Goal: Task Accomplishment & Management: Complete application form

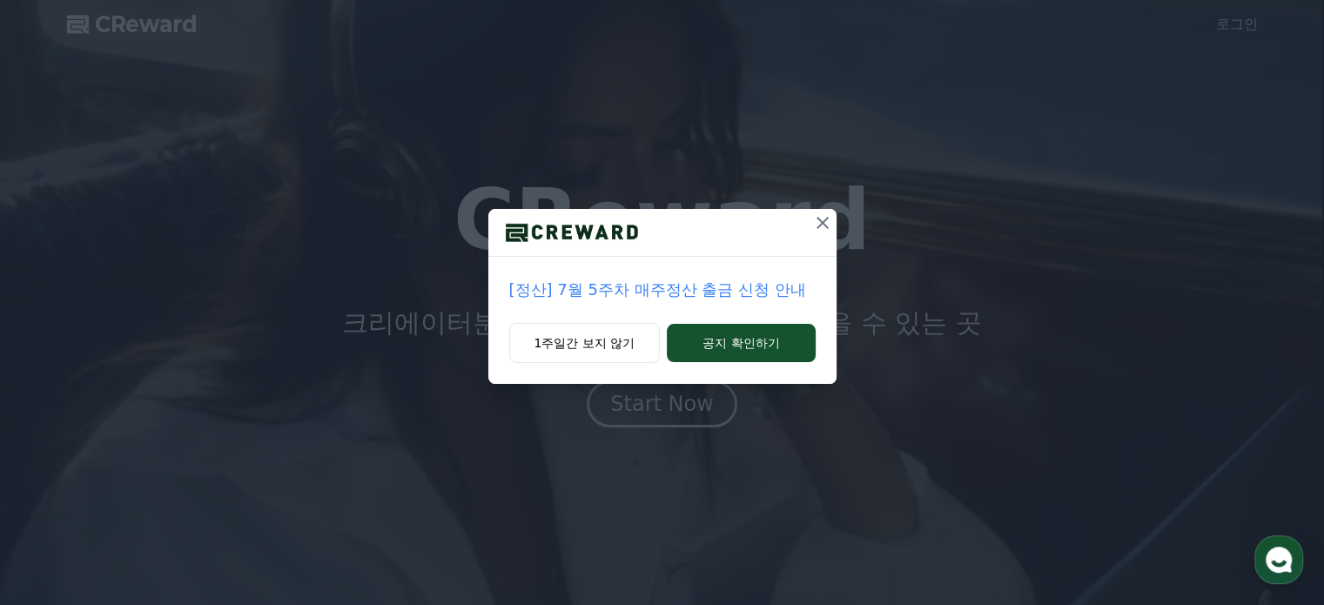
click at [818, 225] on icon at bounding box center [822, 222] width 21 height 21
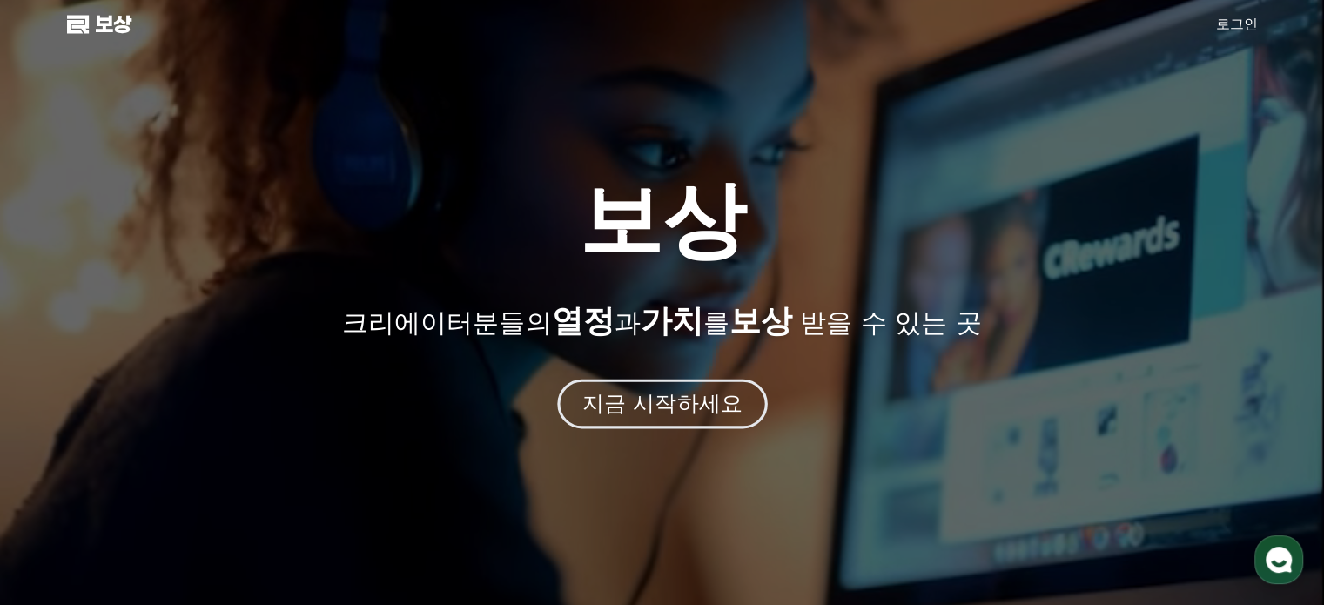
click at [655, 411] on font "지금 시작하세요" at bounding box center [662, 403] width 160 height 25
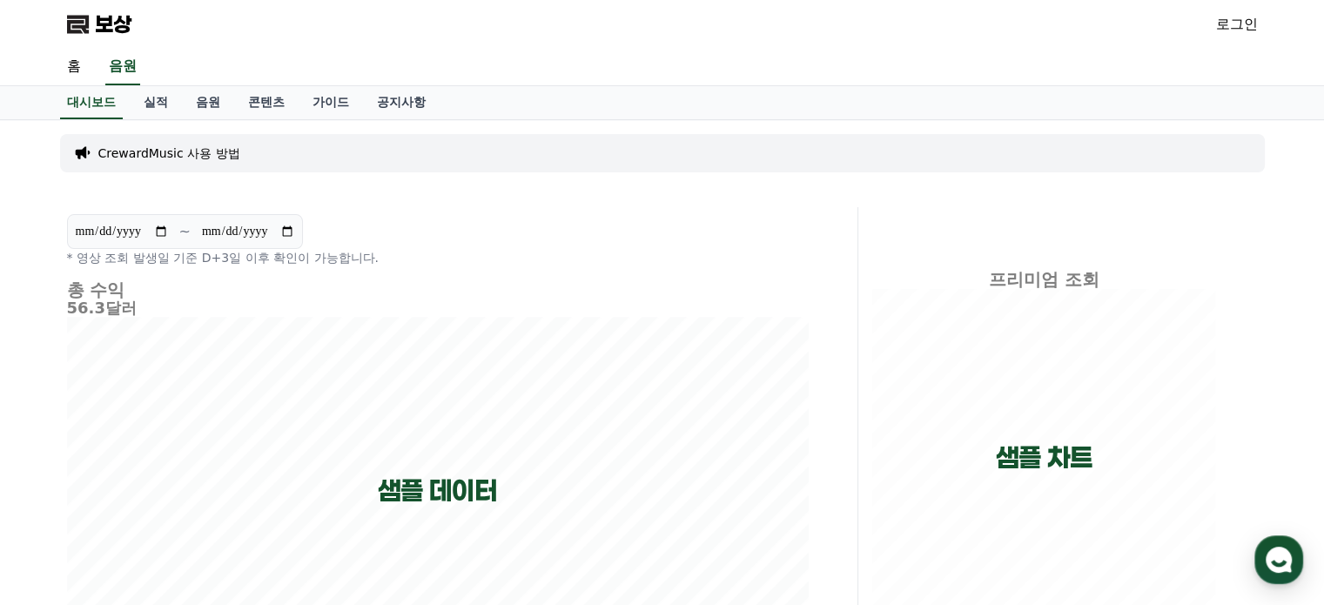
click at [1231, 27] on link "로그인" at bounding box center [1237, 24] width 42 height 21
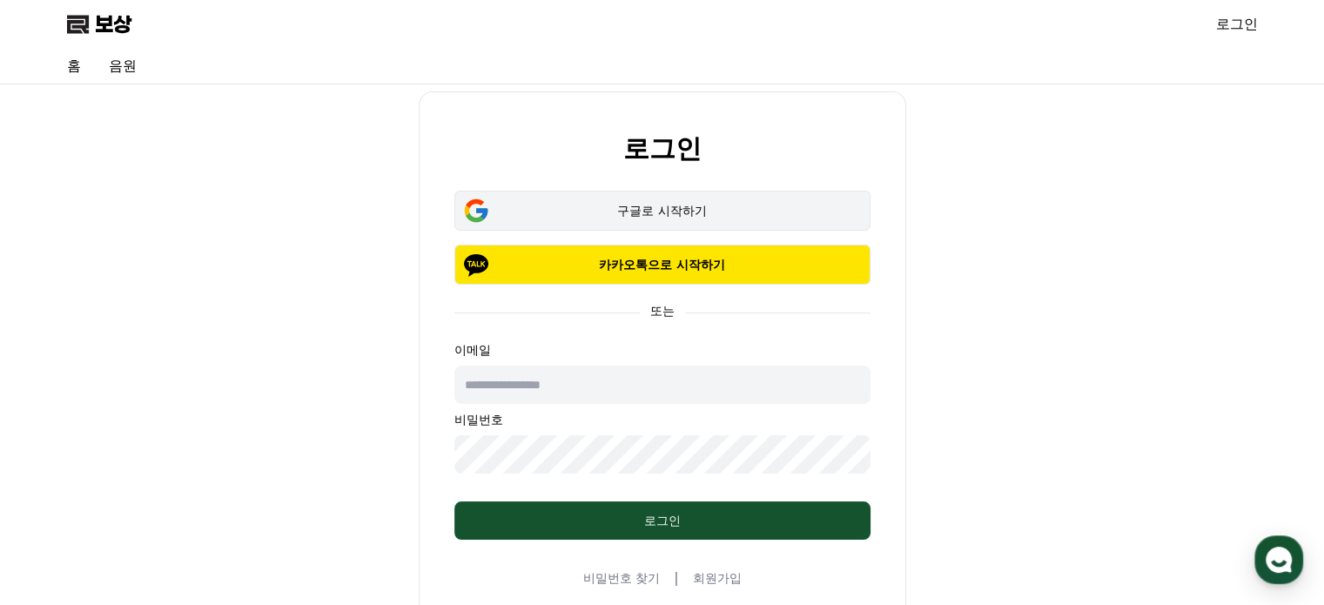
click at [628, 208] on div "구글로 시작하기" at bounding box center [663, 210] width 366 height 17
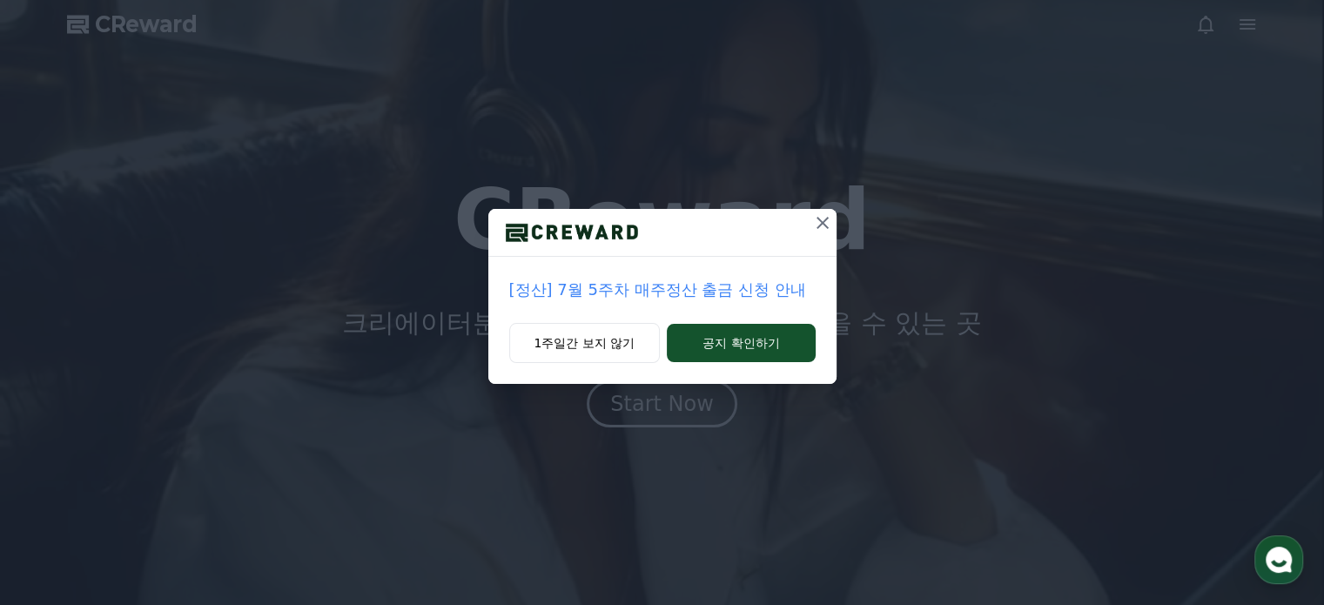
click at [826, 225] on icon at bounding box center [822, 222] width 21 height 21
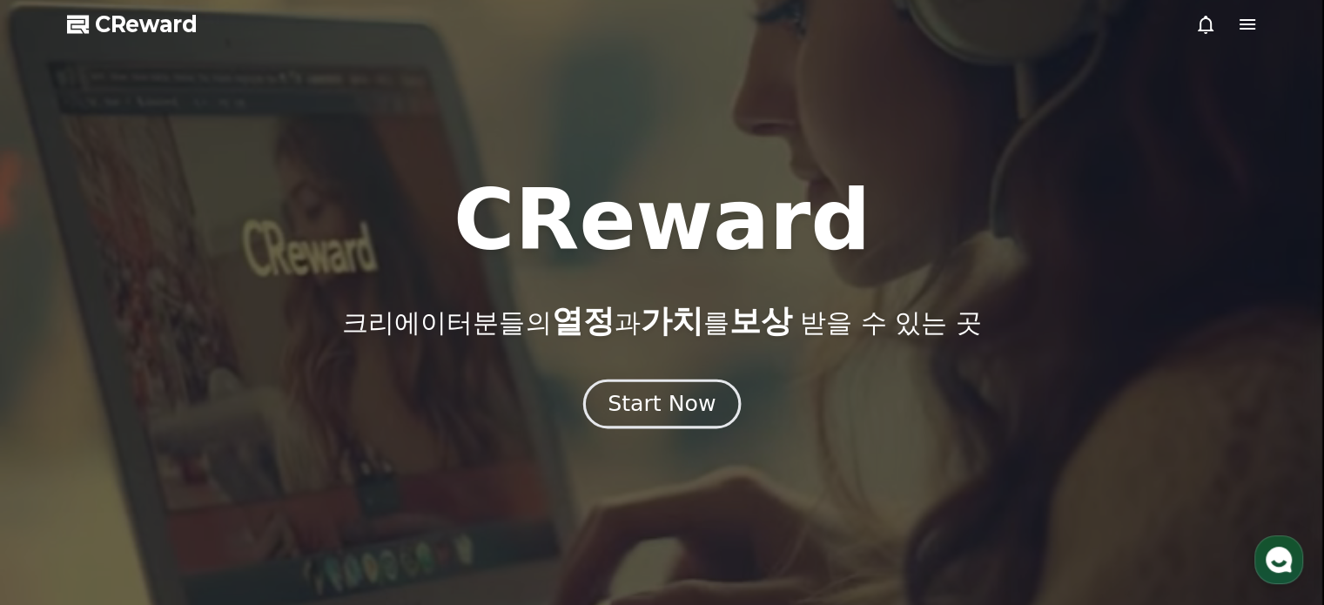
click at [644, 409] on div "Start Now" at bounding box center [662, 404] width 108 height 30
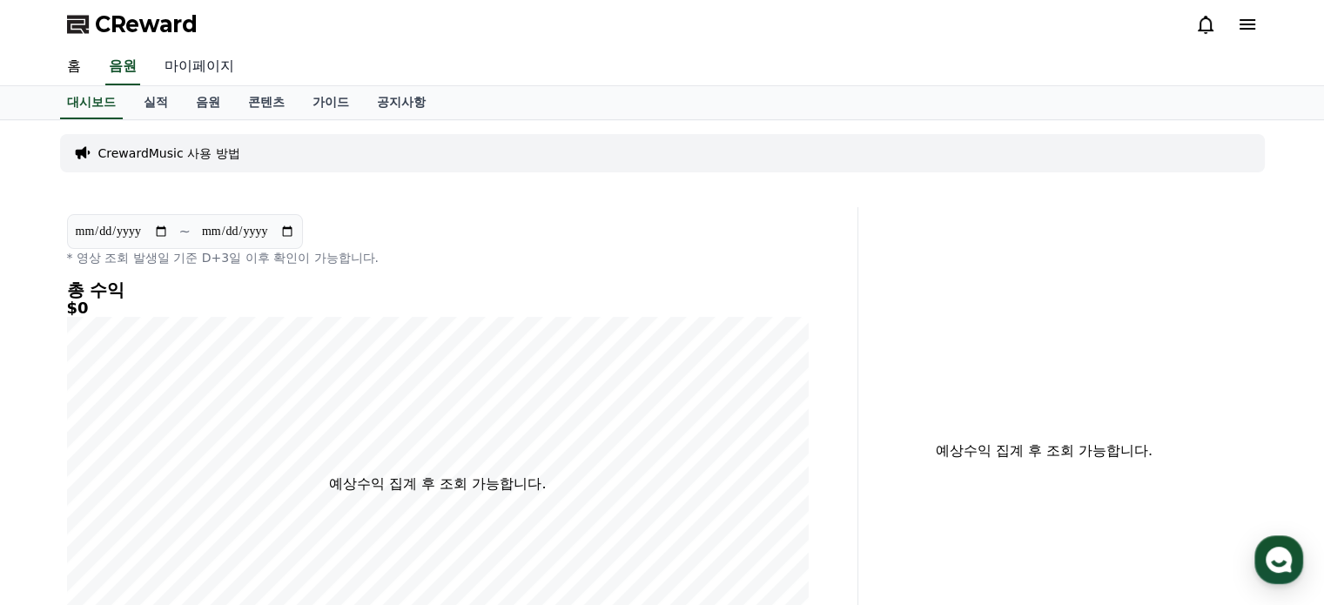
click at [205, 69] on link "마이페이지" at bounding box center [199, 67] width 97 height 37
select select "**********"
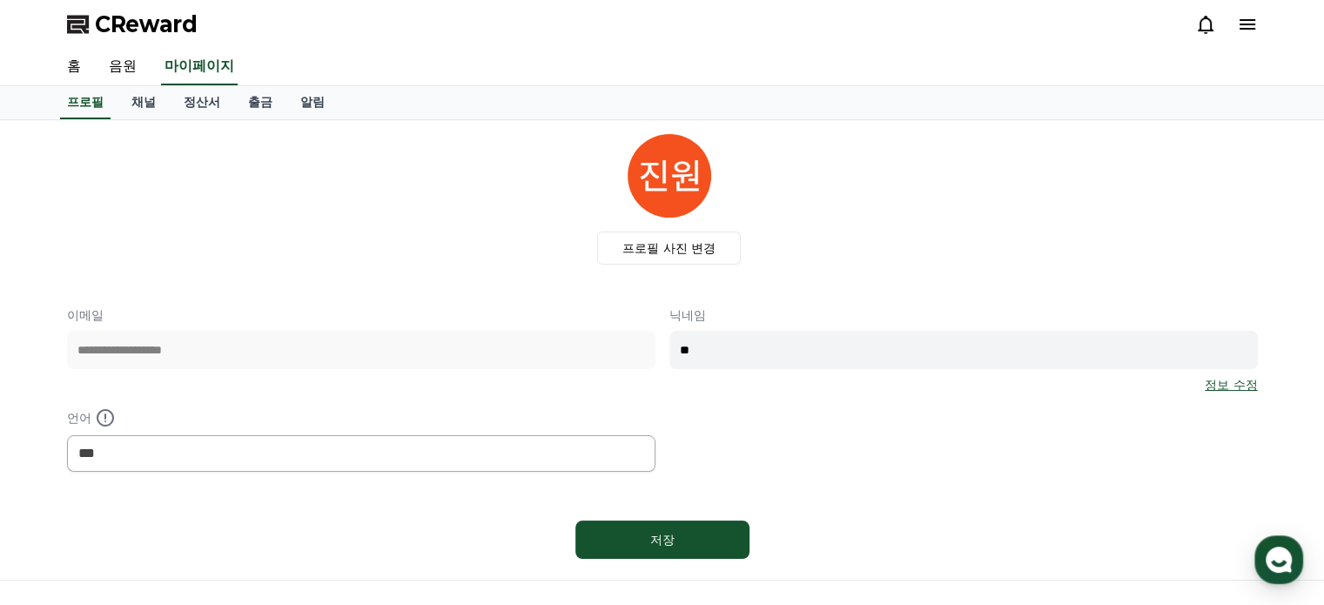
click at [750, 354] on input "**" at bounding box center [963, 350] width 588 height 38
drag, startPoint x: 690, startPoint y: 354, endPoint x: 669, endPoint y: 353, distance: 21.8
click at [669, 353] on input "**" at bounding box center [963, 350] width 588 height 38
type input "*"
type input "****"
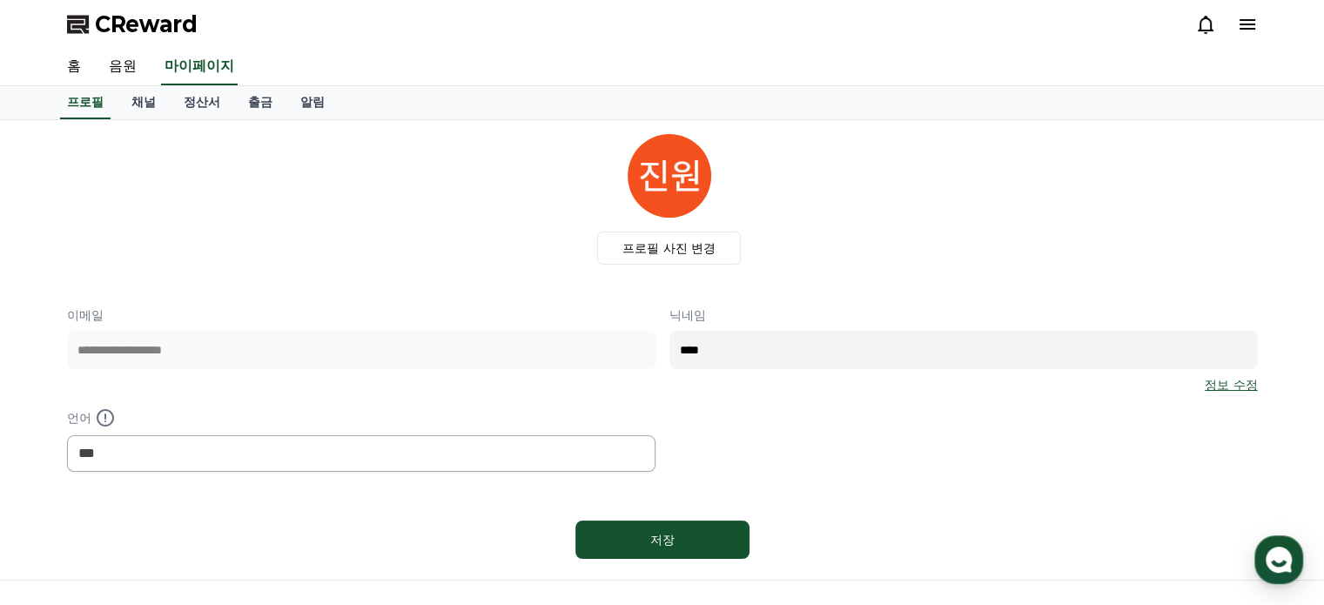
click at [1227, 384] on link "정보 수정" at bounding box center [1231, 384] width 52 height 17
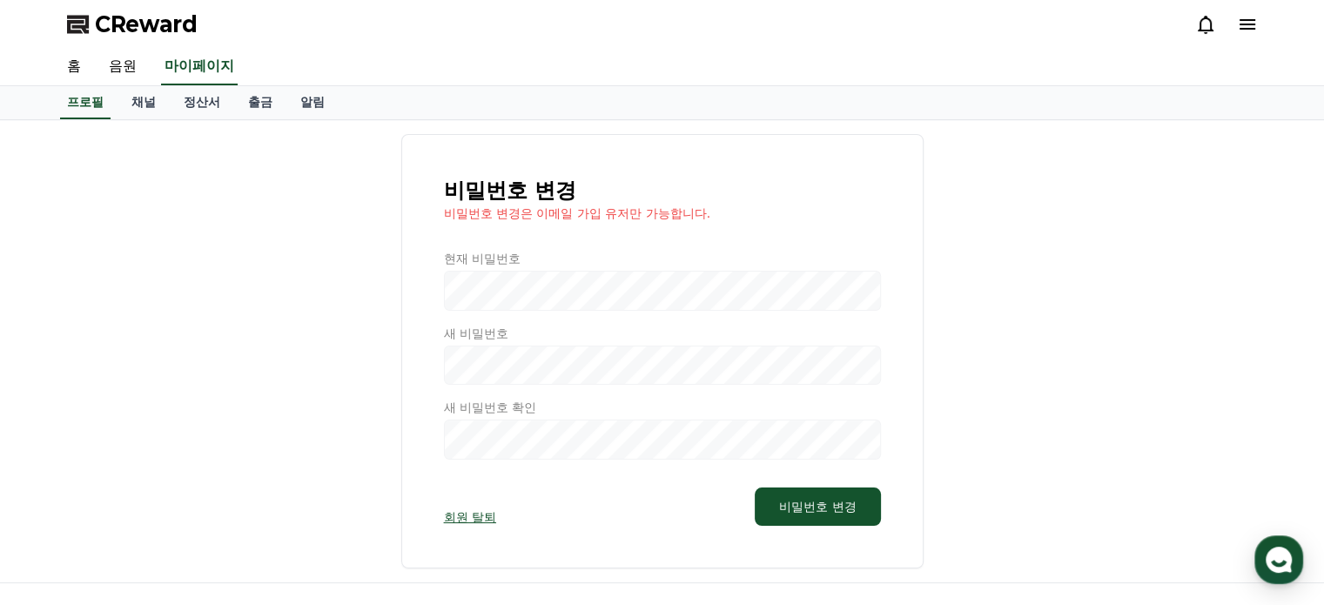
select select "**********"
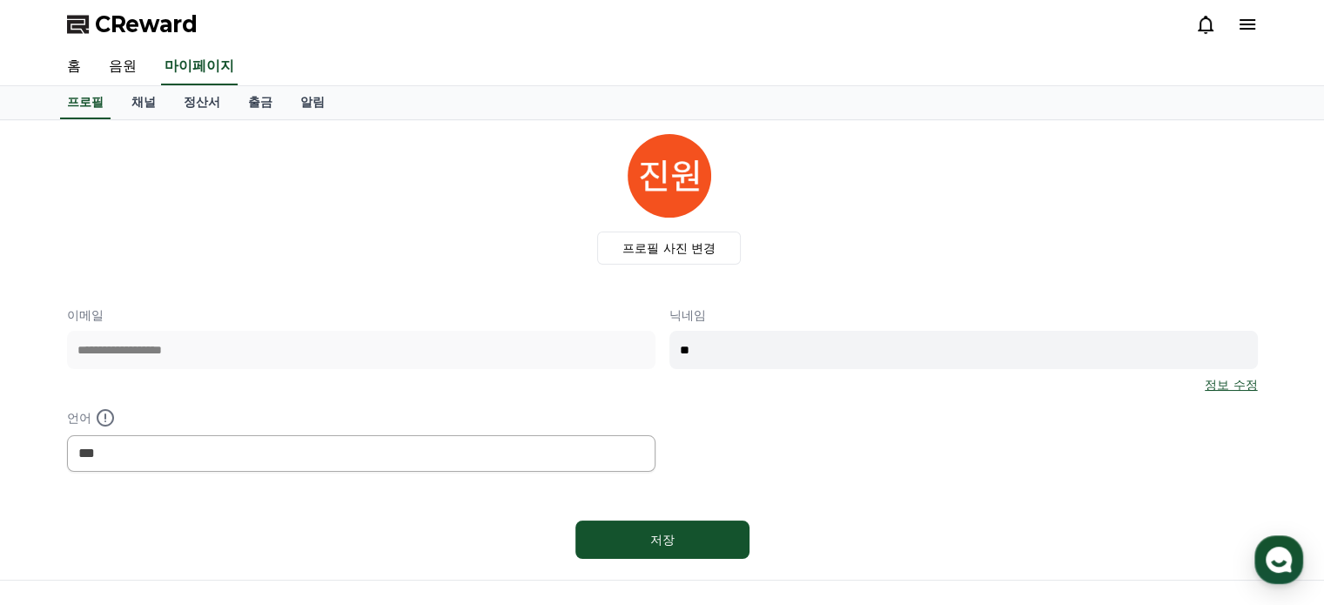
click at [1232, 388] on link "정보 수정" at bounding box center [1231, 384] width 52 height 17
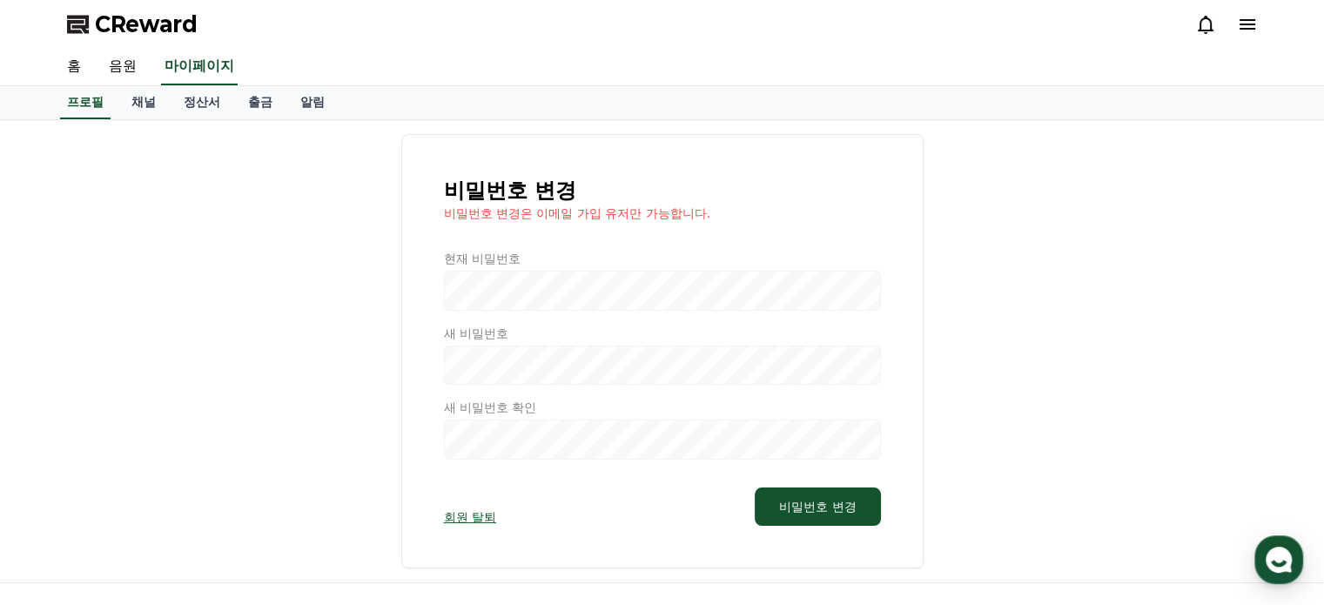
select select "**********"
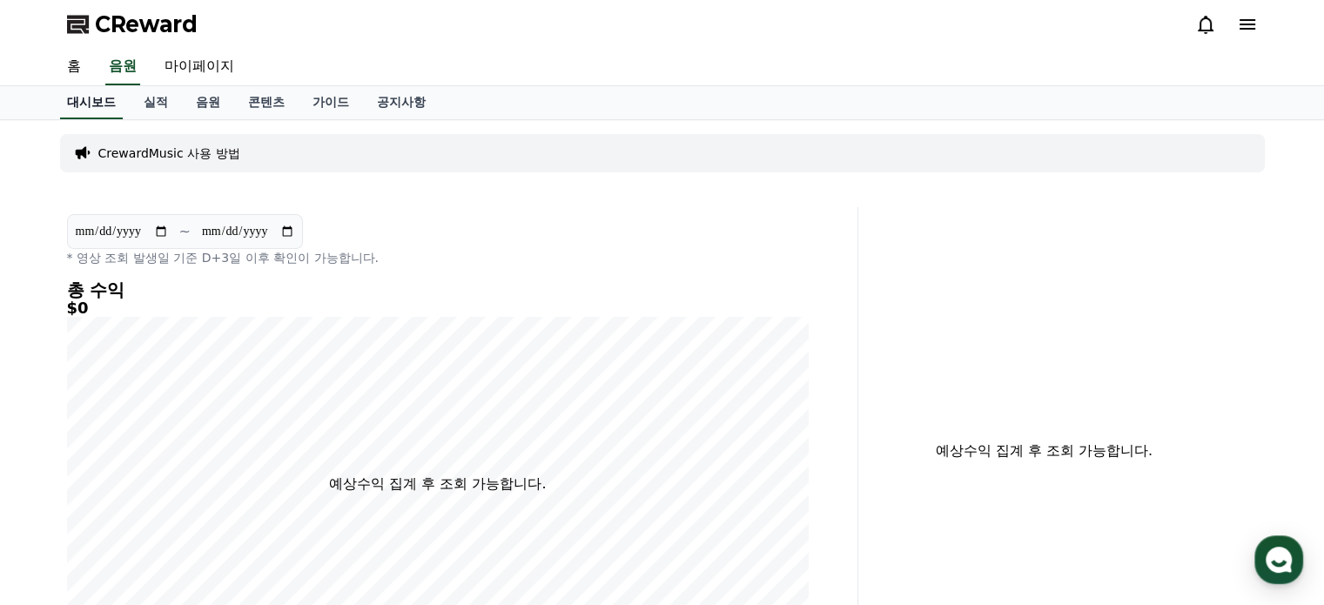
click at [67, 63] on link "홈" at bounding box center [74, 67] width 42 height 37
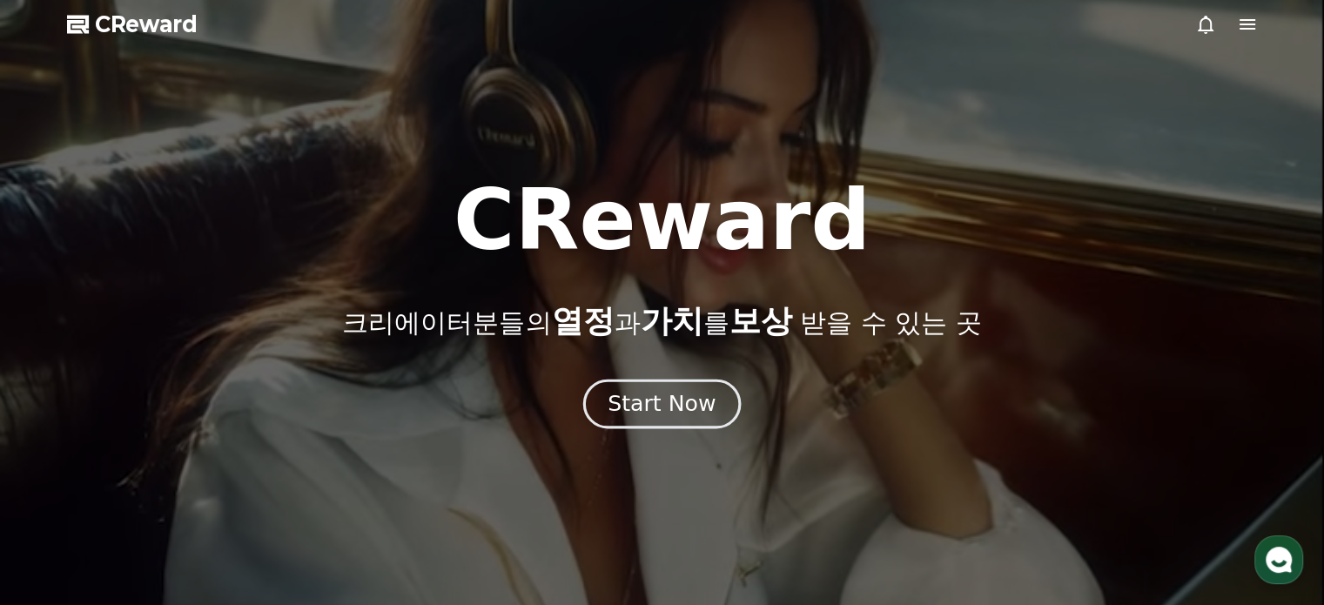
click at [662, 407] on div "Start Now" at bounding box center [662, 404] width 108 height 30
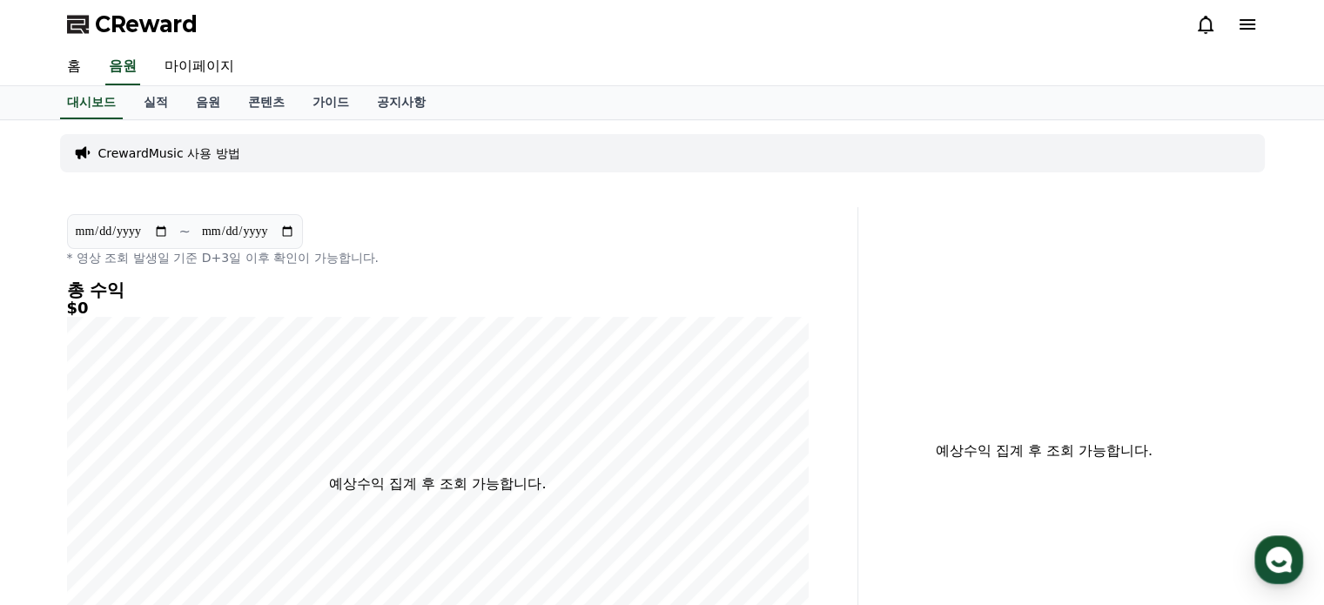
click at [144, 153] on p "CrewardMusic 사용 방법" at bounding box center [169, 153] width 142 height 17
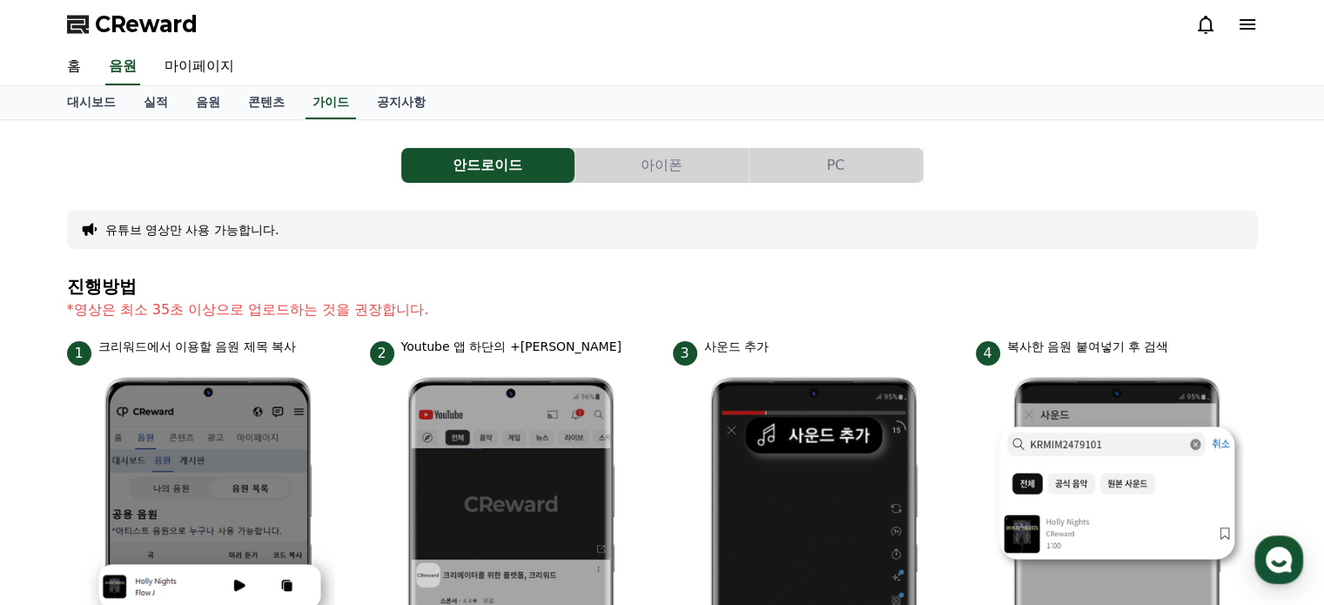
click at [483, 170] on button "안드로이드" at bounding box center [487, 165] width 173 height 35
click at [470, 158] on button "안드로이드" at bounding box center [487, 165] width 173 height 35
click at [479, 171] on button "안드로이드" at bounding box center [487, 165] width 173 height 35
click at [481, 171] on button "안드로이드" at bounding box center [487, 165] width 173 height 35
click at [844, 171] on button "PC" at bounding box center [836, 165] width 173 height 35
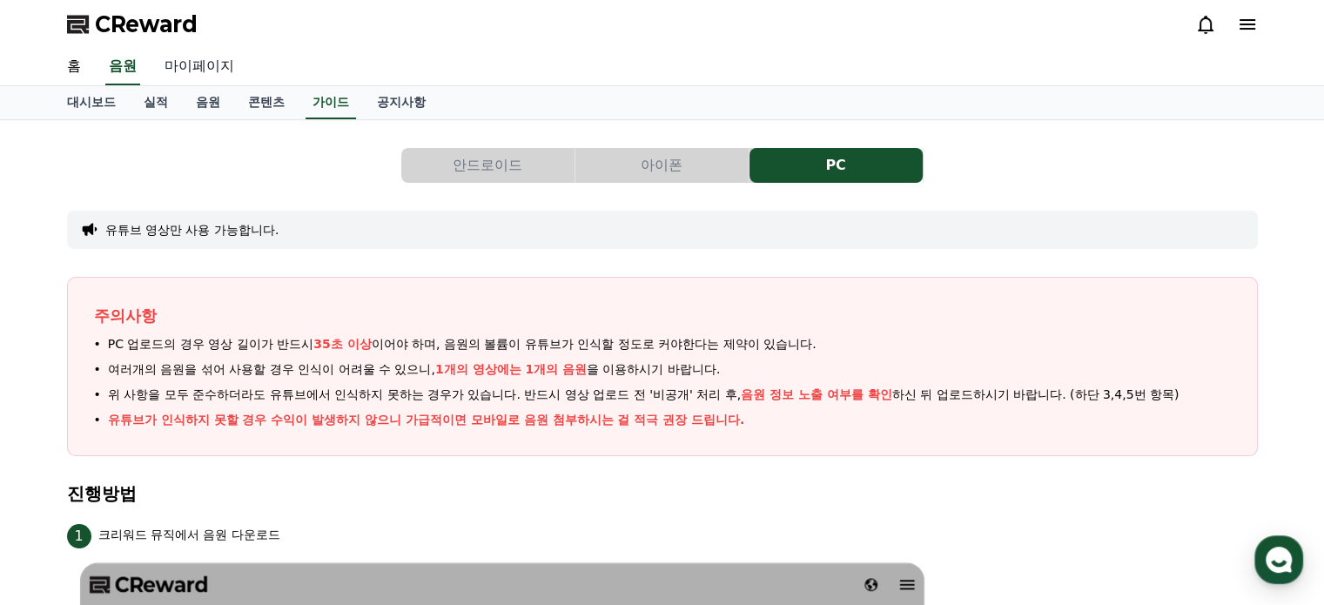
click at [198, 58] on link "마이페이지" at bounding box center [199, 67] width 97 height 37
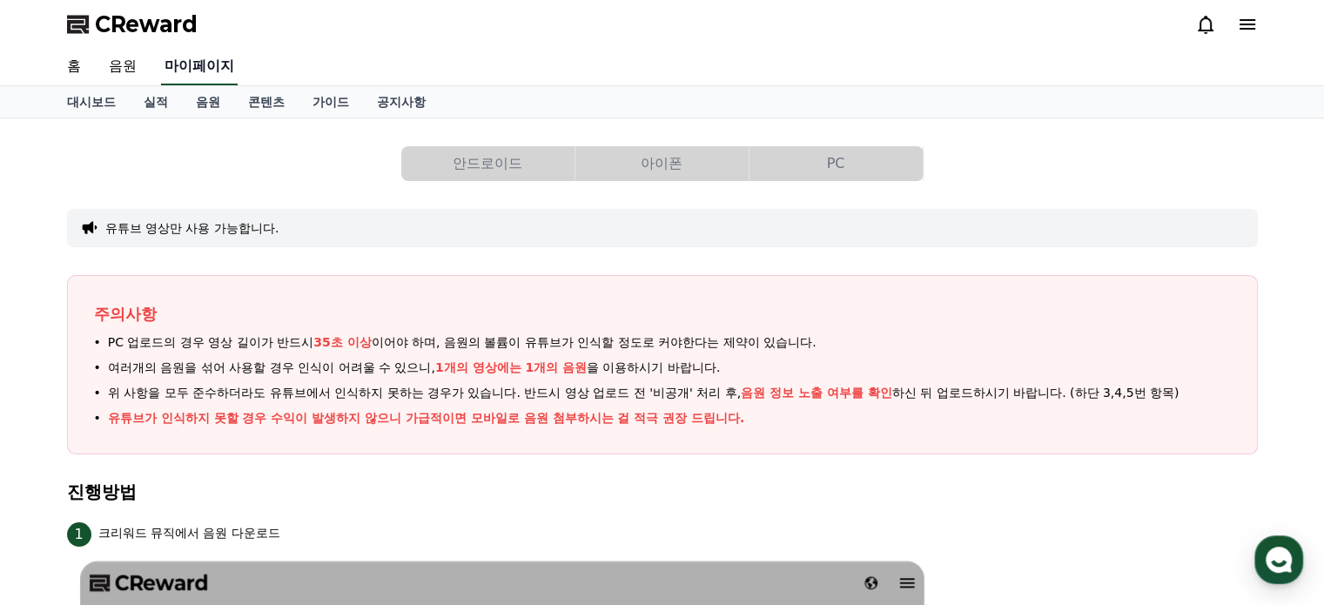
select select "**********"
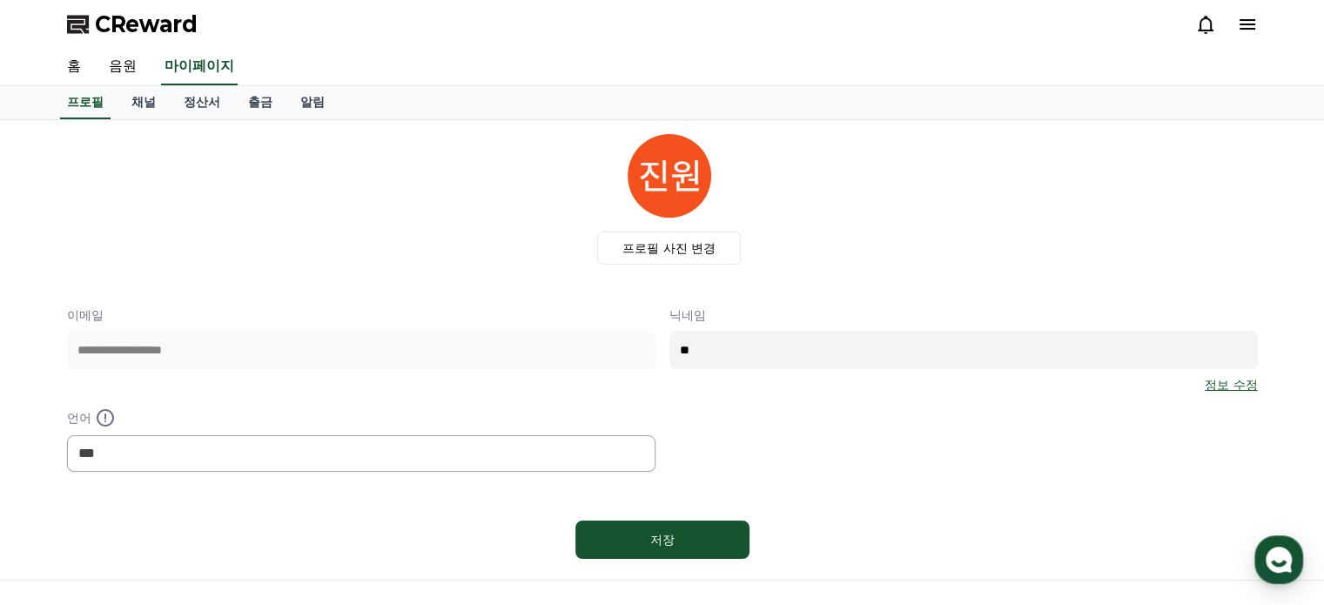
click at [1229, 382] on link "정보 수정" at bounding box center [1231, 384] width 52 height 17
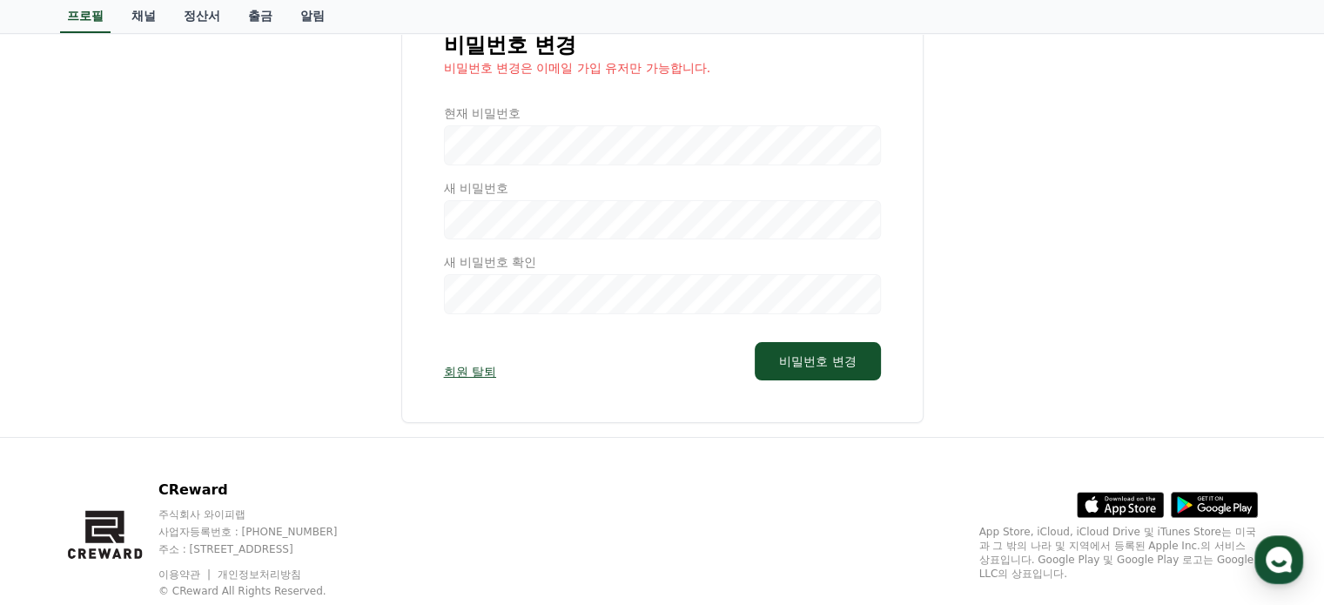
scroll to position [192, 0]
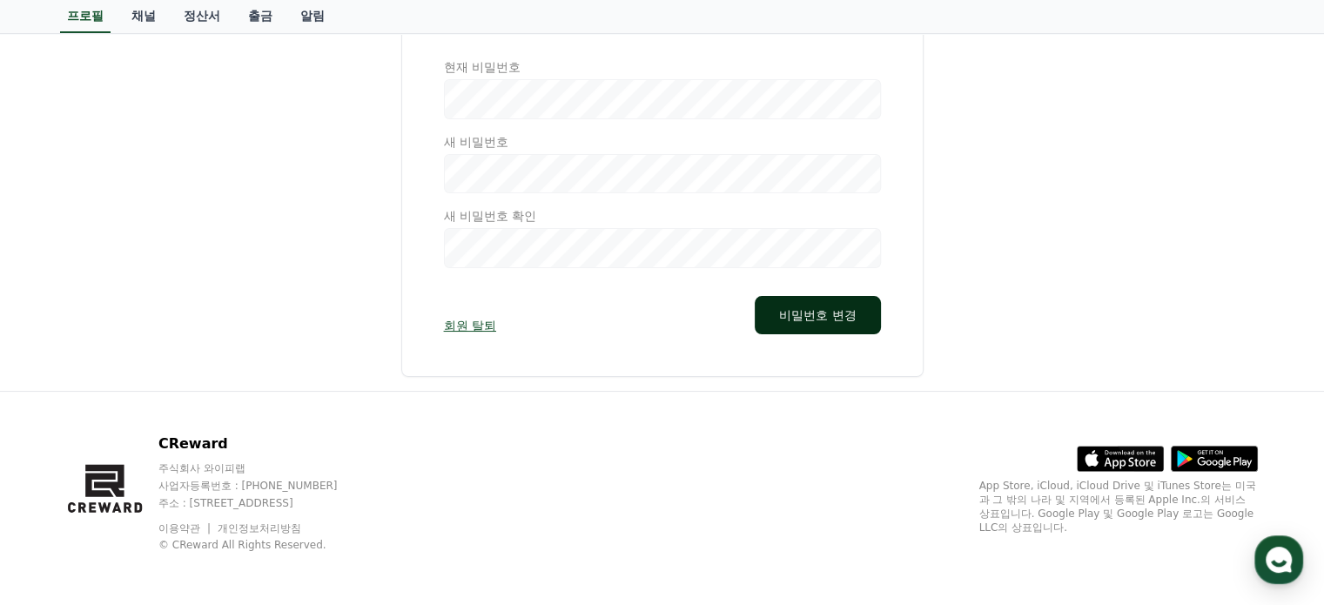
click at [850, 307] on button "비밀번호 변경" at bounding box center [817, 315] width 125 height 38
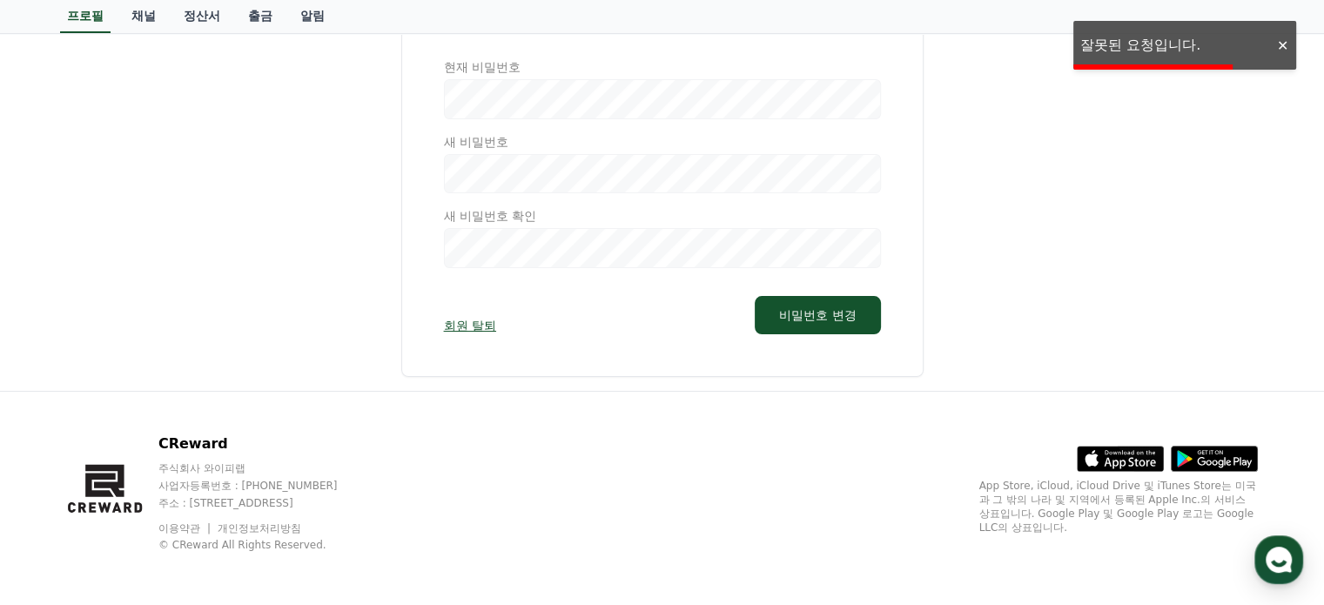
click at [1290, 44] on div at bounding box center [1282, 45] width 28 height 17
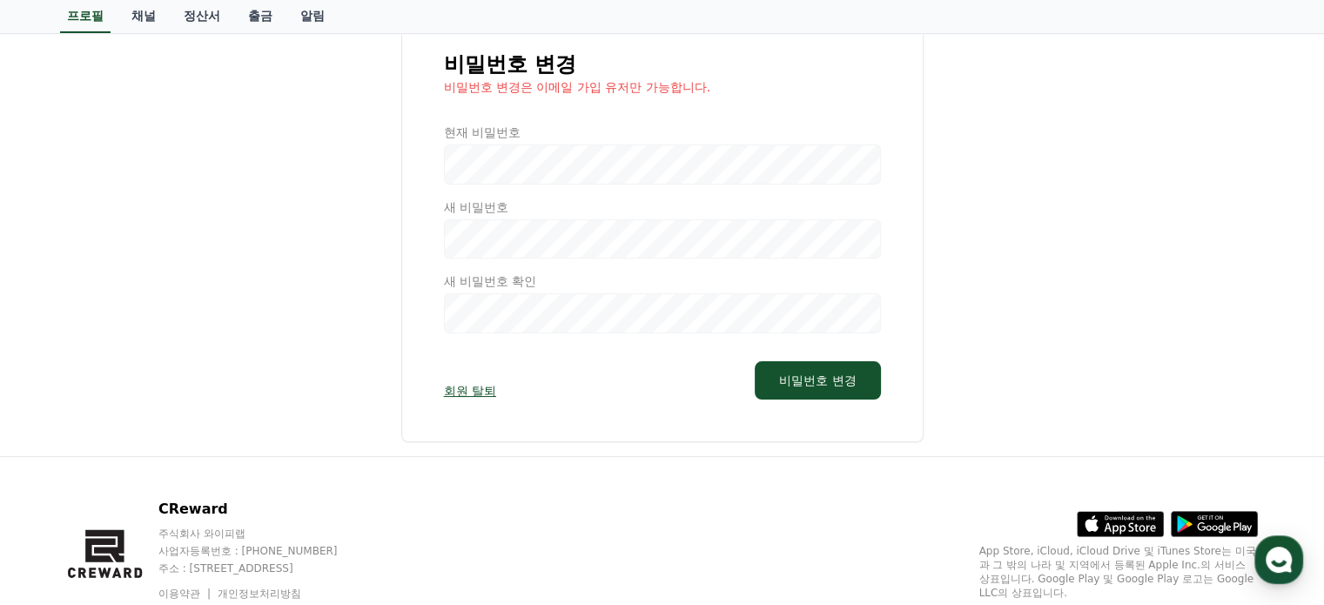
scroll to position [0, 0]
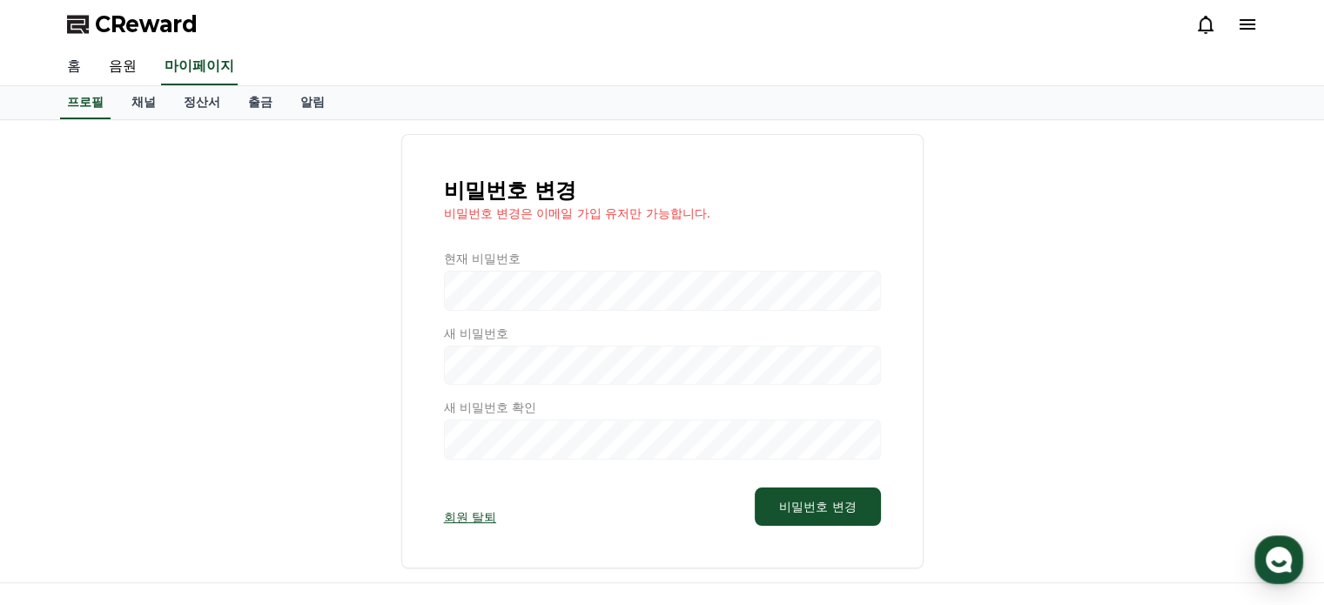
click at [77, 66] on link "홈" at bounding box center [74, 67] width 42 height 37
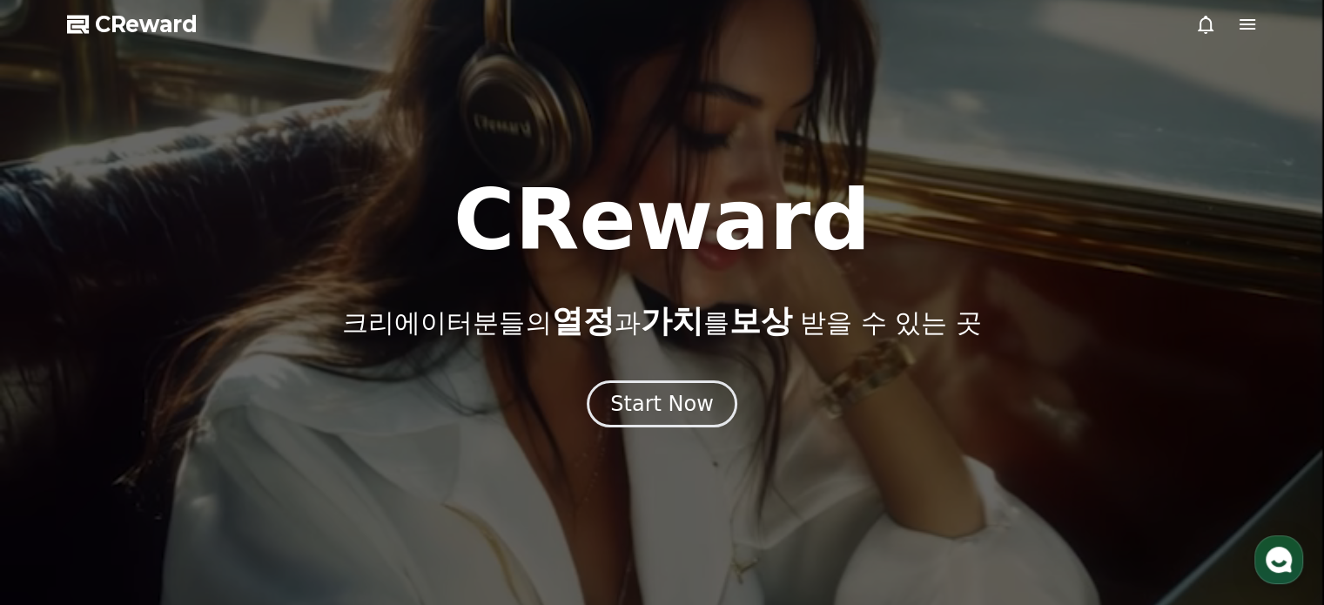
click at [128, 29] on span "CReward" at bounding box center [146, 24] width 103 height 28
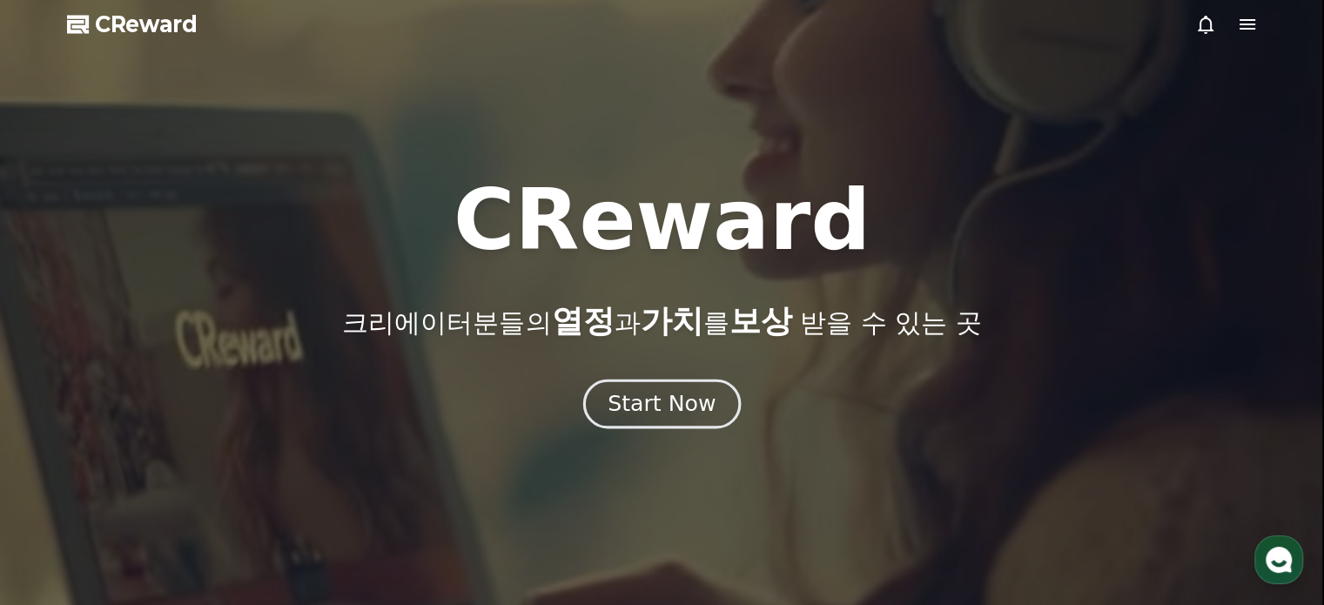
click at [689, 402] on div "Start Now" at bounding box center [662, 404] width 108 height 30
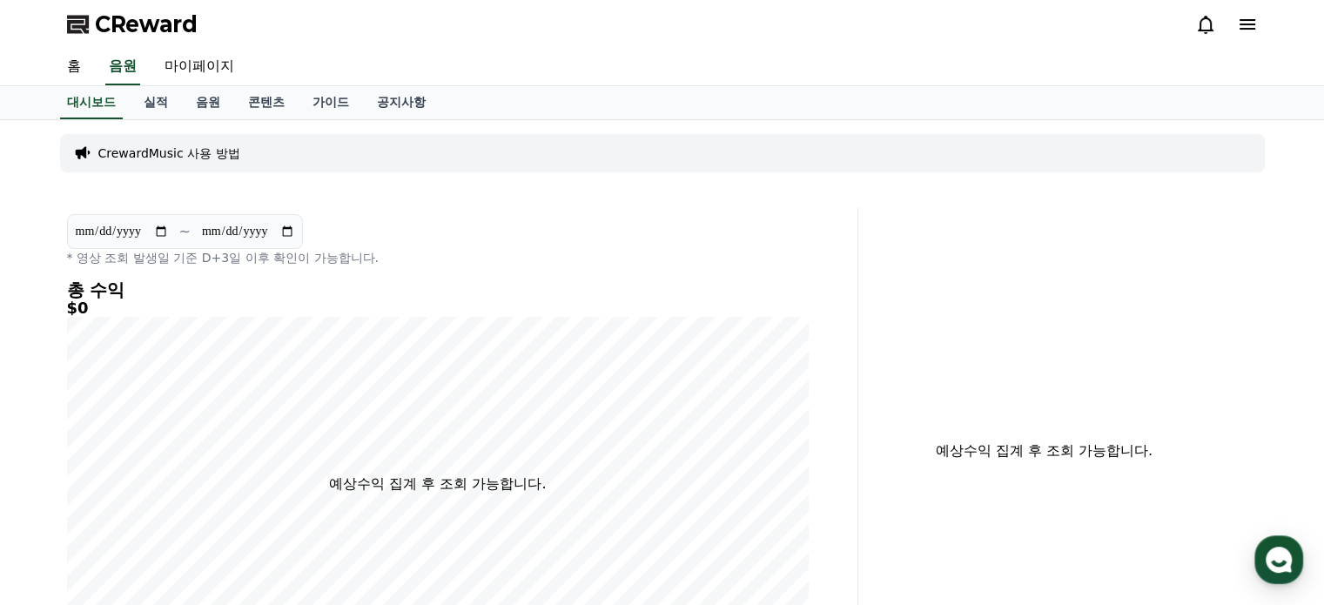
click at [91, 149] on icon at bounding box center [82, 153] width 17 height 17
click at [146, 147] on p "CrewardMusic 사용 방법" at bounding box center [169, 153] width 142 height 17
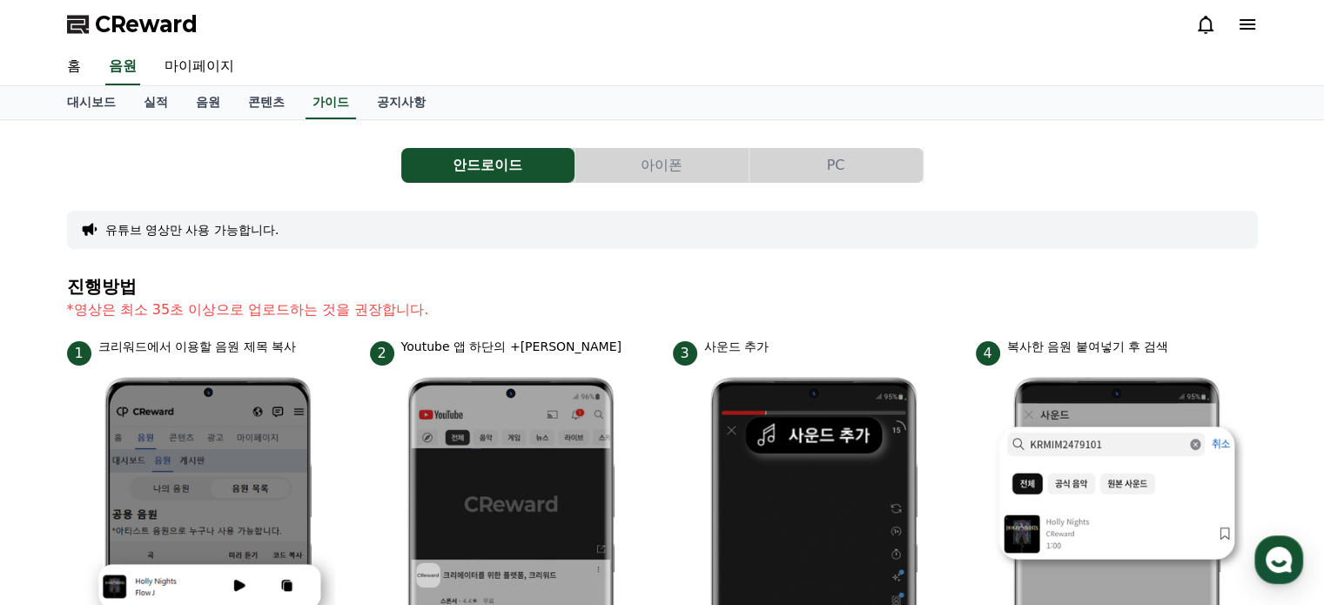
click at [838, 169] on button "PC" at bounding box center [836, 165] width 173 height 35
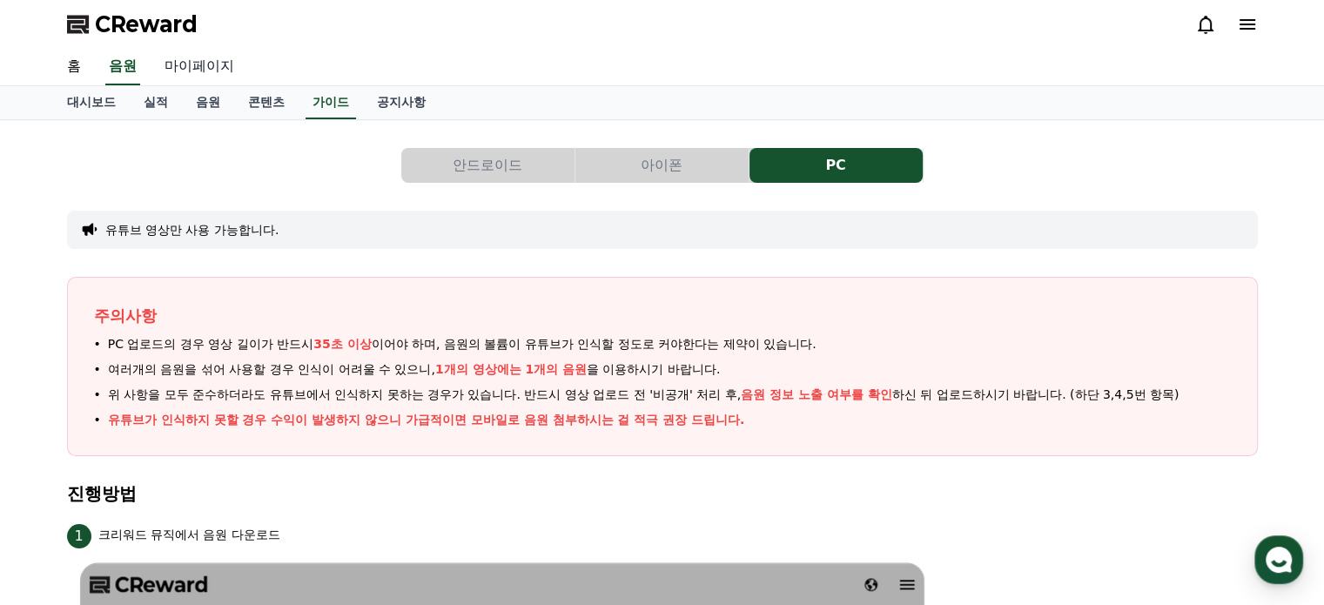
click at [192, 65] on link "마이페이지" at bounding box center [199, 67] width 97 height 37
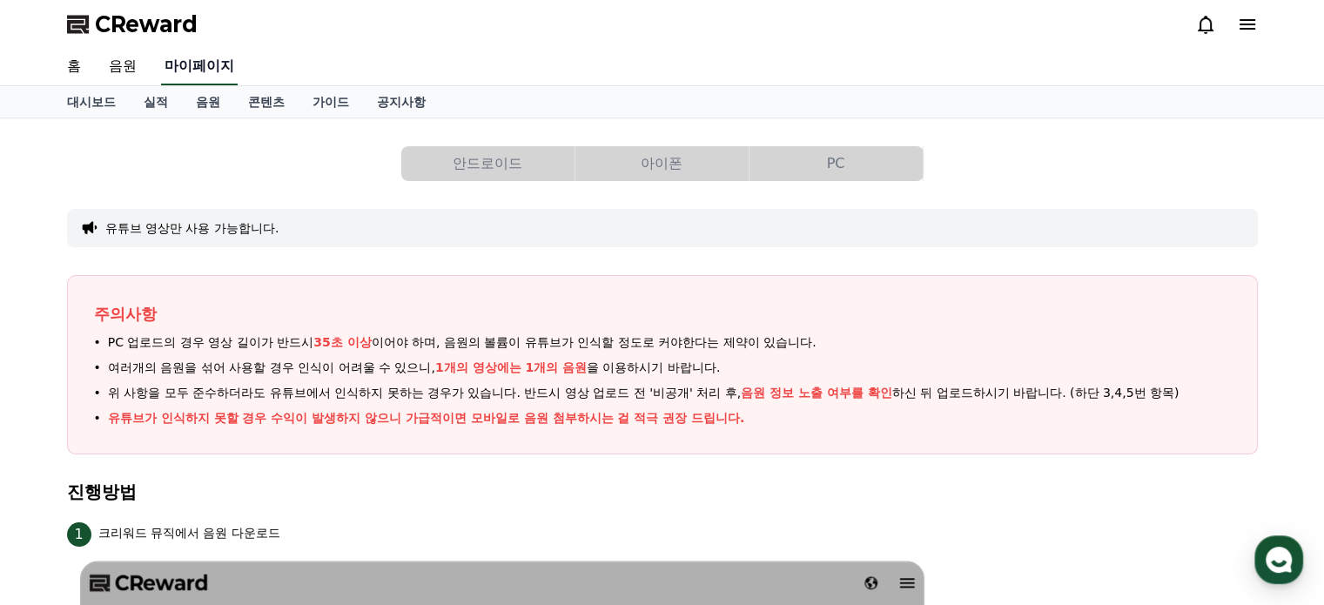
select select "**********"
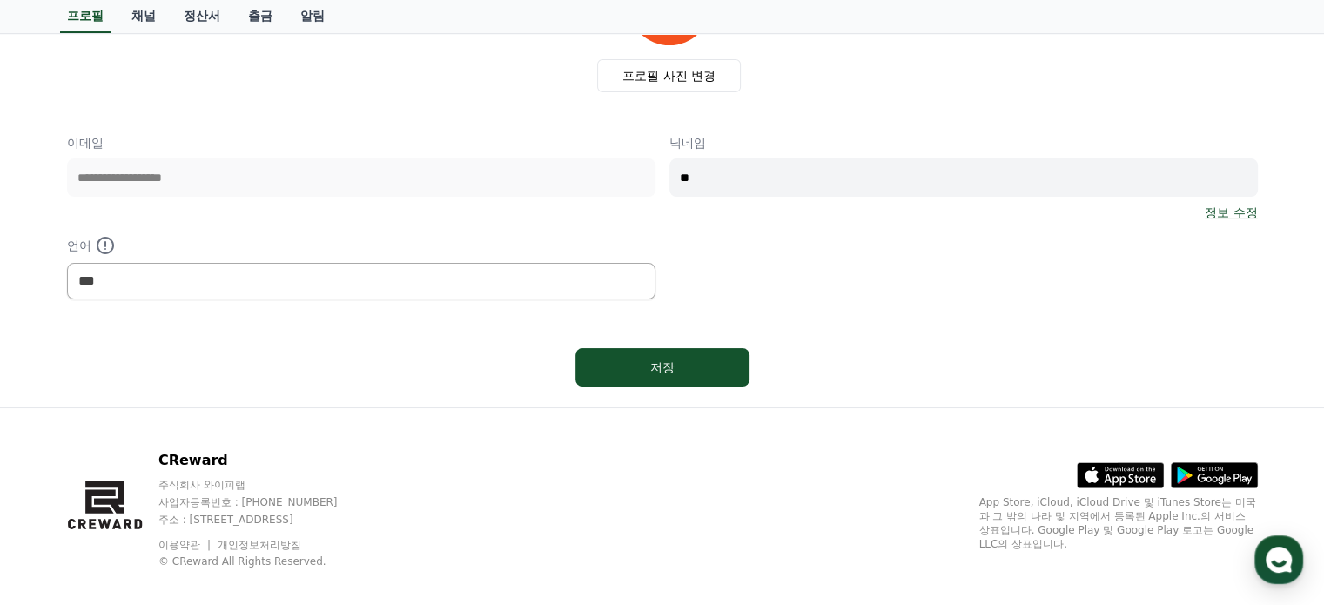
scroll to position [189, 0]
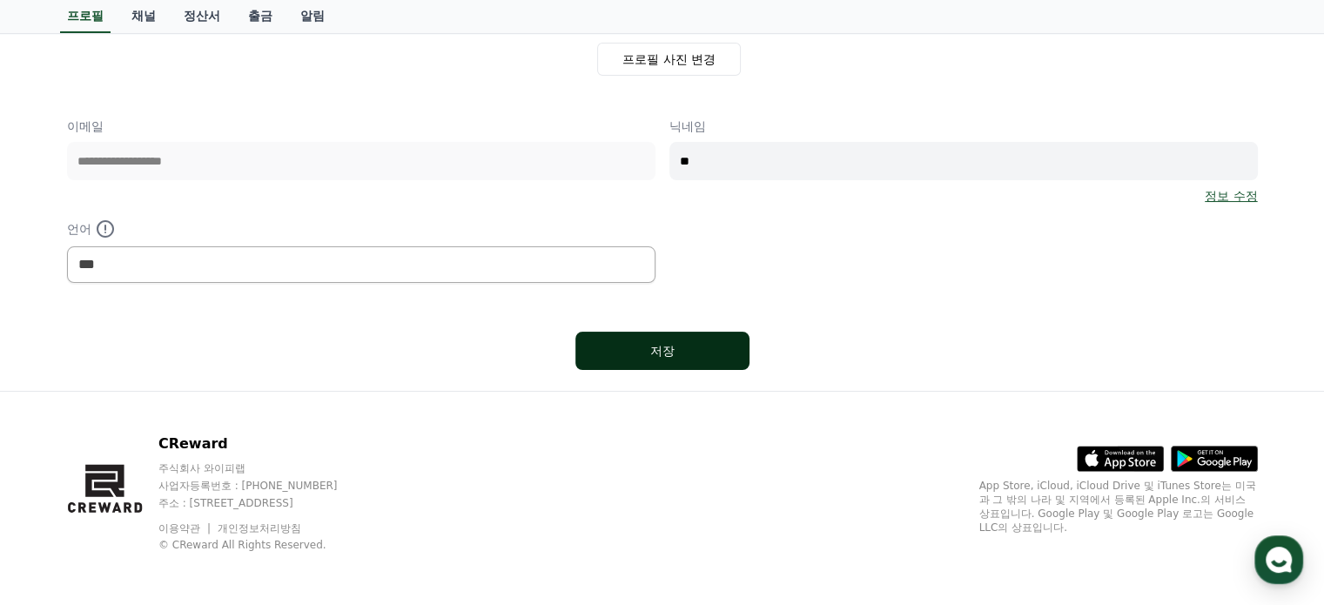
click at [663, 344] on div "저장" at bounding box center [662, 350] width 104 height 17
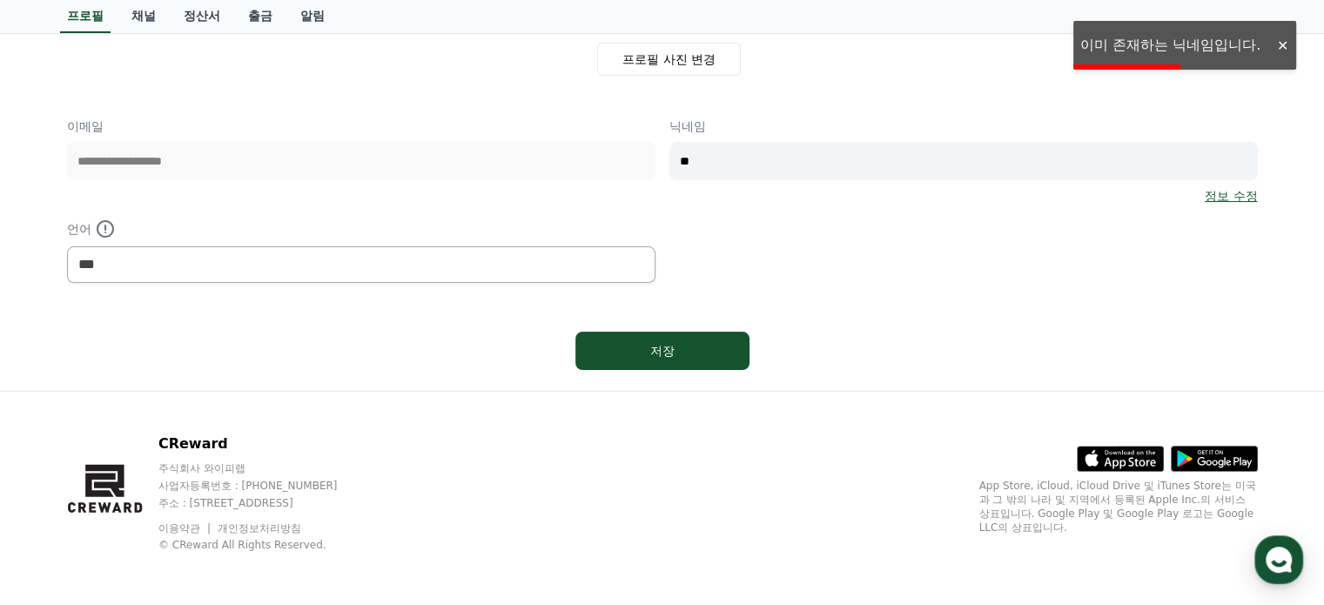
click at [1284, 41] on div at bounding box center [1282, 45] width 28 height 17
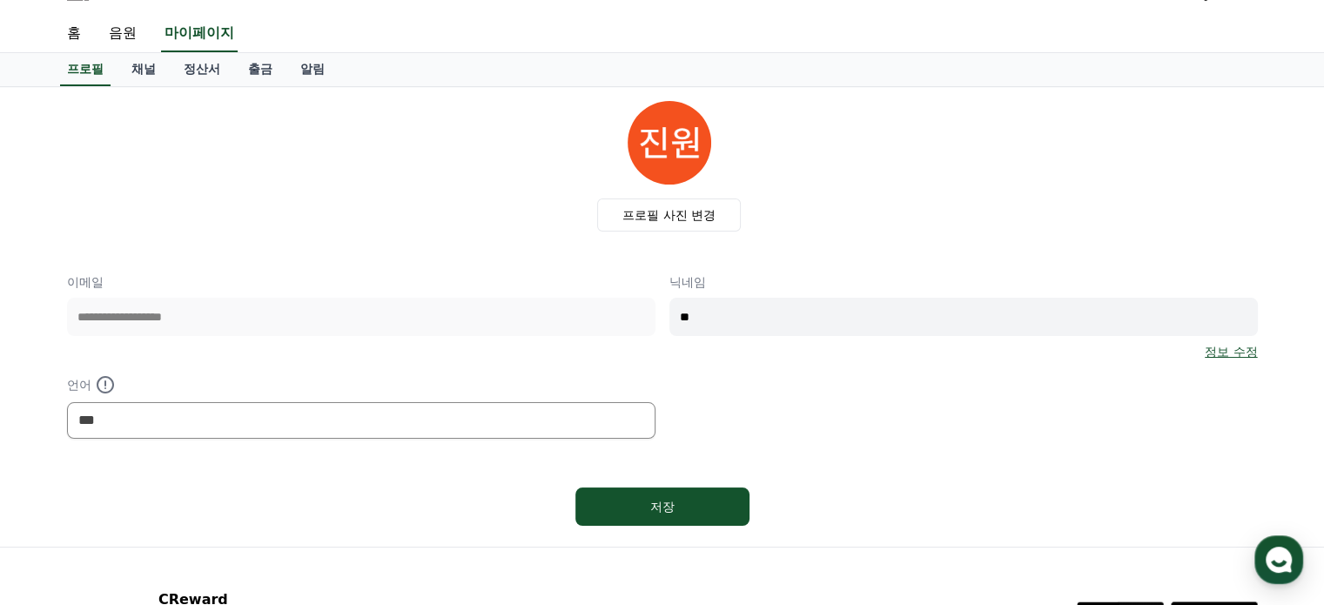
scroll to position [0, 0]
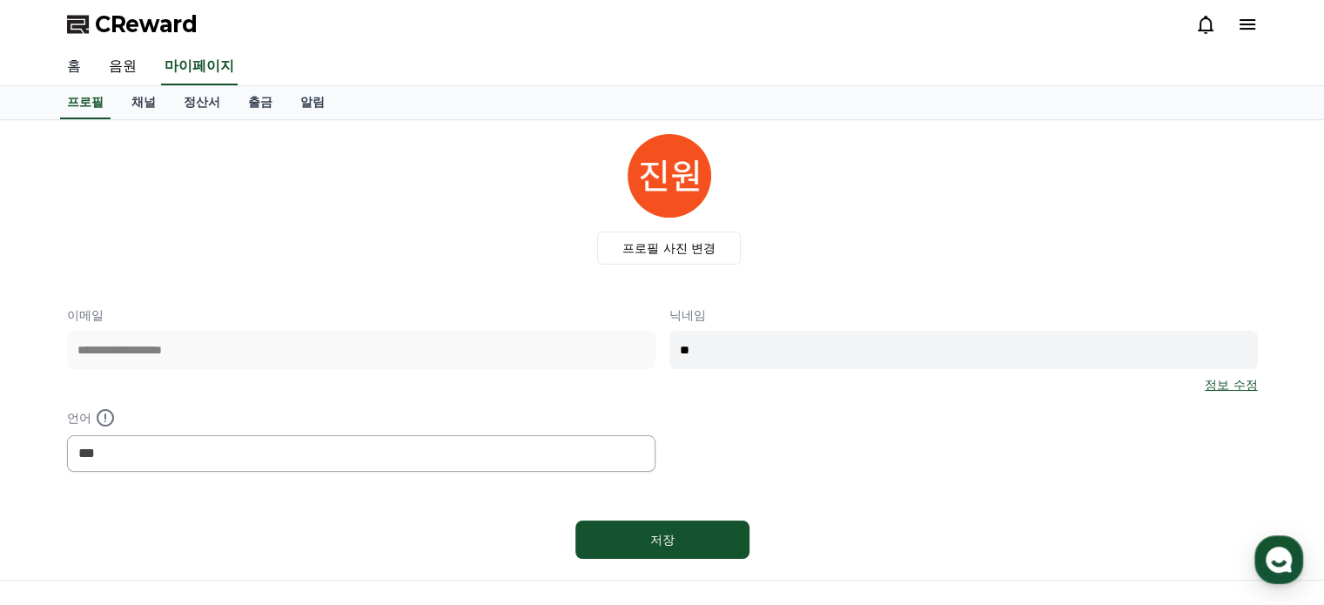
click at [70, 65] on link "홈" at bounding box center [74, 67] width 42 height 37
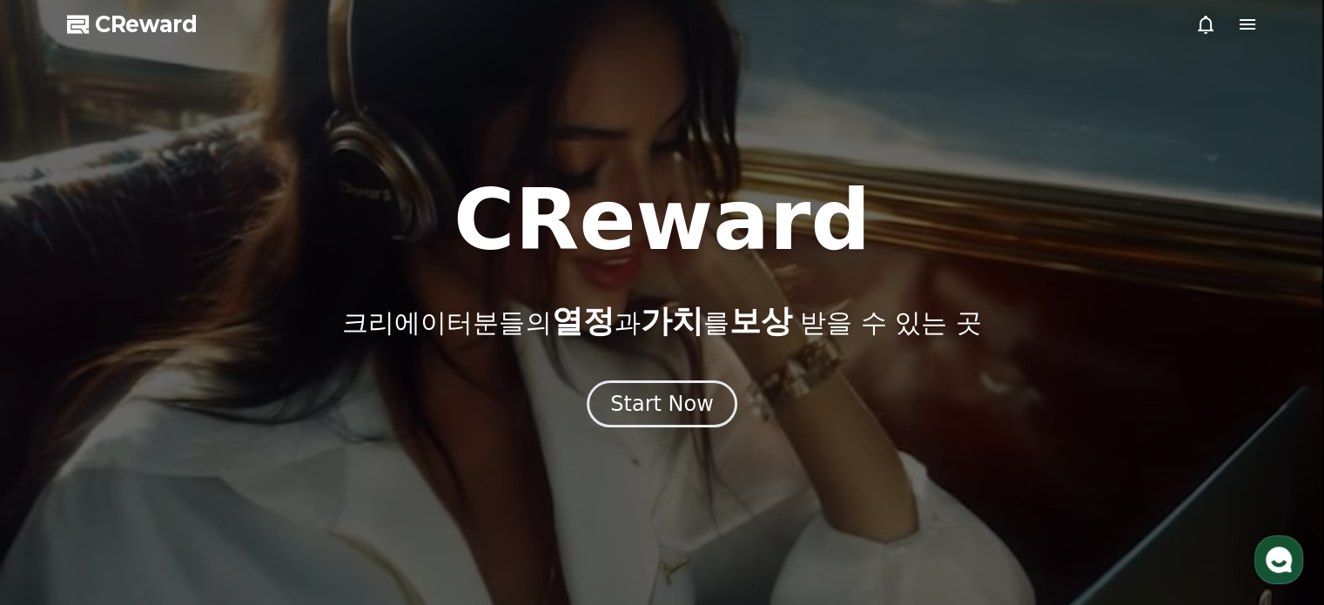
click at [140, 24] on span "CReward" at bounding box center [146, 24] width 103 height 28
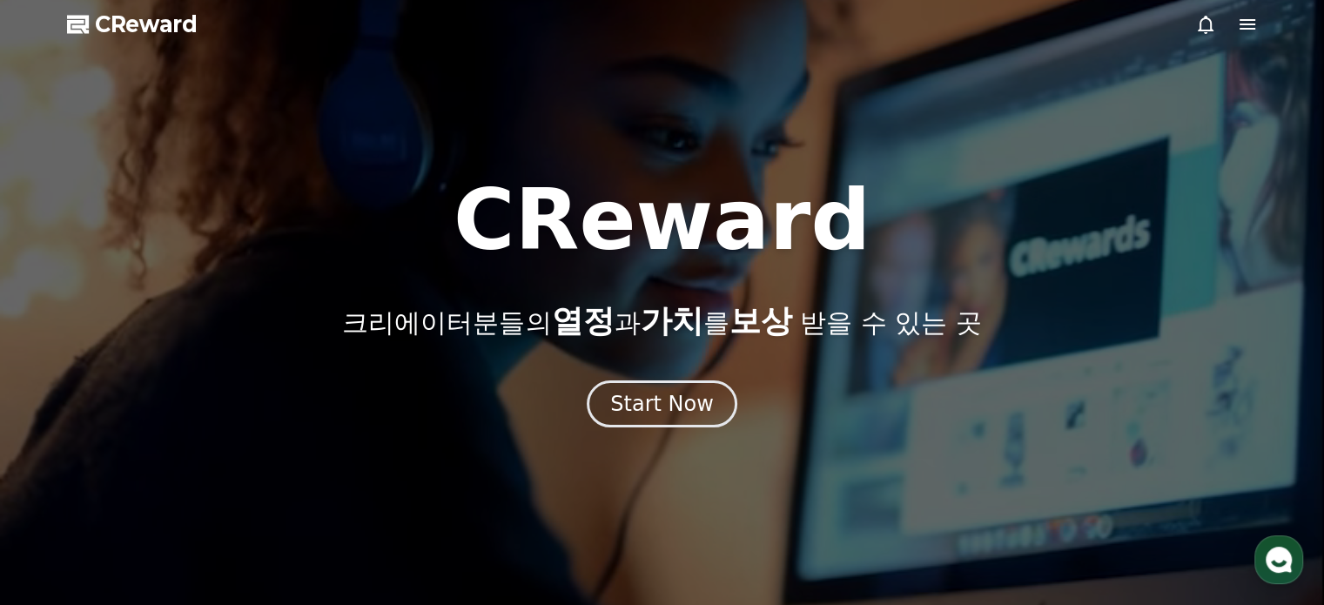
click at [134, 24] on span "CReward" at bounding box center [146, 24] width 103 height 28
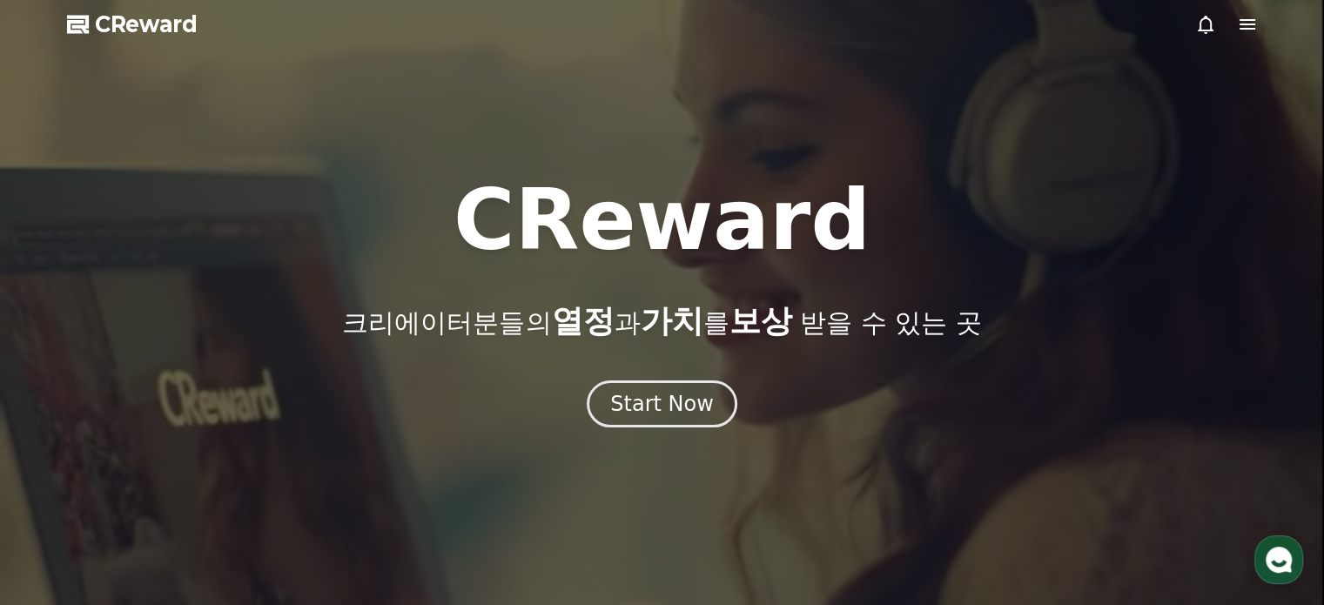
click at [90, 26] on icon at bounding box center [79, 24] width 24 height 24
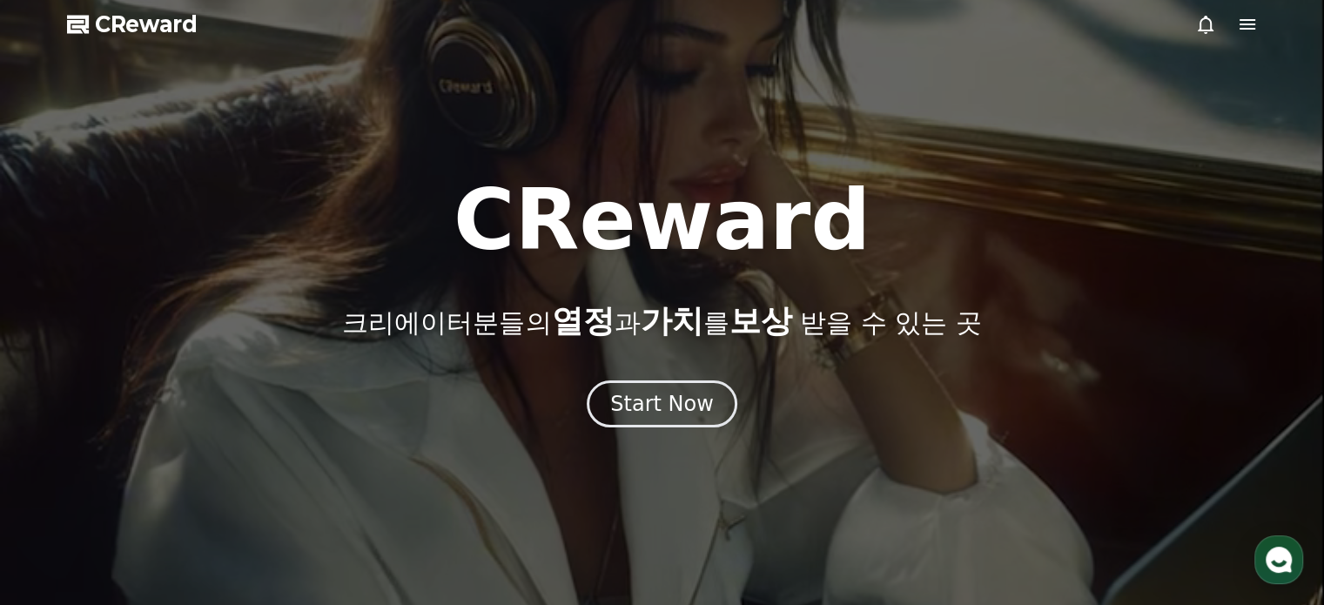
click at [90, 26] on icon at bounding box center [79, 24] width 24 height 24
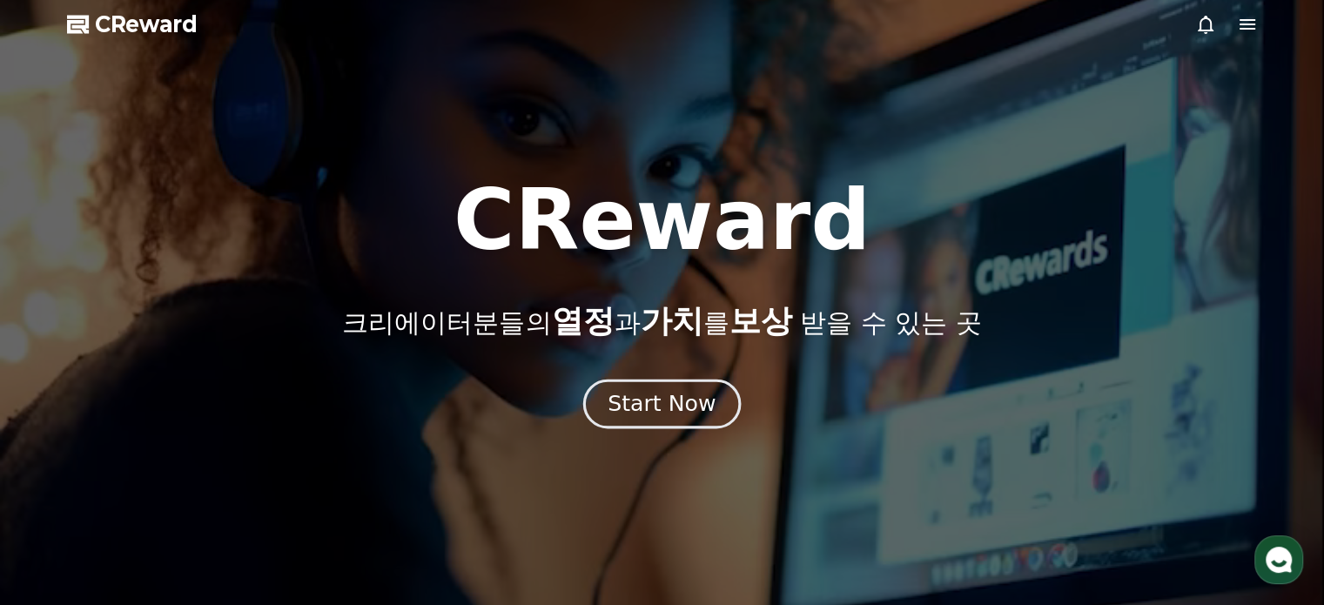
click at [652, 403] on div "Start Now" at bounding box center [662, 404] width 108 height 30
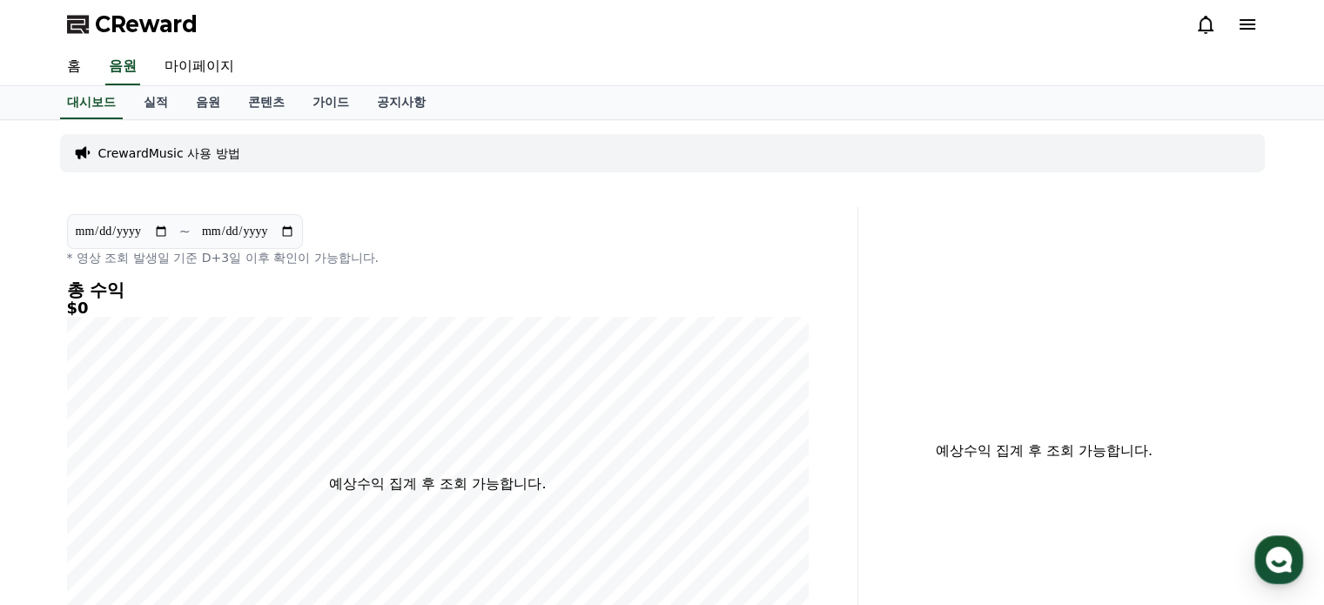
click at [131, 10] on div "CReward" at bounding box center [662, 24] width 1219 height 49
click at [118, 13] on span "CReward" at bounding box center [146, 24] width 103 height 28
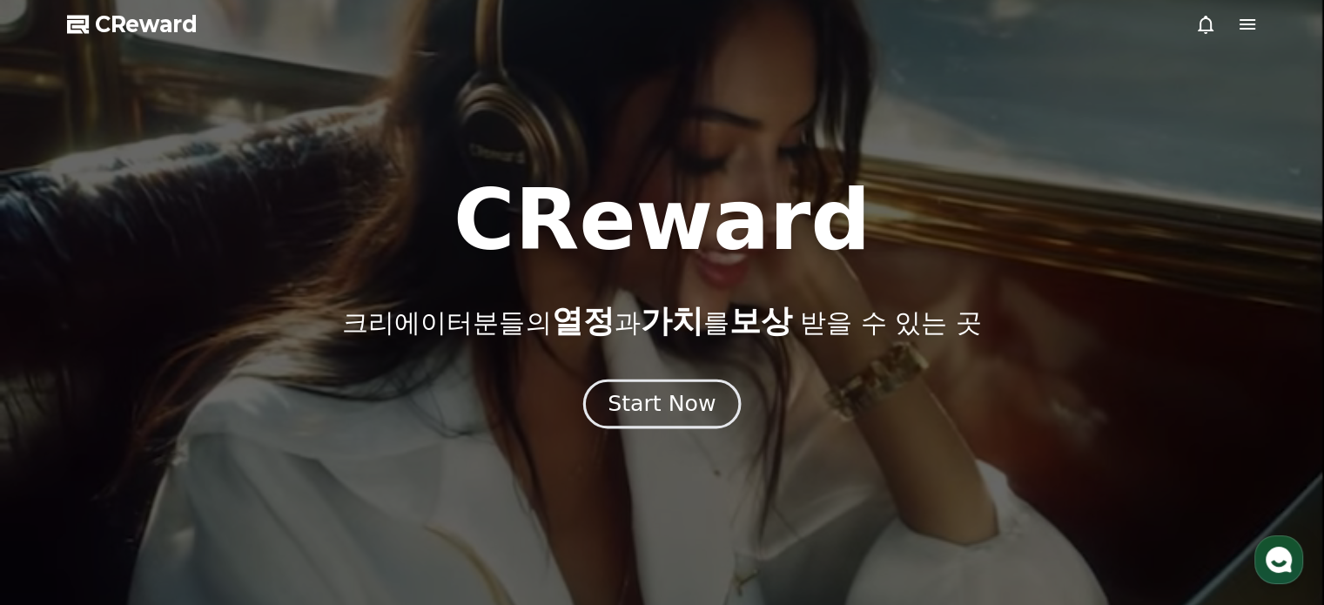
click at [670, 413] on div "Start Now" at bounding box center [662, 404] width 108 height 30
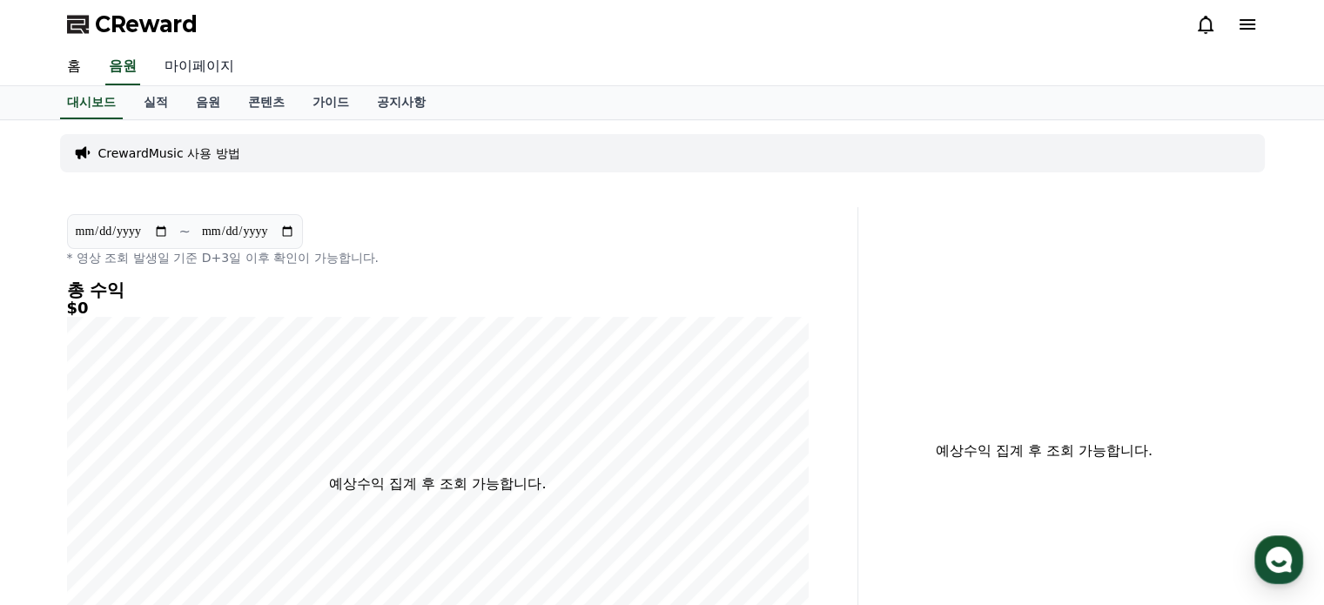
click at [202, 68] on link "마이페이지" at bounding box center [199, 67] width 97 height 37
select select "**********"
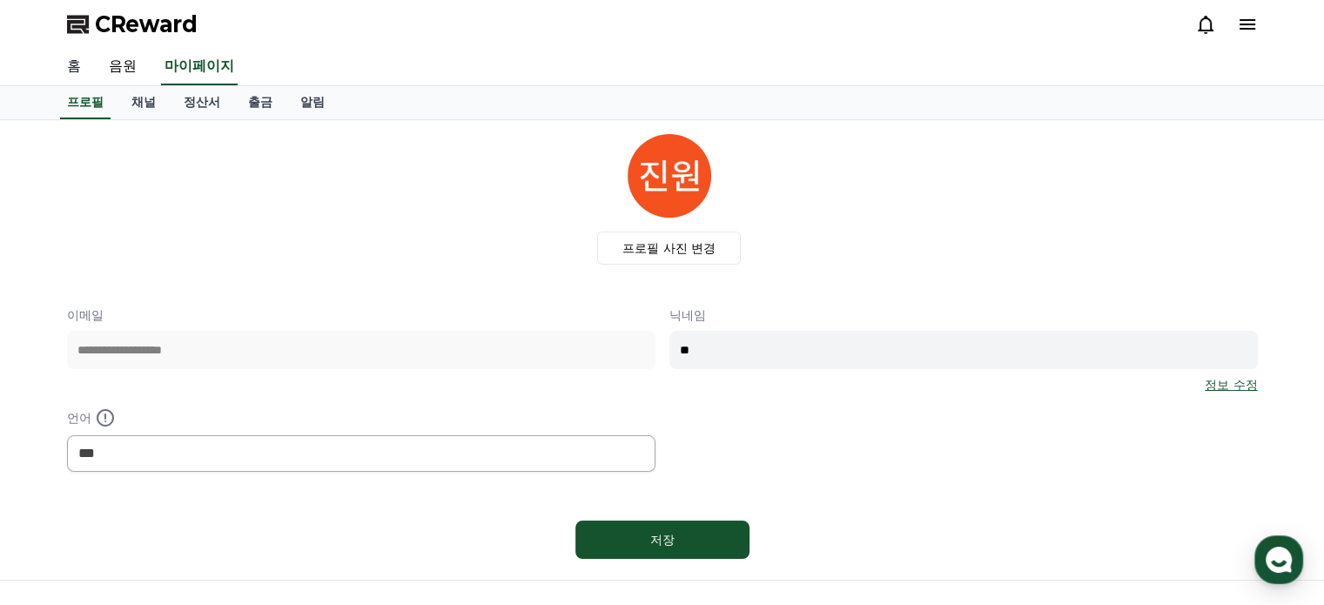
click at [72, 60] on link "홈" at bounding box center [74, 67] width 42 height 37
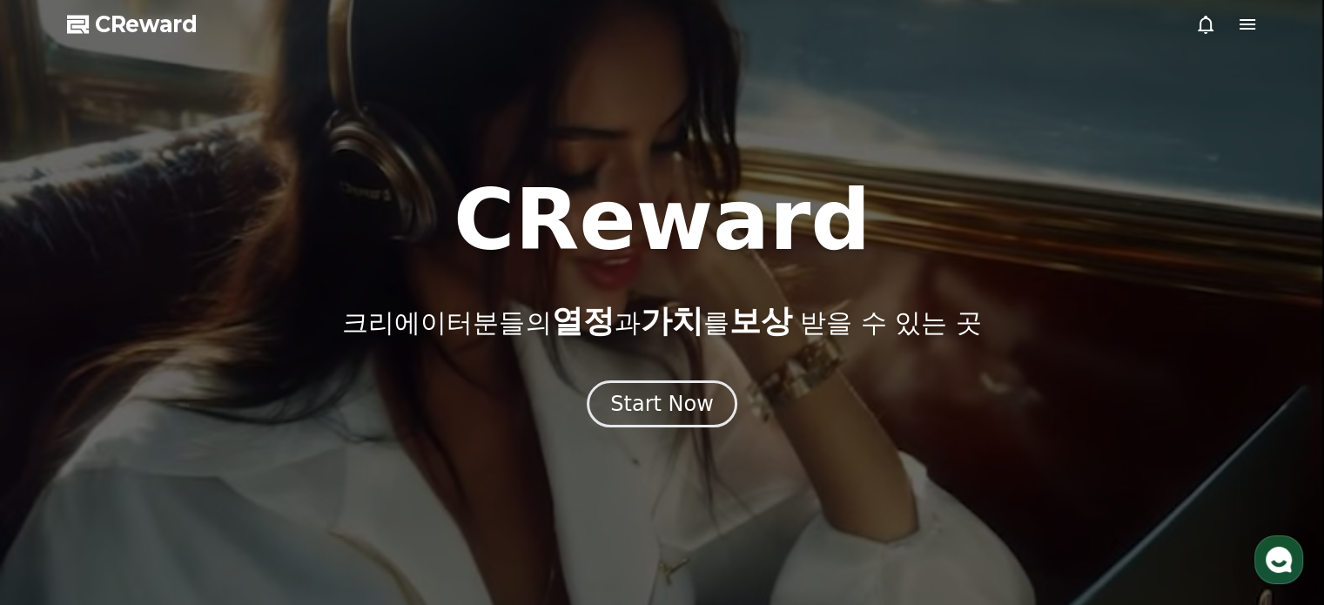
click at [1243, 20] on icon at bounding box center [1248, 24] width 16 height 10
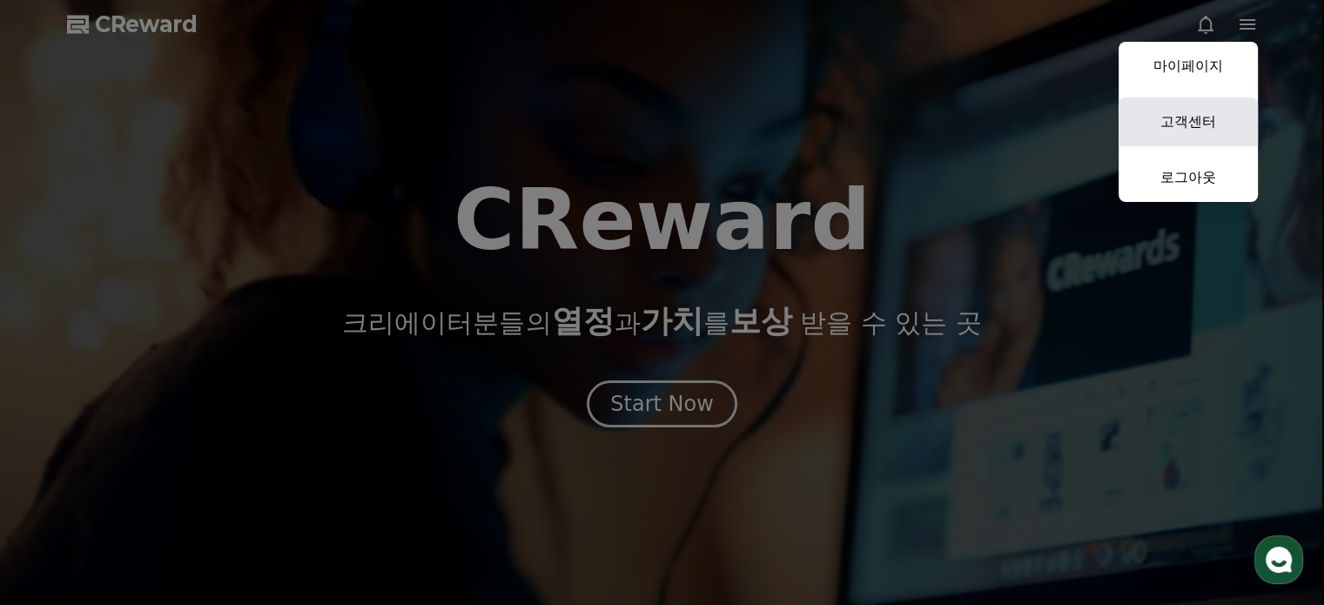
click at [1204, 115] on link "고객센터" at bounding box center [1188, 121] width 139 height 49
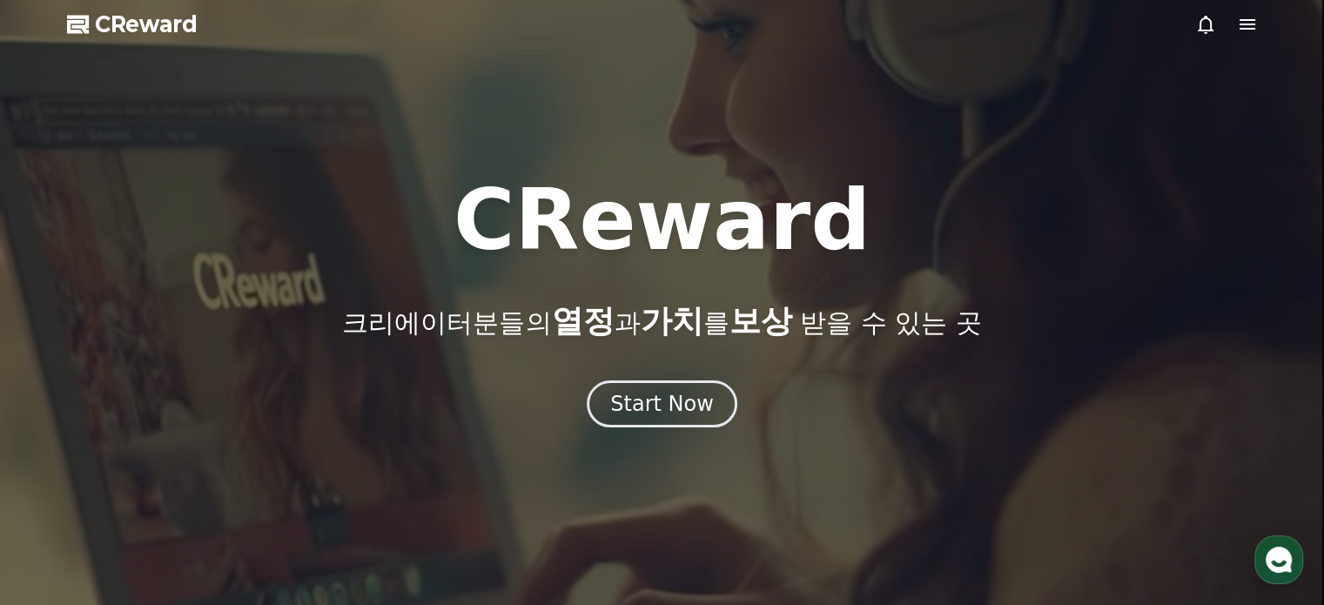
click at [108, 22] on span "CReward" at bounding box center [146, 24] width 103 height 28
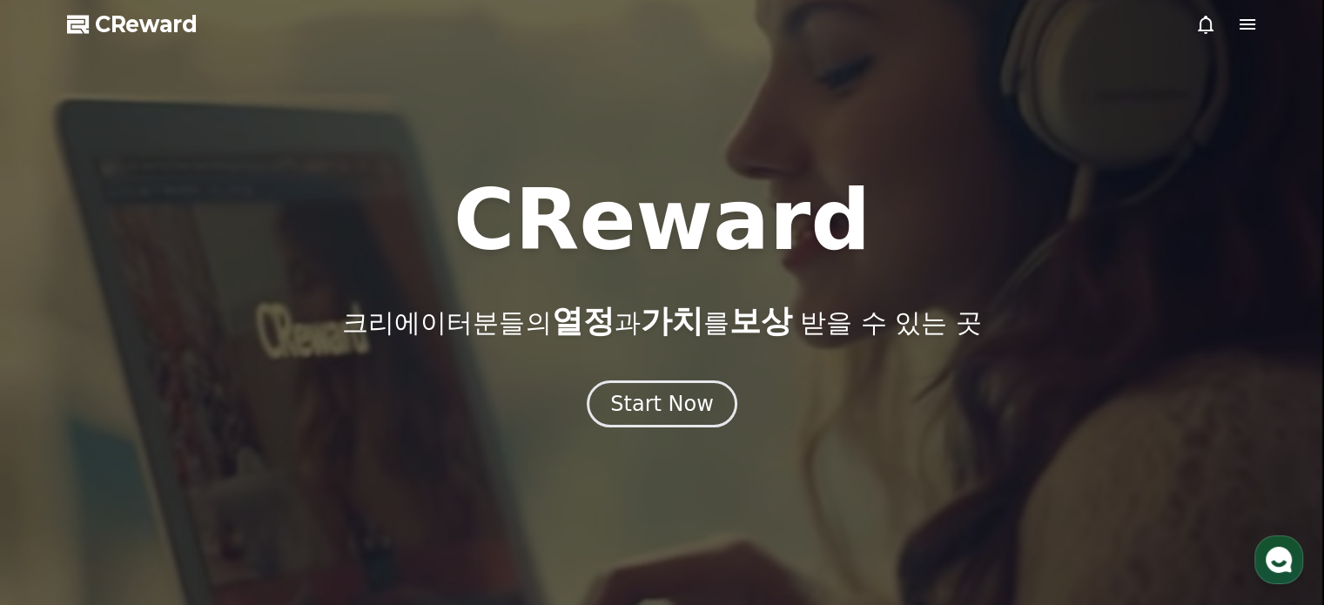
select select "**********"
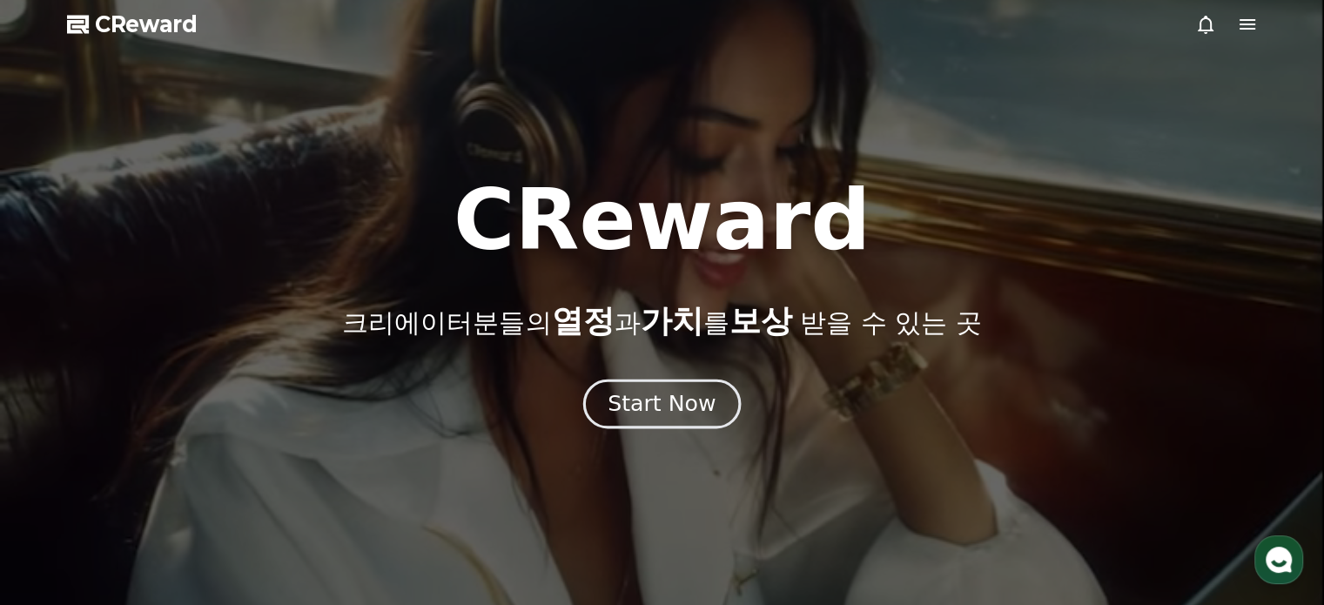
click at [676, 408] on div "Start Now" at bounding box center [662, 404] width 108 height 30
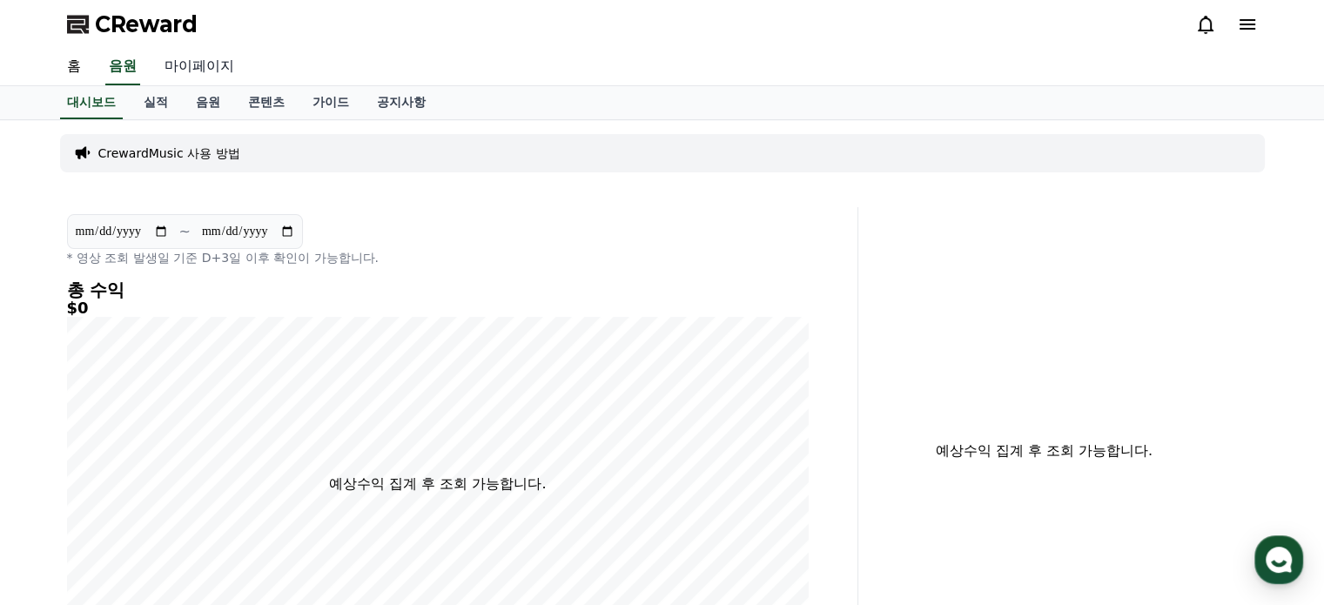
click at [192, 65] on link "마이페이지" at bounding box center [199, 67] width 97 height 37
select select "**********"
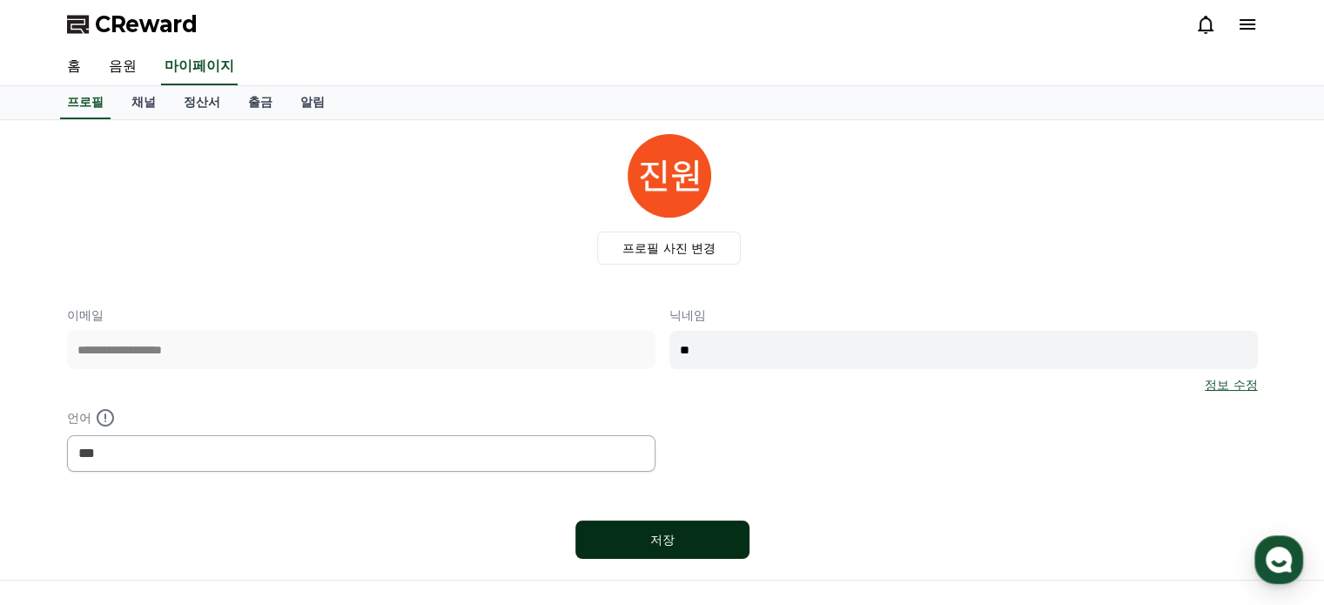
click at [669, 538] on div "저장" at bounding box center [662, 539] width 104 height 17
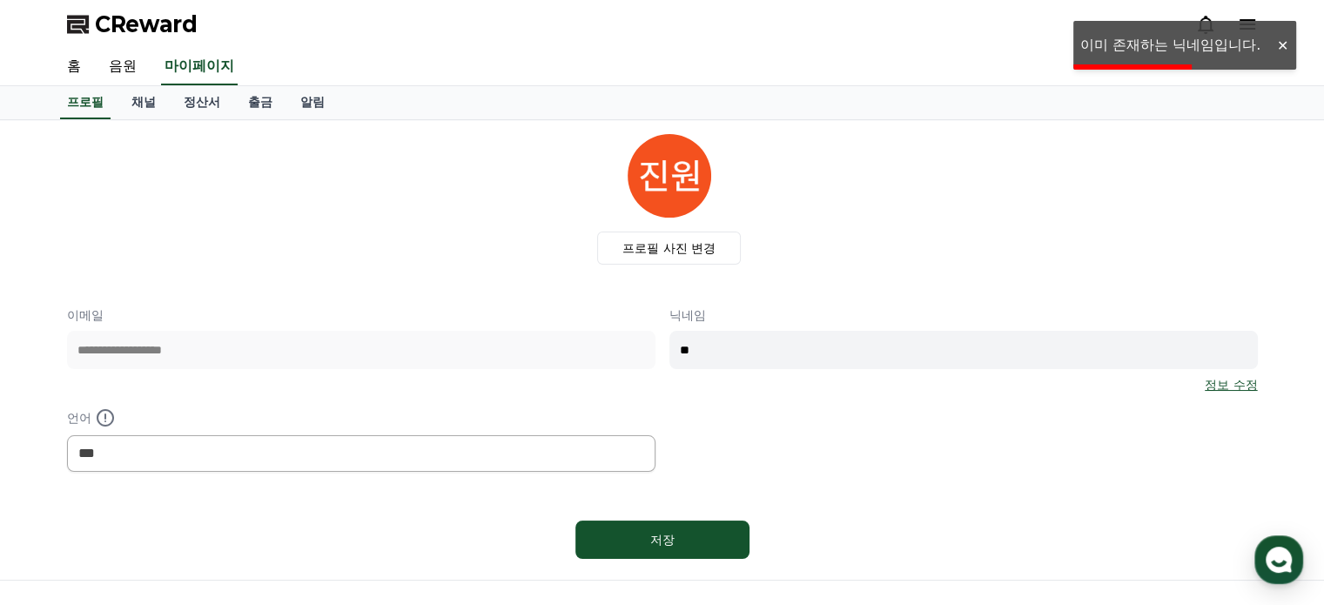
click at [1283, 41] on div at bounding box center [1282, 45] width 28 height 17
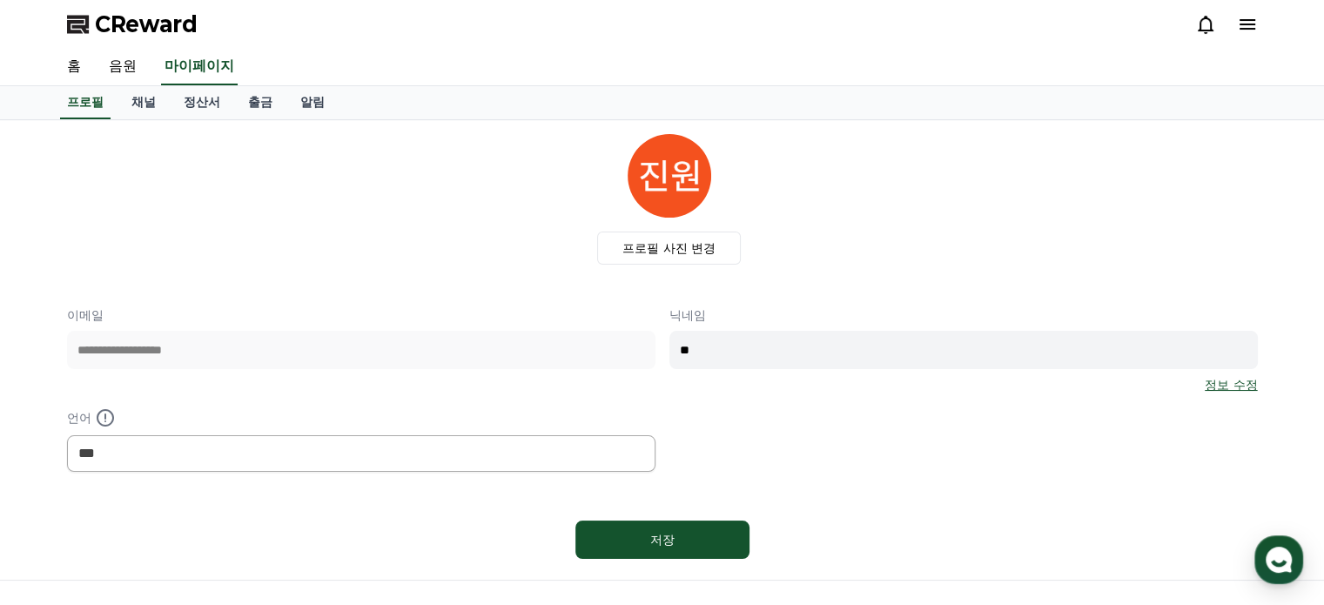
click at [1247, 24] on icon at bounding box center [1248, 24] width 16 height 10
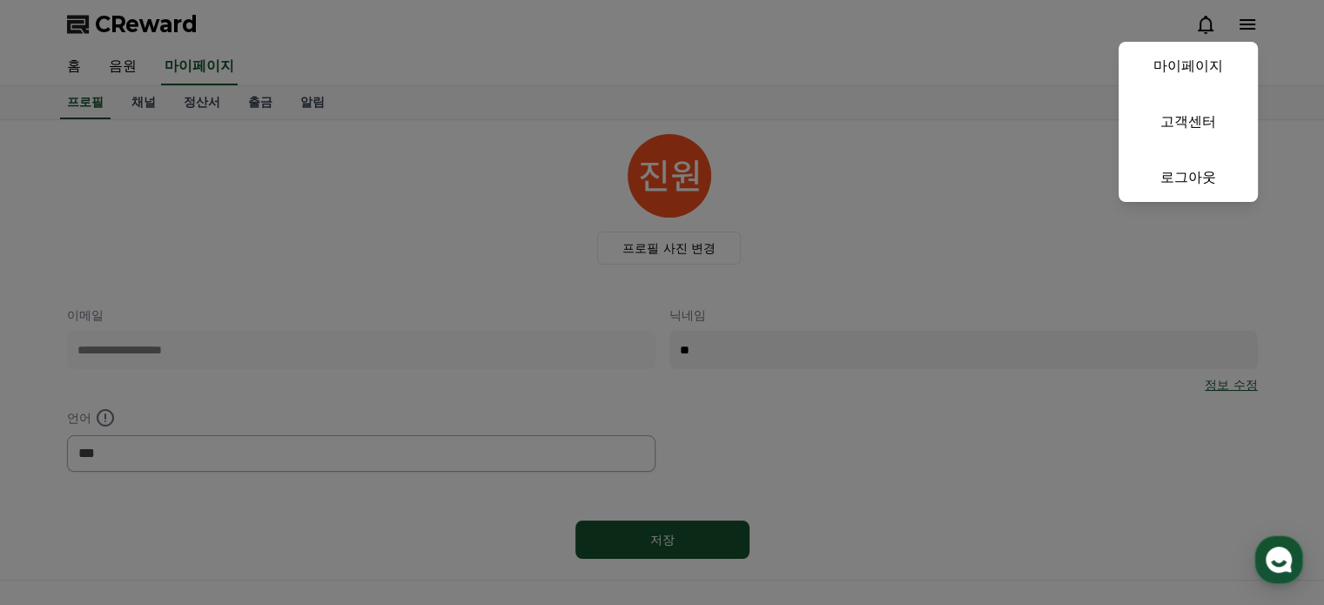
click at [1009, 134] on button "close" at bounding box center [662, 302] width 1324 height 605
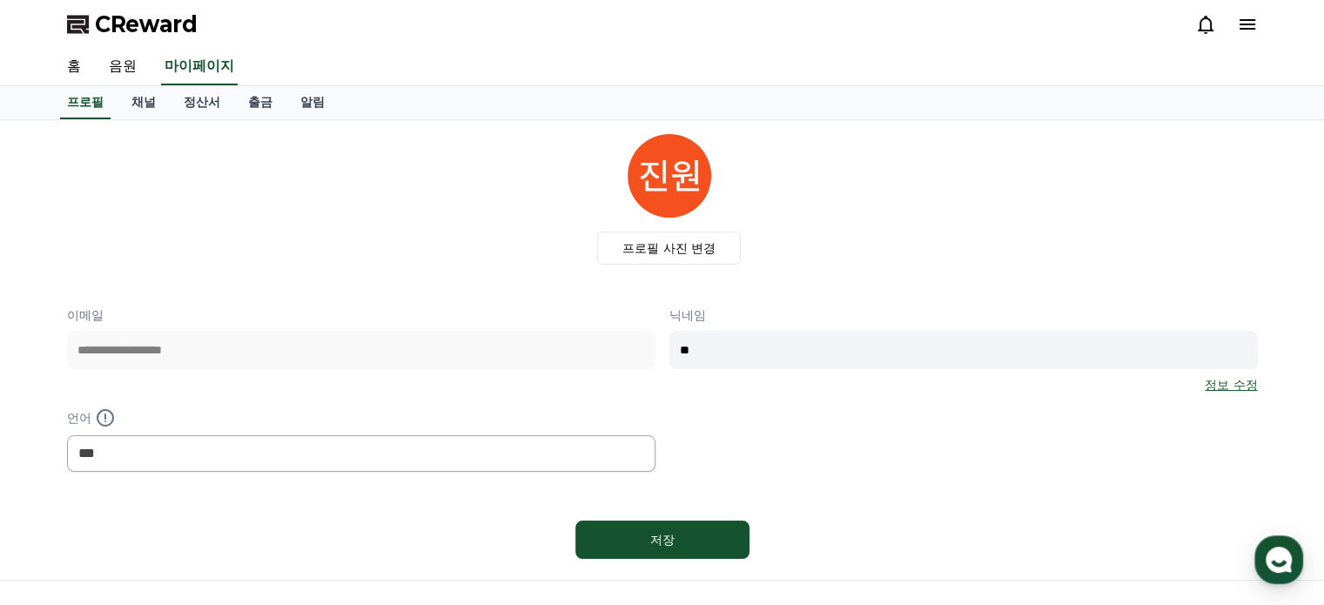
click at [1208, 18] on icon at bounding box center [1205, 24] width 21 height 21
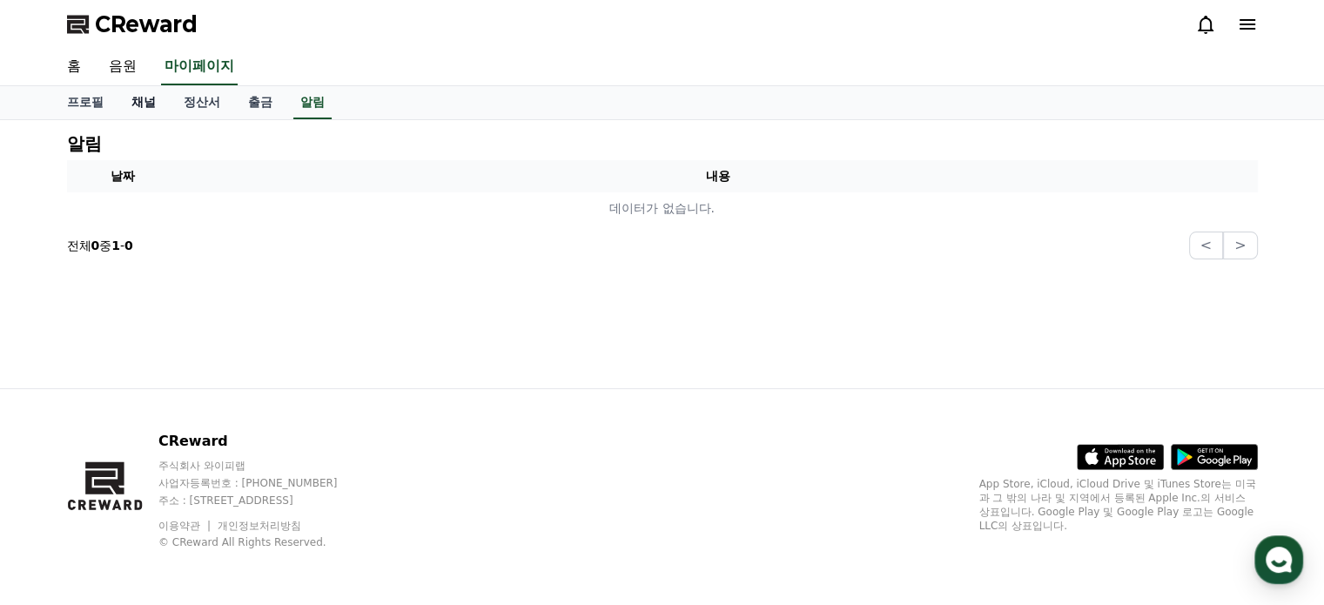
click at [138, 100] on link "채널" at bounding box center [144, 102] width 52 height 33
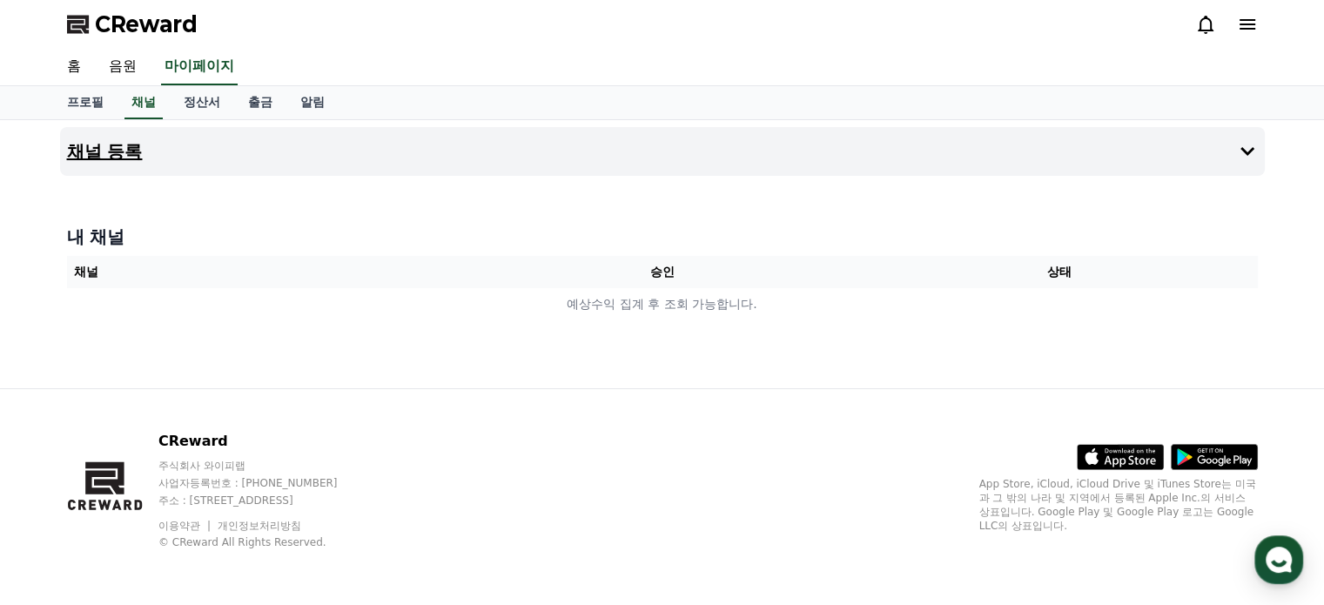
click at [116, 151] on h4 "채널 등록" at bounding box center [105, 151] width 76 height 19
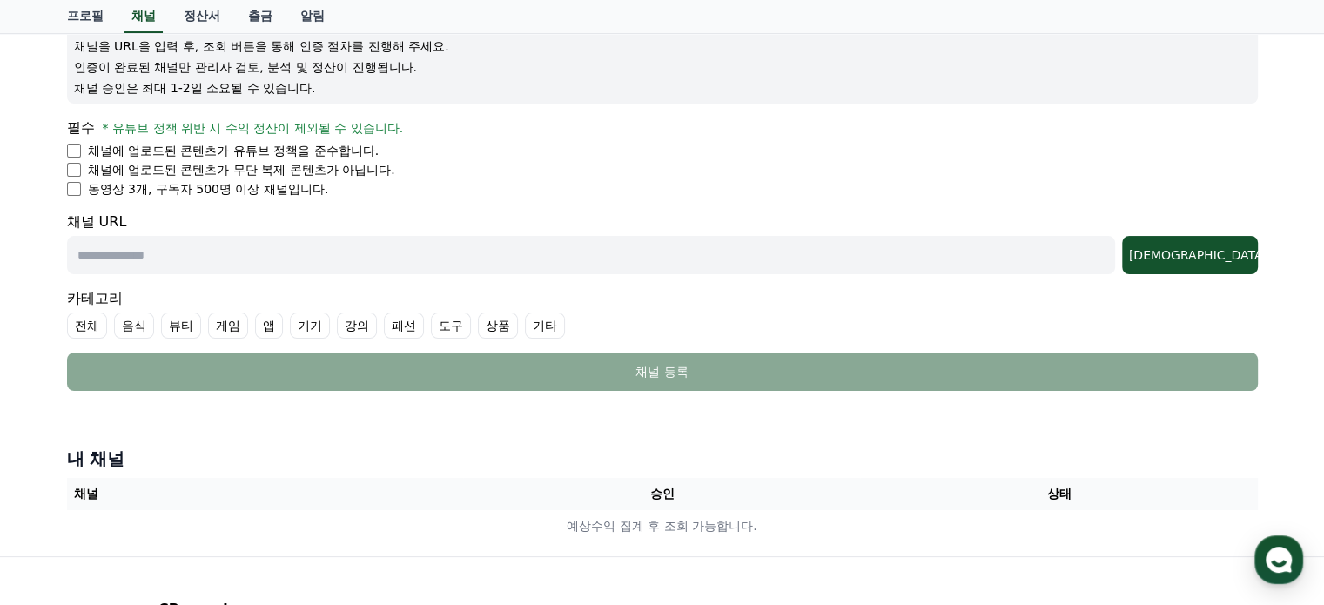
scroll to position [87, 0]
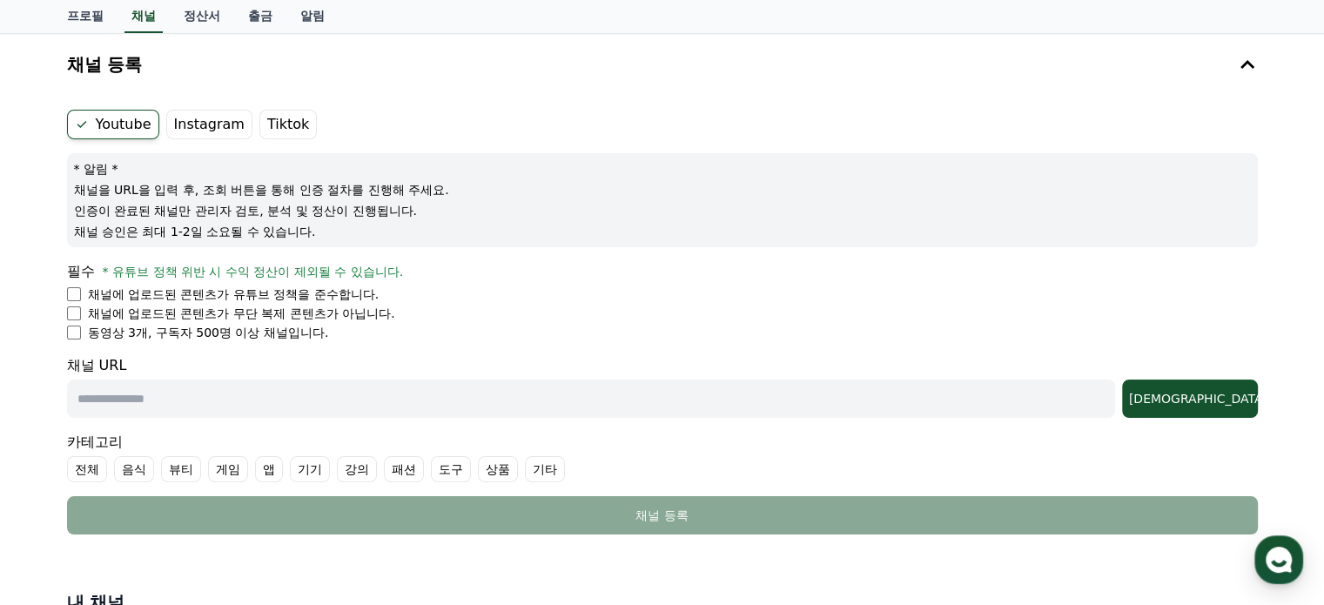
click at [181, 400] on input "text" at bounding box center [591, 399] width 1048 height 38
paste input "**********"
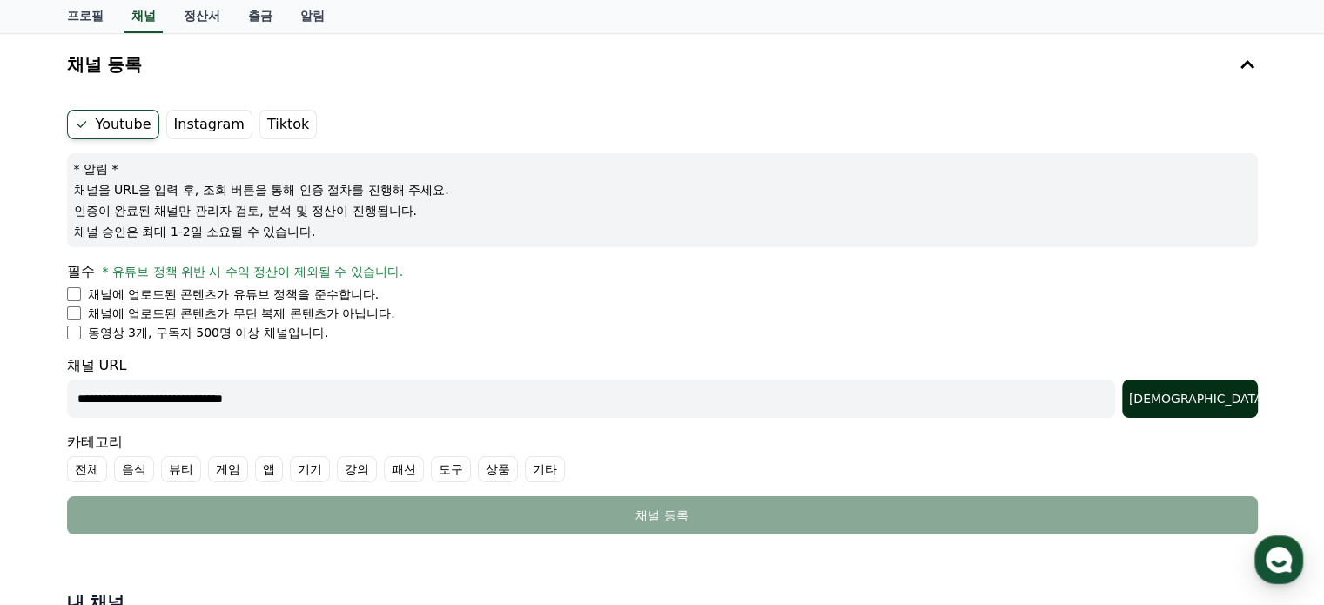
type input "**********"
click at [1229, 396] on div "조회" at bounding box center [1190, 398] width 122 height 17
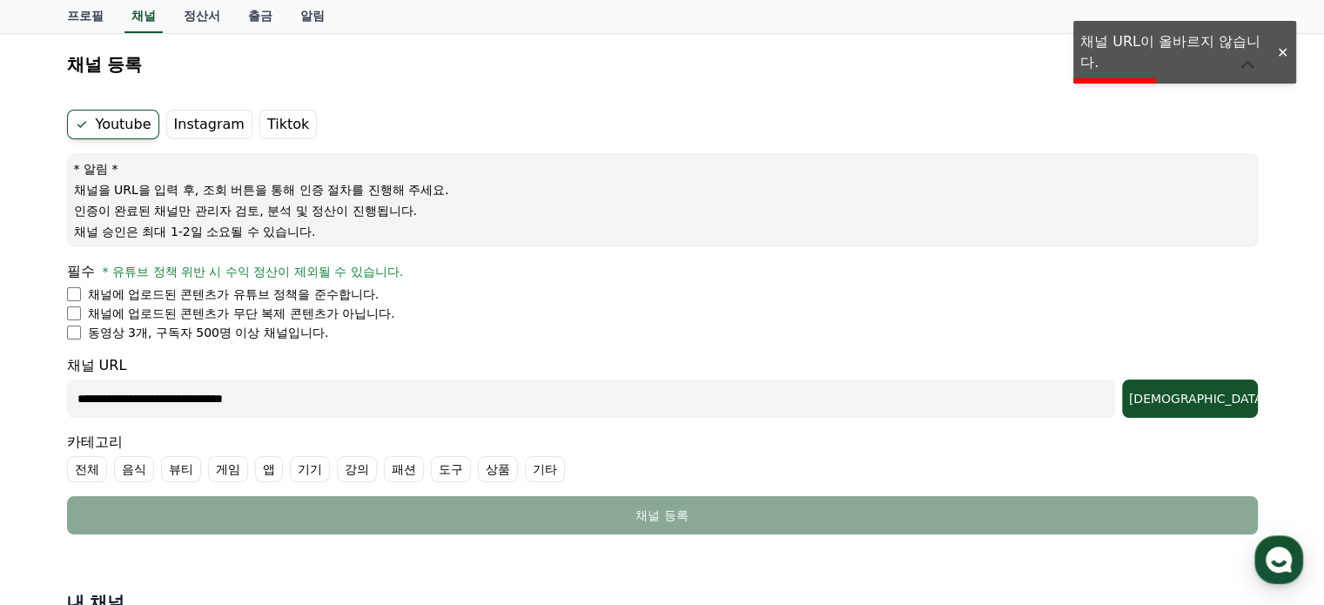
click at [1279, 51] on div at bounding box center [1282, 52] width 28 height 17
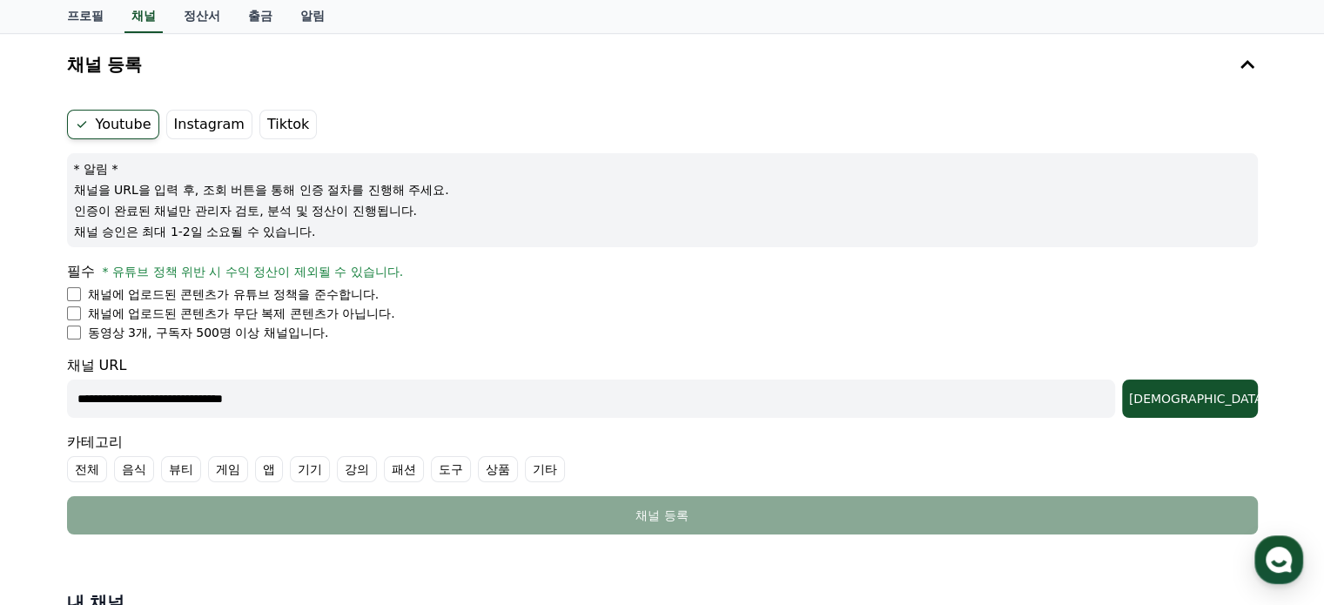
drag, startPoint x: 281, startPoint y: 393, endPoint x: 11, endPoint y: 360, distance: 271.8
click at [11, 360] on div "**********" at bounding box center [662, 366] width 1324 height 667
paste input "**********"
type input "**********"
click at [1214, 399] on div "조회" at bounding box center [1190, 398] width 122 height 17
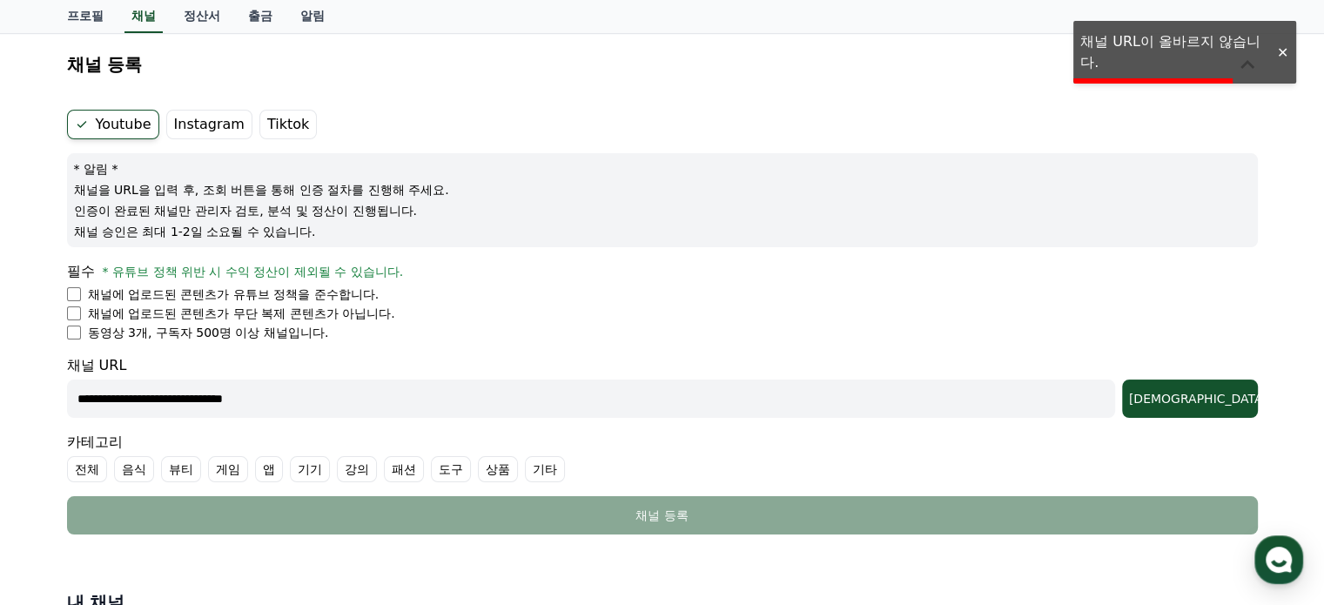
click at [1276, 51] on div at bounding box center [1282, 52] width 28 height 17
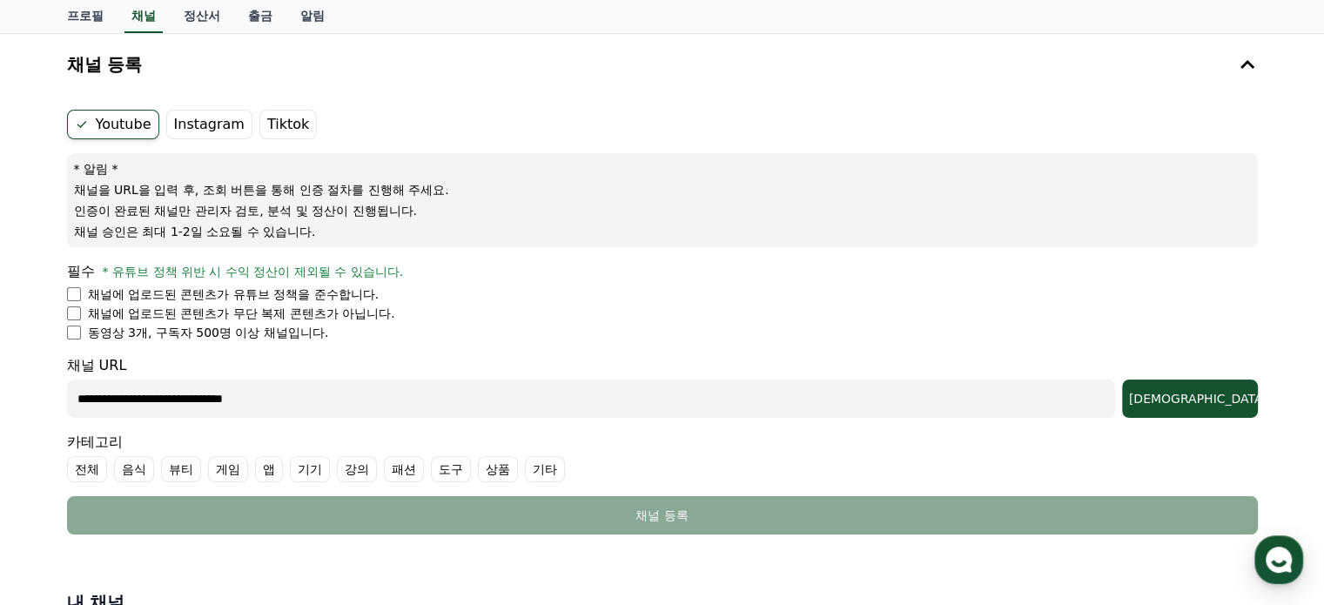
drag, startPoint x: 218, startPoint y: 396, endPoint x: 0, endPoint y: 380, distance: 218.2
click at [0, 380] on div "**********" at bounding box center [662, 366] width 1324 height 667
click at [153, 400] on input "text" at bounding box center [591, 399] width 1048 height 38
paste input "**********"
type input "**********"
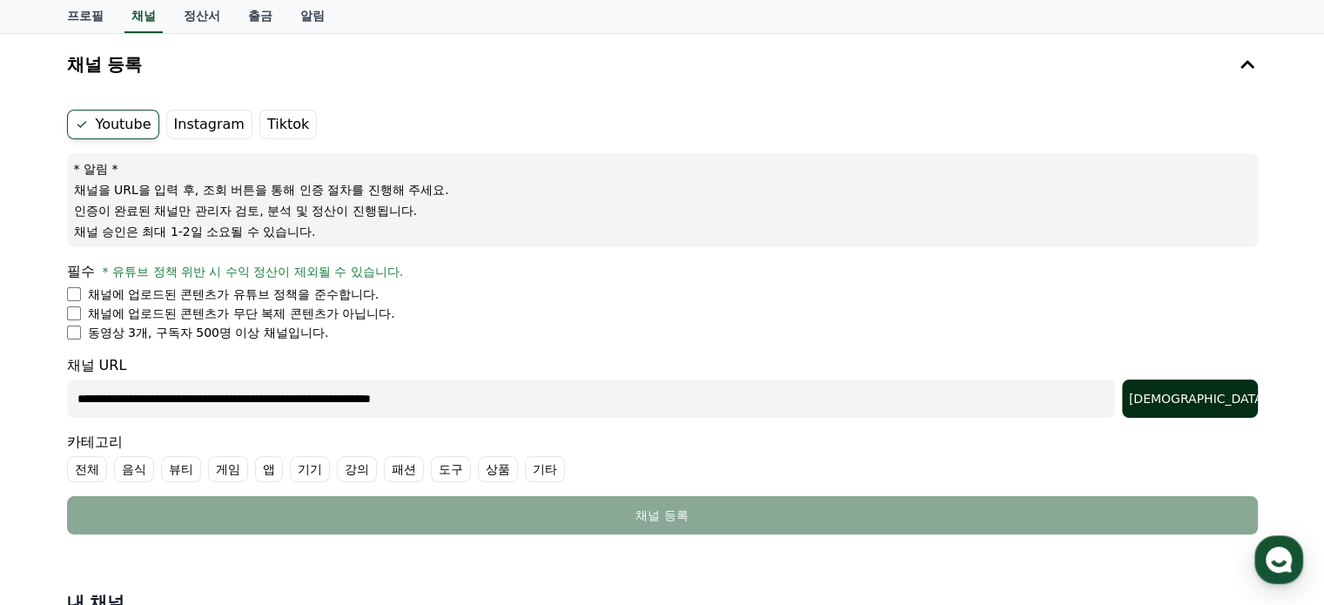
click at [1226, 400] on div "조회" at bounding box center [1190, 398] width 122 height 17
drag, startPoint x: 554, startPoint y: 405, endPoint x: 28, endPoint y: 375, distance: 526.6
click at [28, 375] on div "**********" at bounding box center [662, 366] width 1324 height 667
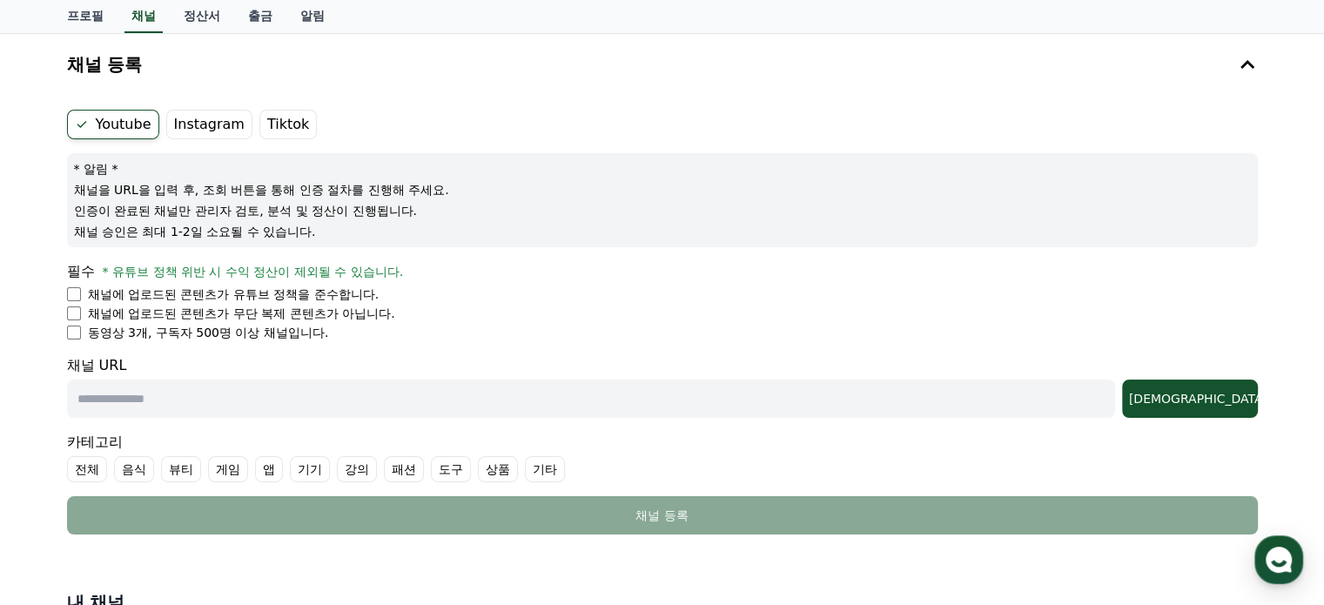
click at [190, 400] on input "text" at bounding box center [591, 399] width 1048 height 38
paste input "**********"
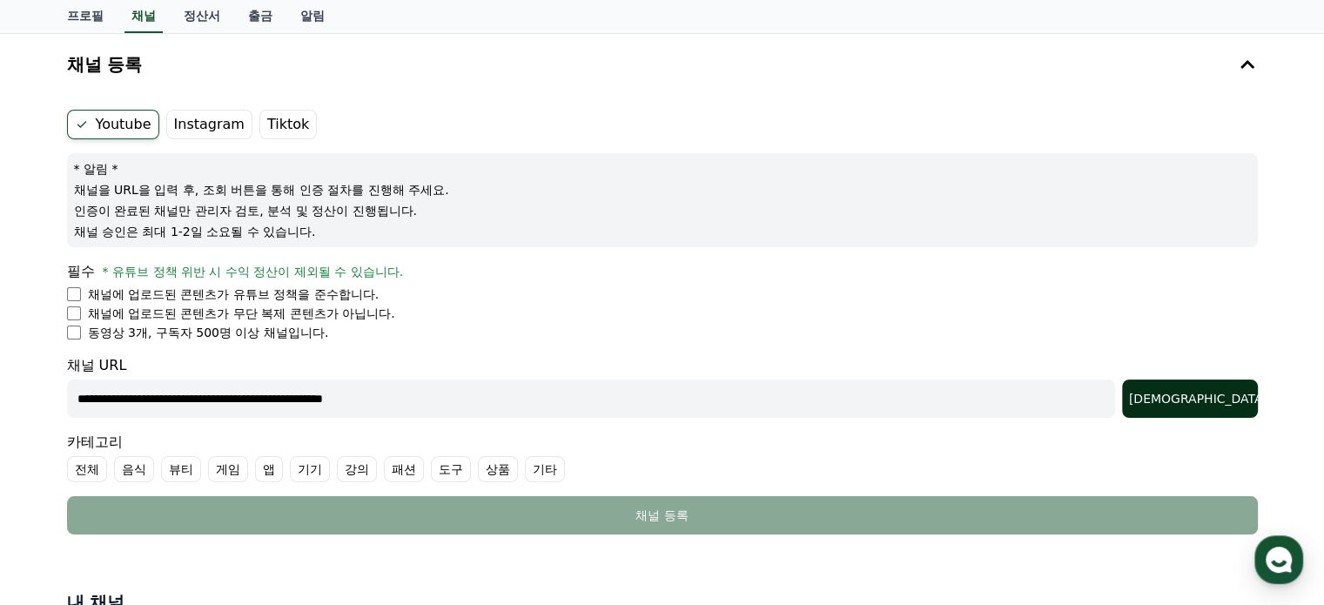
type input "**********"
click at [1222, 403] on div "조회" at bounding box center [1190, 398] width 122 height 17
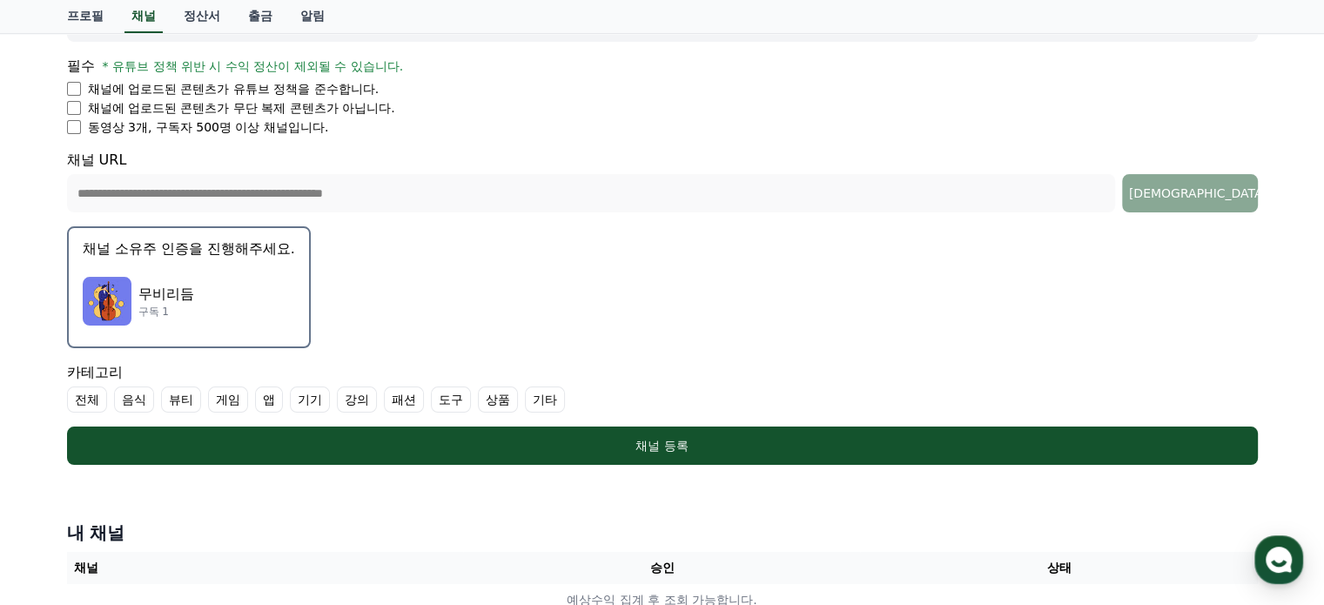
scroll to position [348, 0]
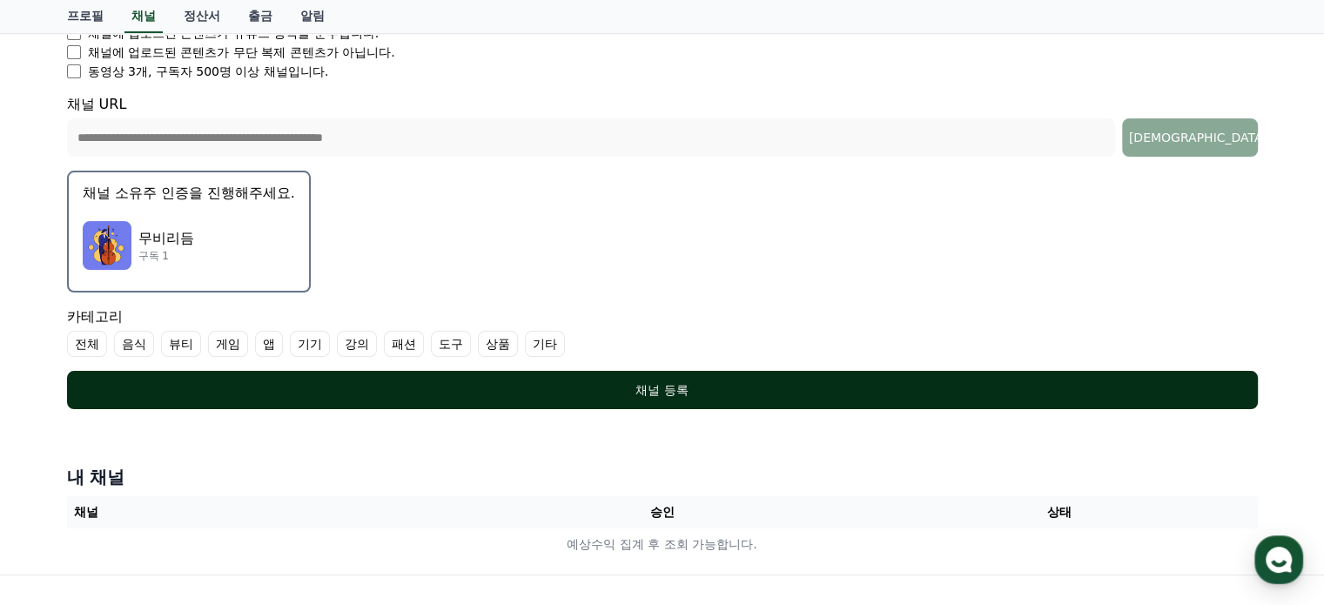
click at [656, 393] on div "채널 등록" at bounding box center [662, 389] width 1121 height 17
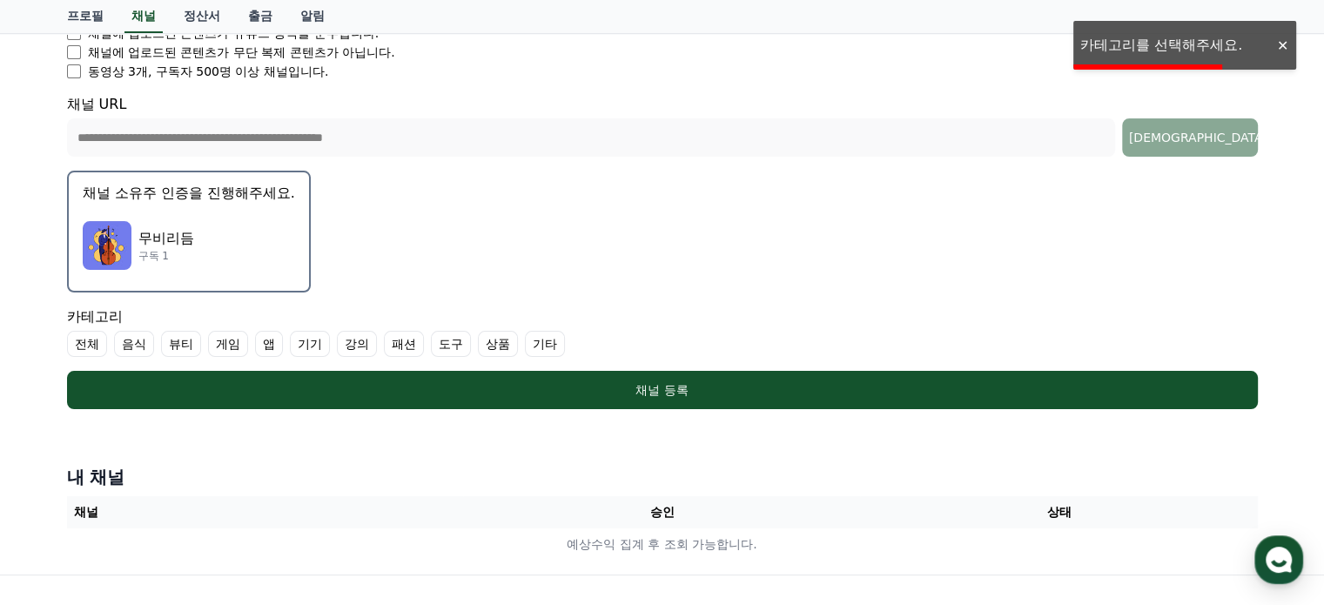
click at [1283, 44] on div at bounding box center [1282, 45] width 28 height 17
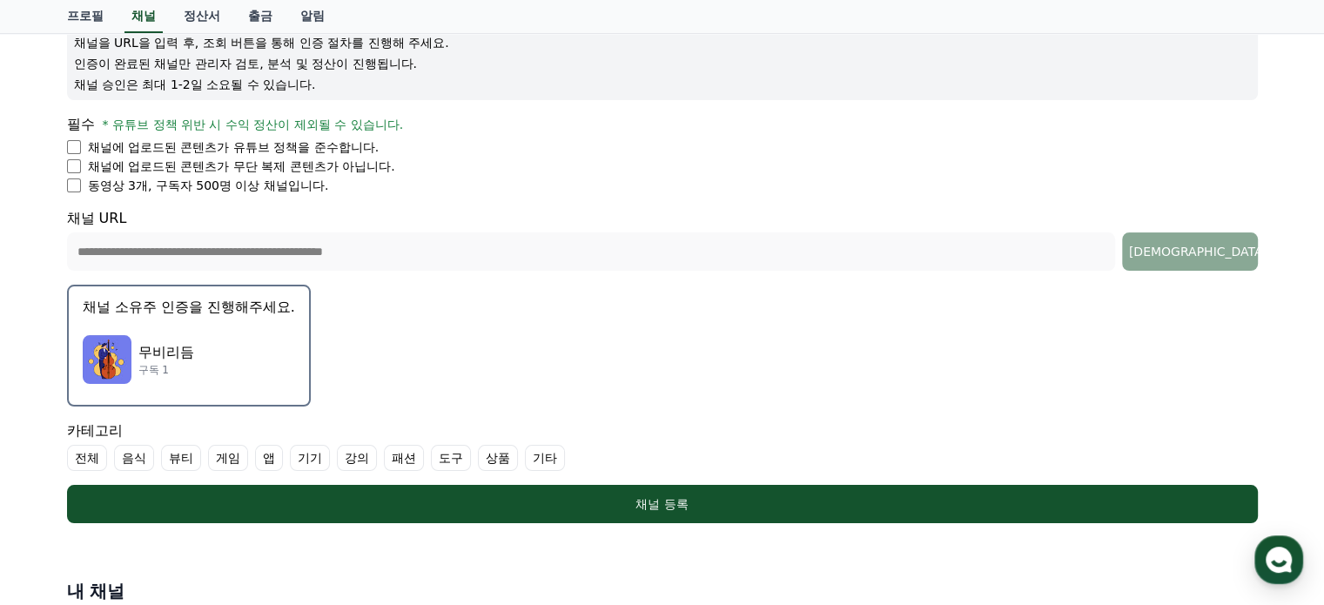
scroll to position [261, 0]
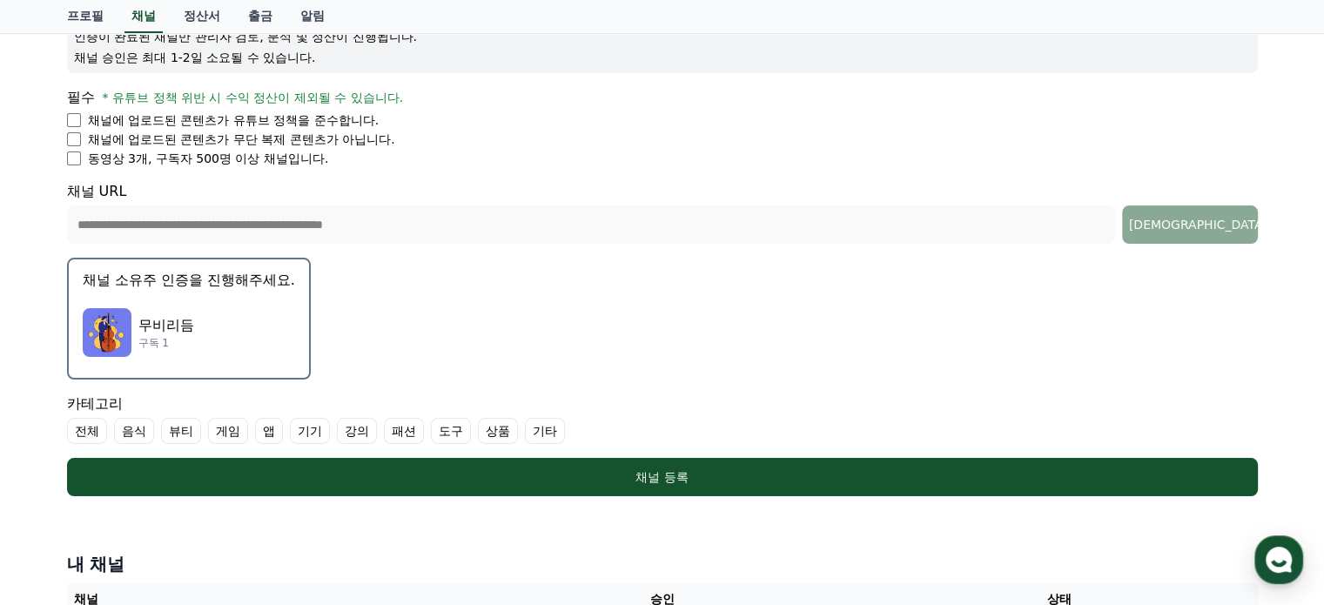
click at [493, 430] on label "상품" at bounding box center [498, 431] width 40 height 26
click at [566, 426] on label "기타" at bounding box center [566, 431] width 40 height 26
click at [498, 429] on label "상품" at bounding box center [508, 431] width 61 height 26
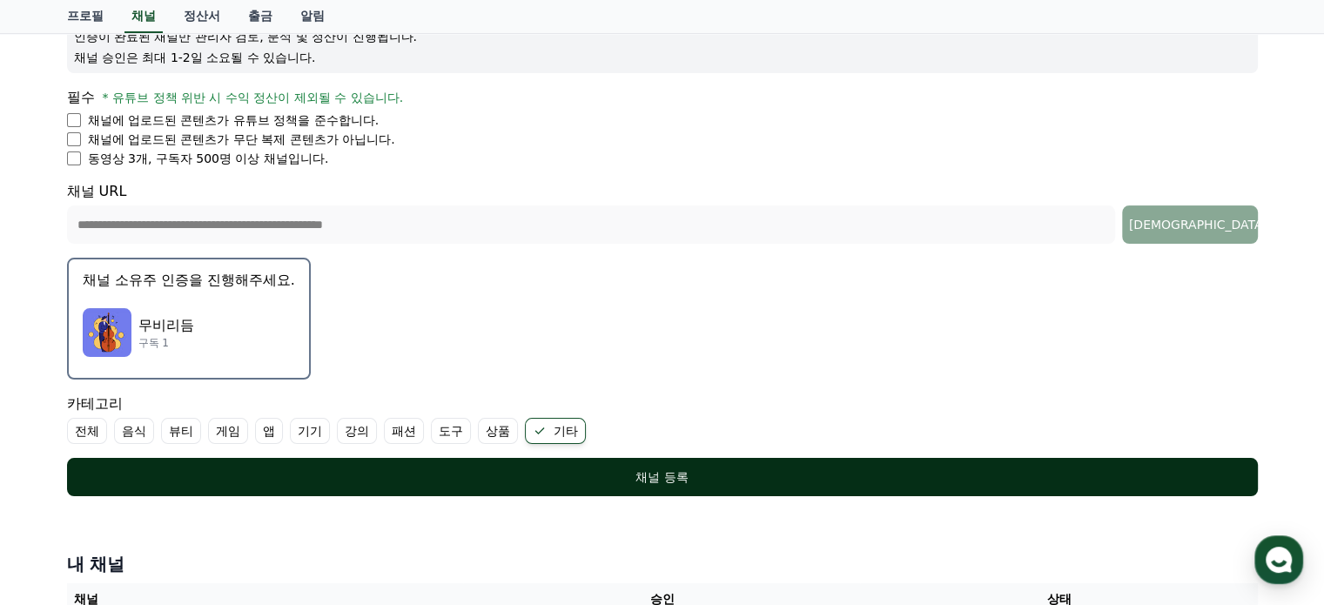
click at [660, 475] on div "채널 등록" at bounding box center [662, 476] width 1121 height 17
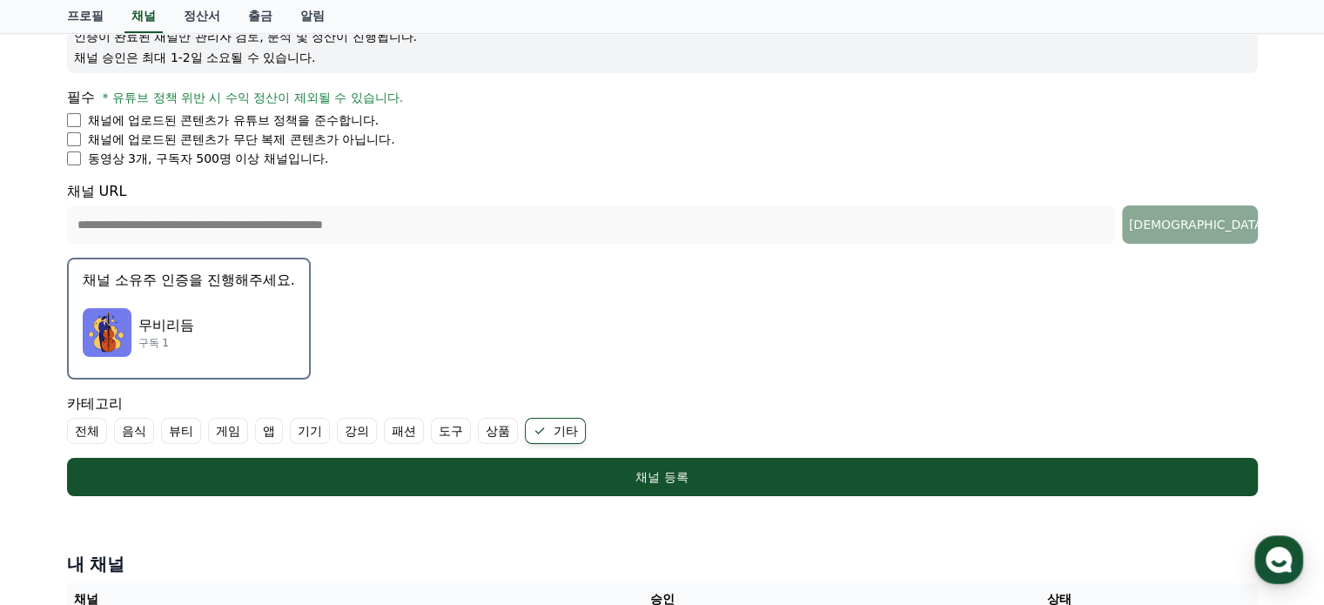
click at [108, 326] on img "button" at bounding box center [107, 332] width 49 height 49
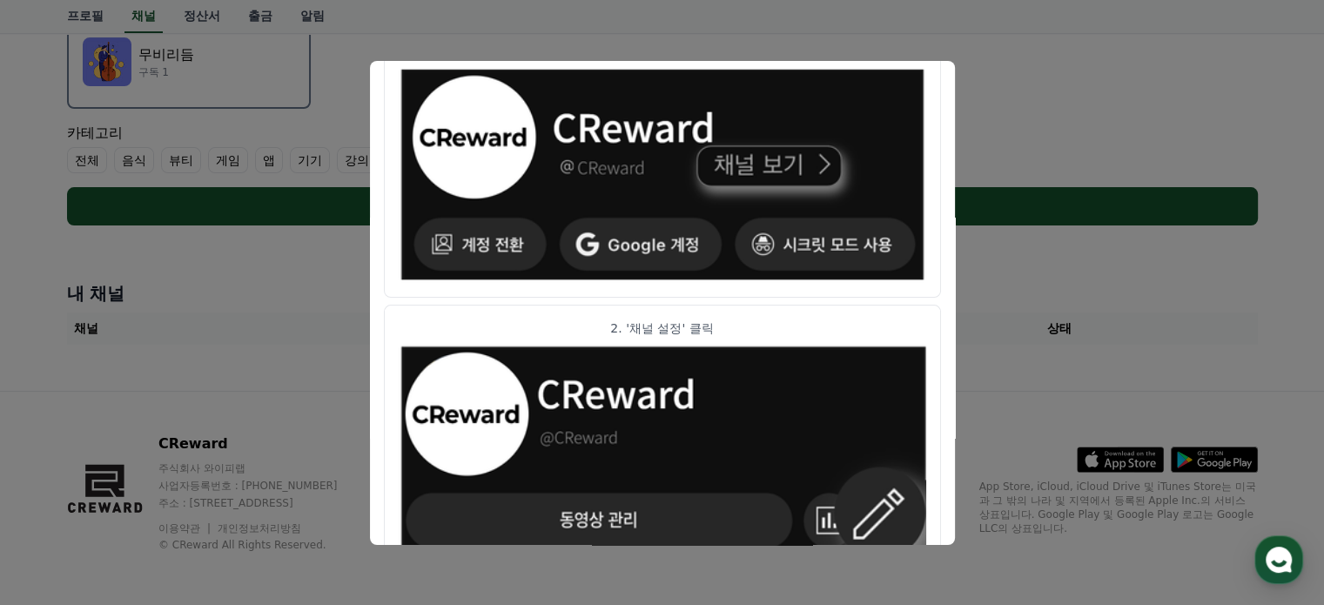
scroll to position [59, 0]
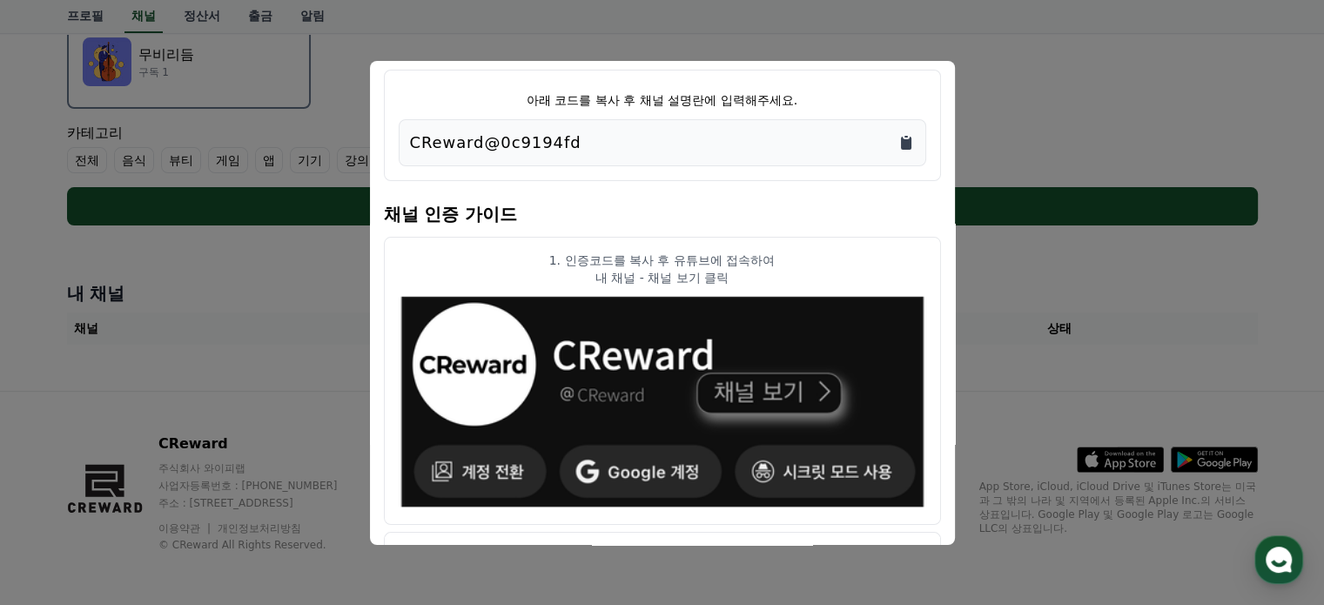
click at [911, 138] on icon "Copy to clipboard" at bounding box center [906, 143] width 10 height 13
drag, startPoint x: 1030, startPoint y: 278, endPoint x: 974, endPoint y: 237, distance: 69.1
click at [1028, 278] on button "close modal" at bounding box center [662, 302] width 1324 height 605
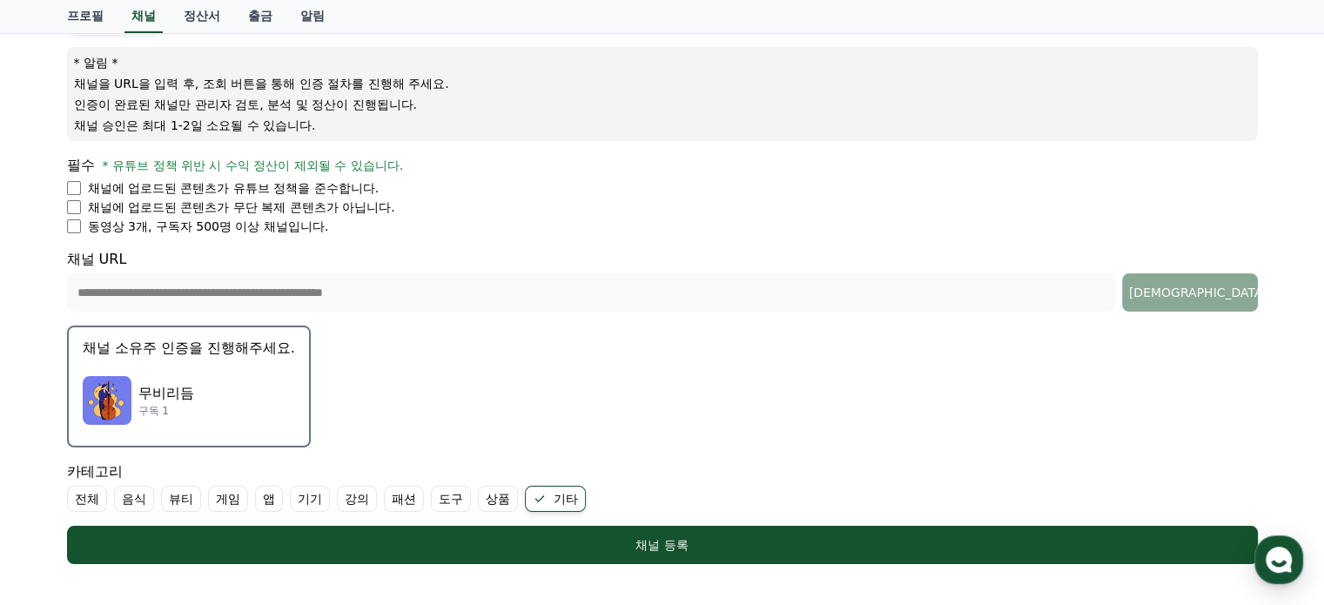
scroll to position [184, 0]
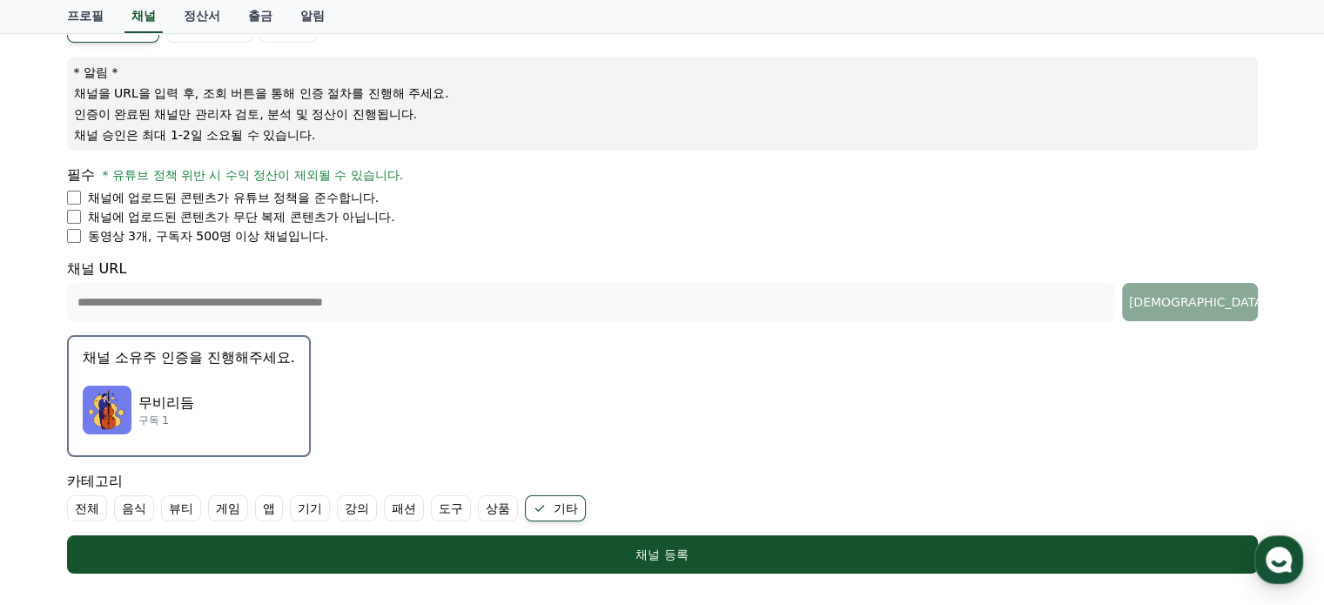
click at [107, 399] on img "button" at bounding box center [107, 410] width 49 height 49
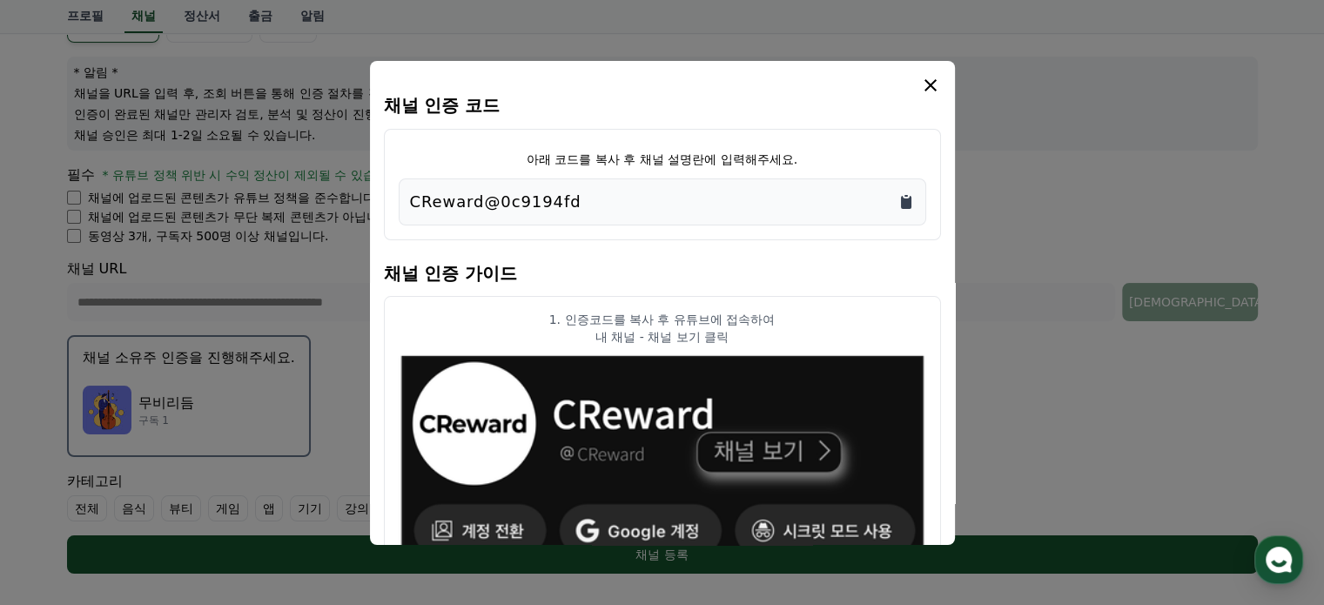
click at [900, 196] on icon "Copy to clipboard" at bounding box center [906, 201] width 17 height 17
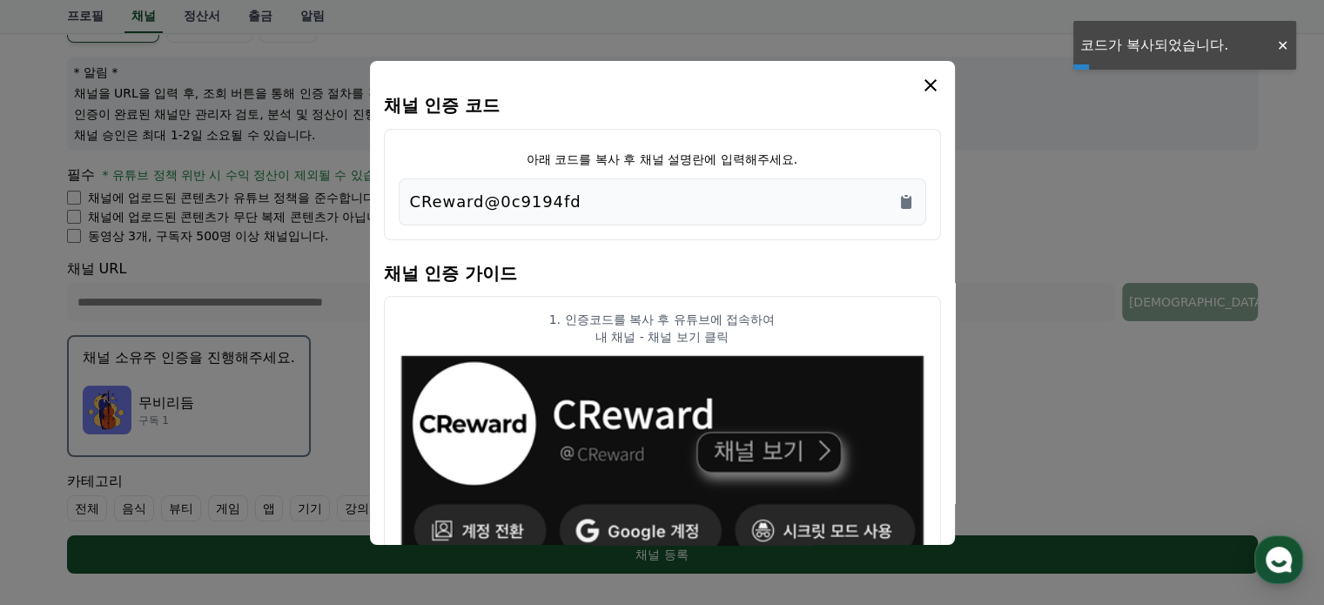
click at [934, 78] on icon "modal" at bounding box center [930, 85] width 21 height 21
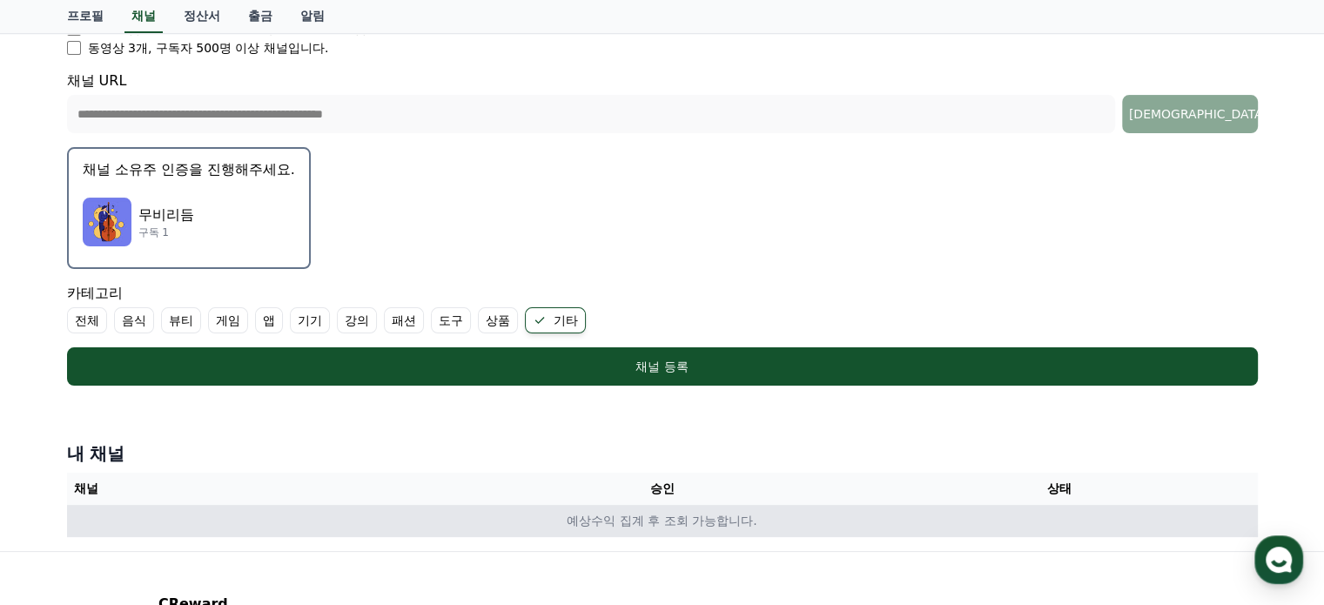
scroll to position [435, 0]
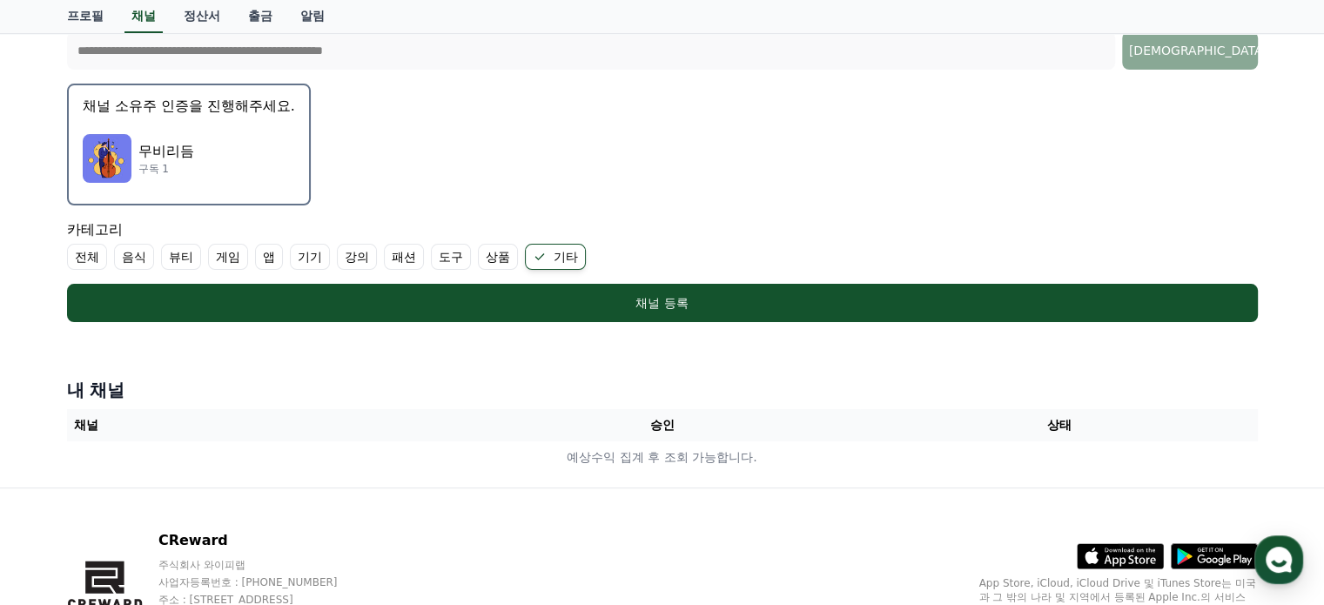
click at [115, 154] on img "button" at bounding box center [107, 158] width 49 height 49
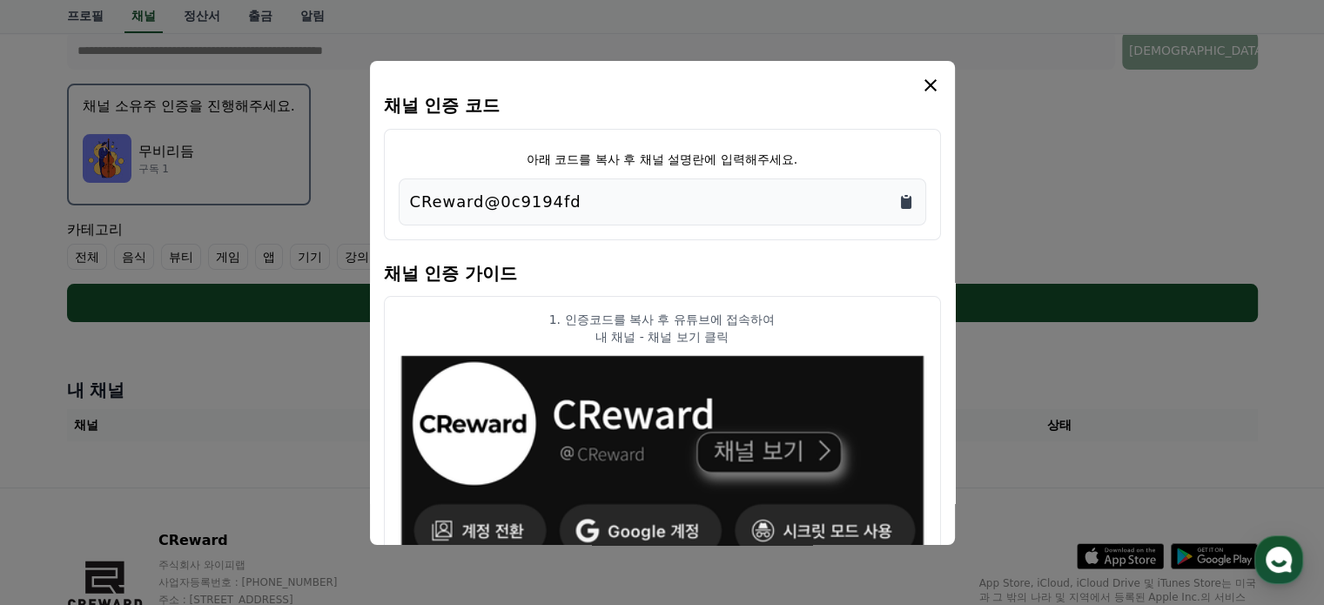
click at [905, 193] on icon "Copy to clipboard" at bounding box center [906, 201] width 17 height 17
click at [911, 194] on icon "Copy to clipboard" at bounding box center [906, 201] width 17 height 17
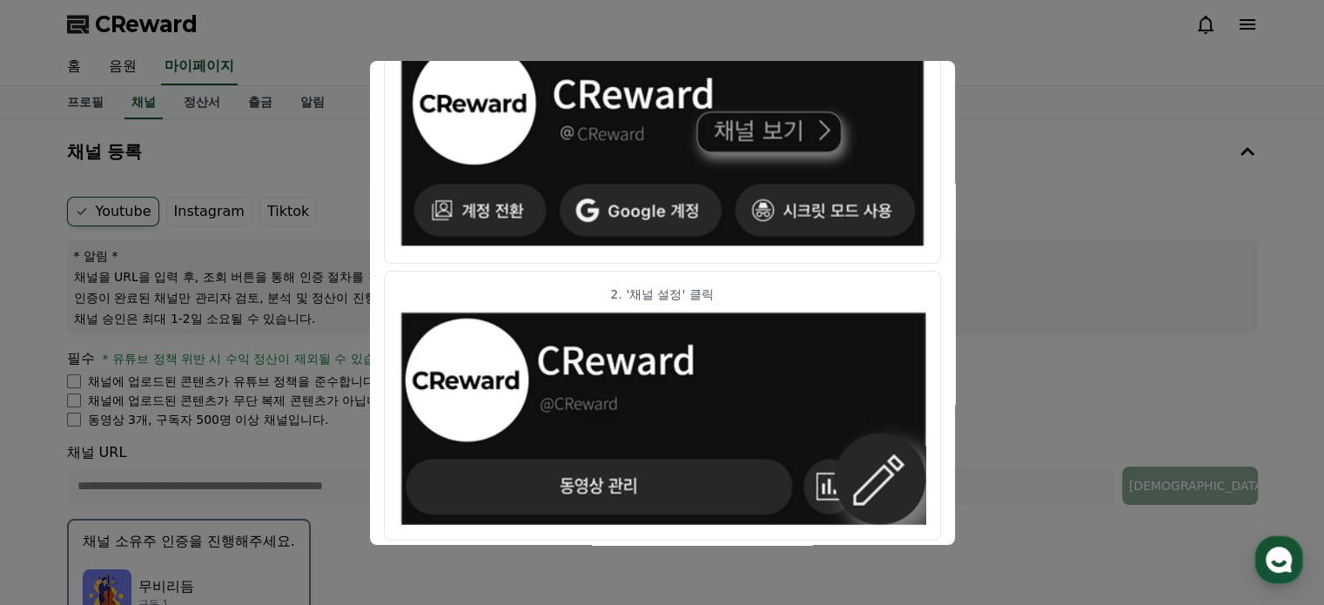
scroll to position [0, 0]
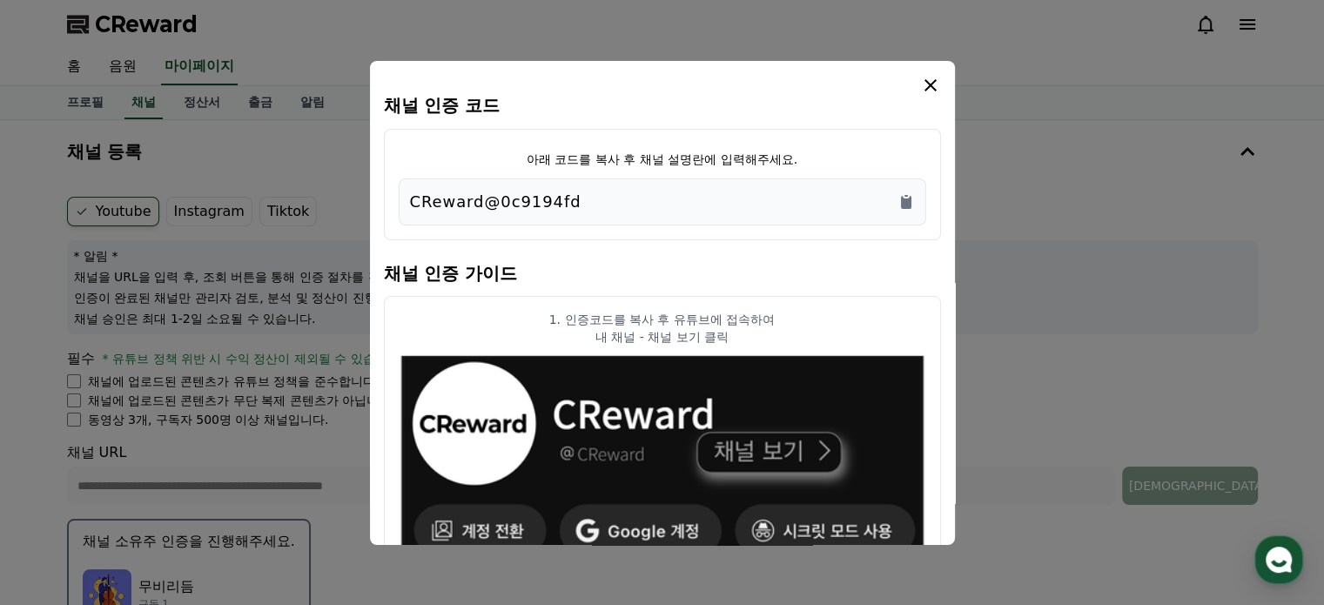
click at [928, 83] on icon "modal" at bounding box center [931, 85] width 12 height 12
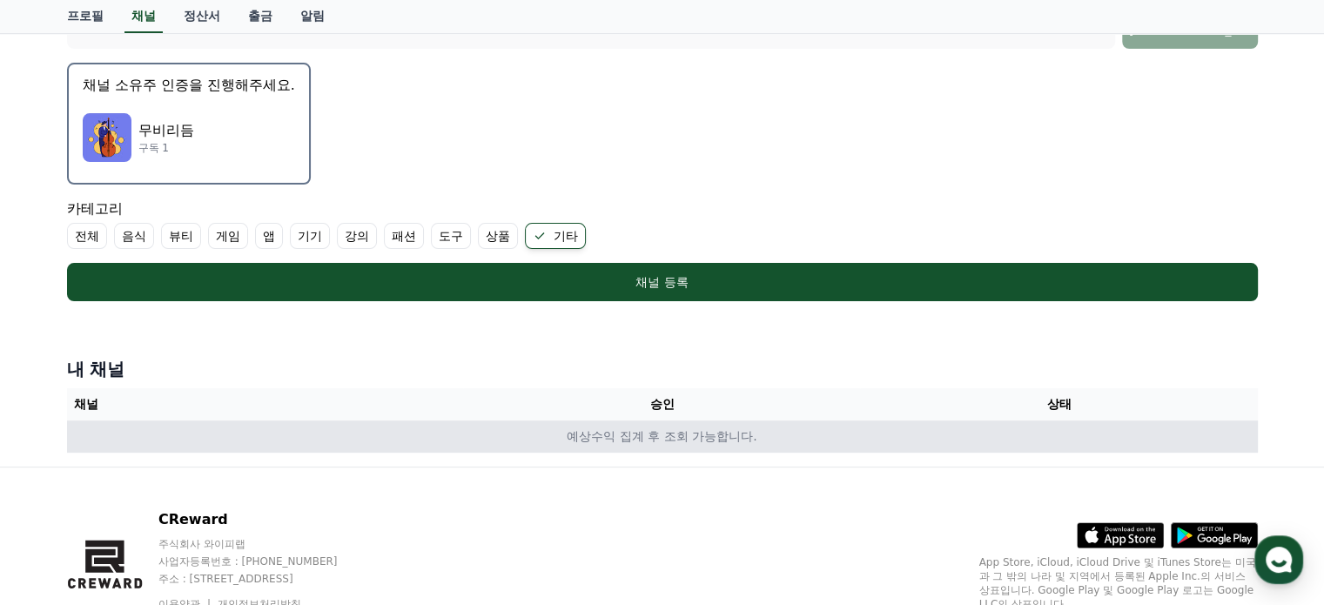
scroll to position [522, 0]
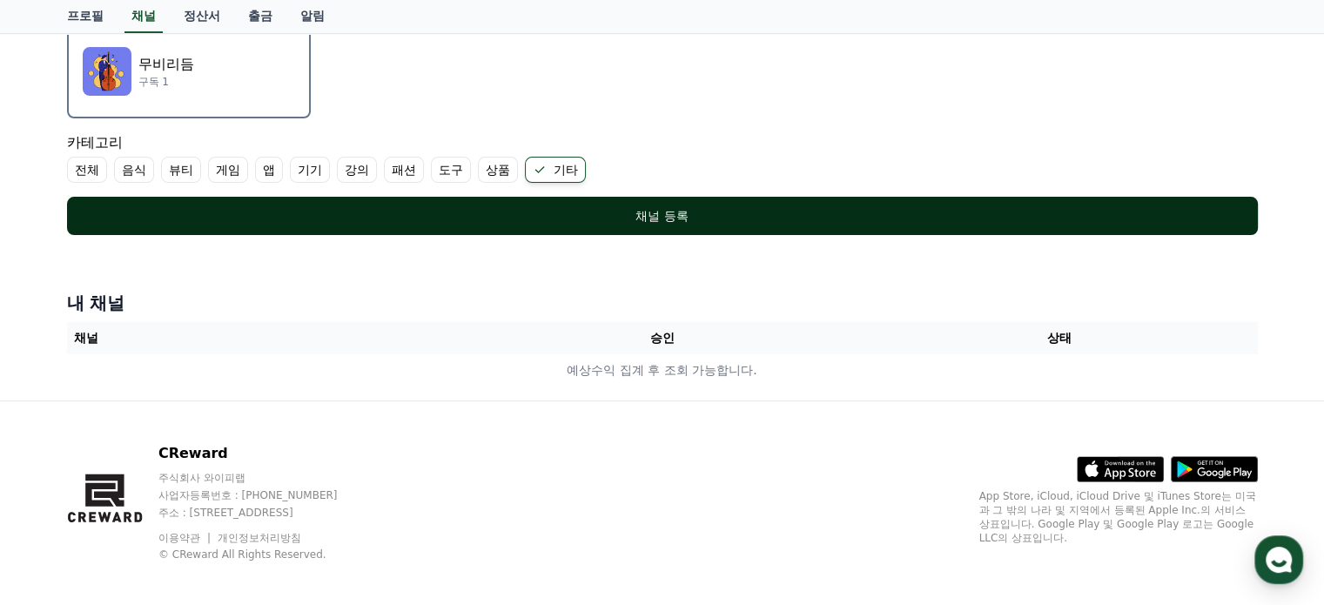
click at [679, 211] on div "채널 등록" at bounding box center [662, 215] width 1121 height 17
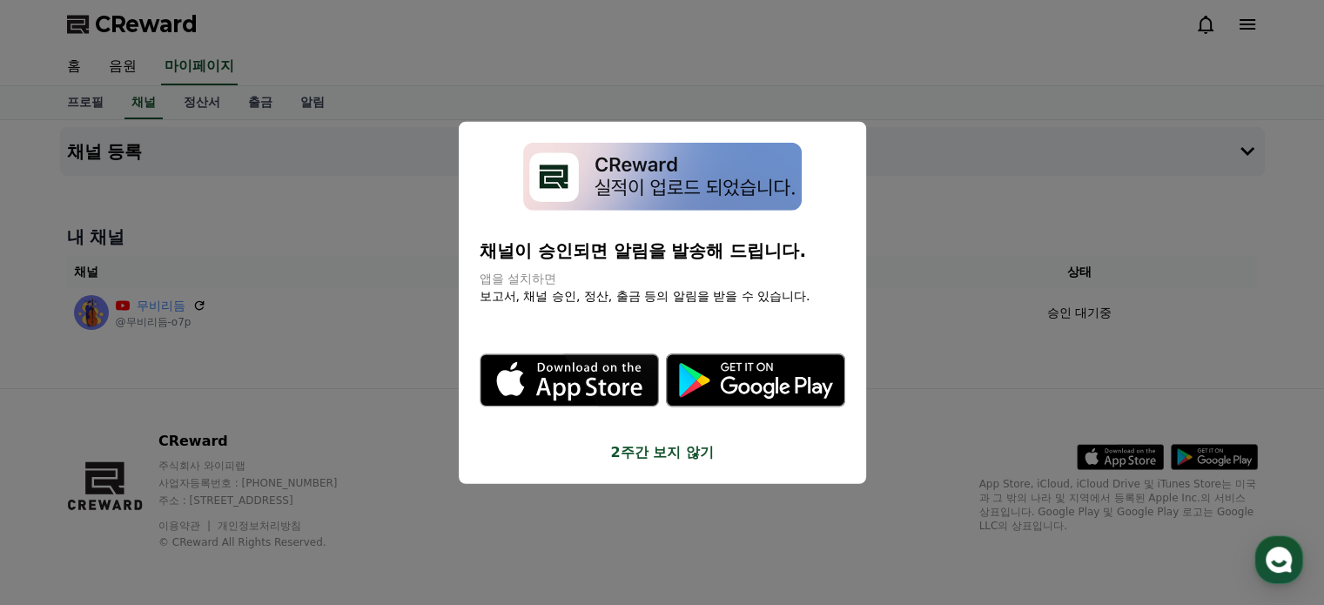
click at [696, 454] on button "2주간 보지 않기" at bounding box center [663, 452] width 366 height 21
